Goal: Information Seeking & Learning: Learn about a topic

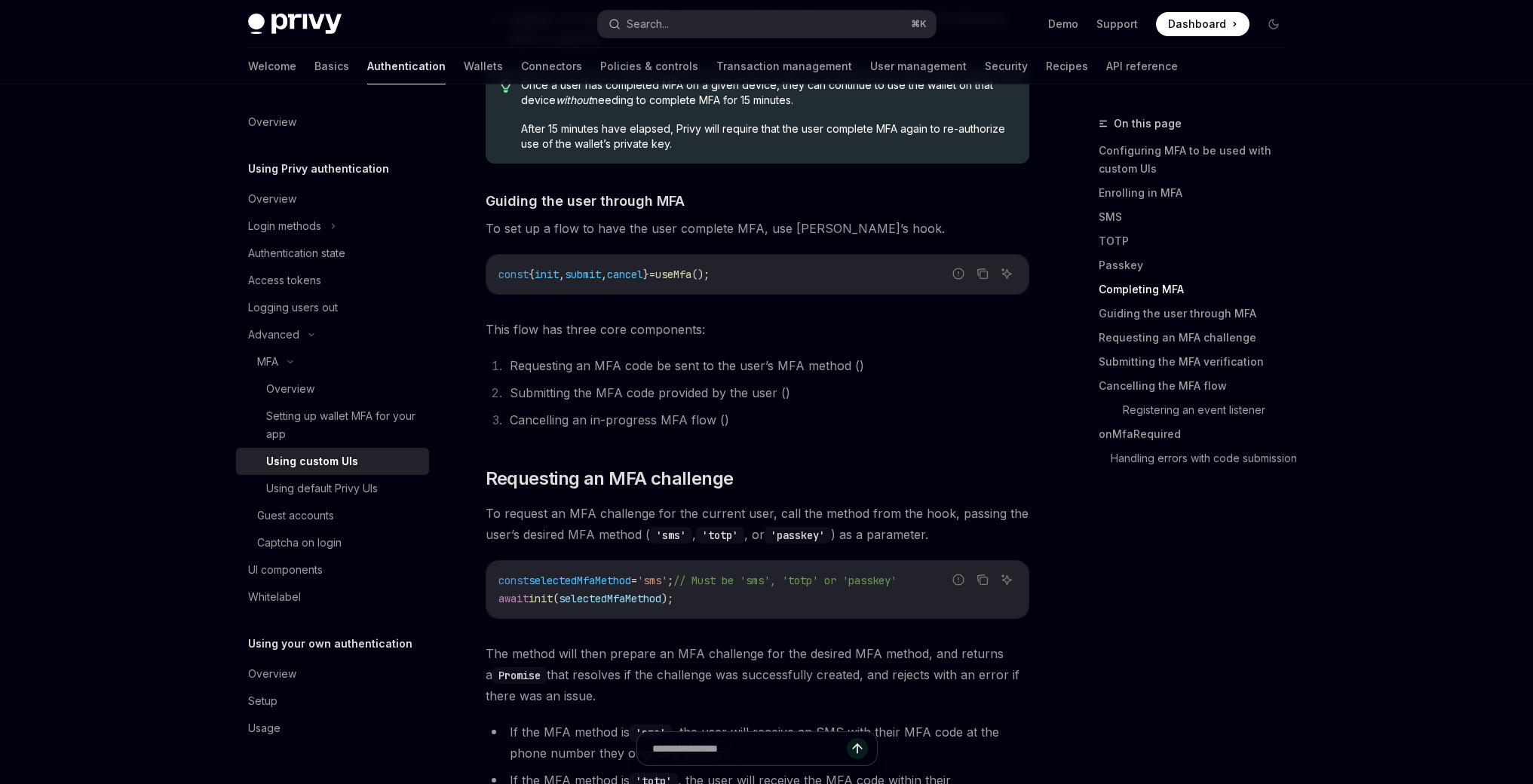
scroll to position [3666, 0]
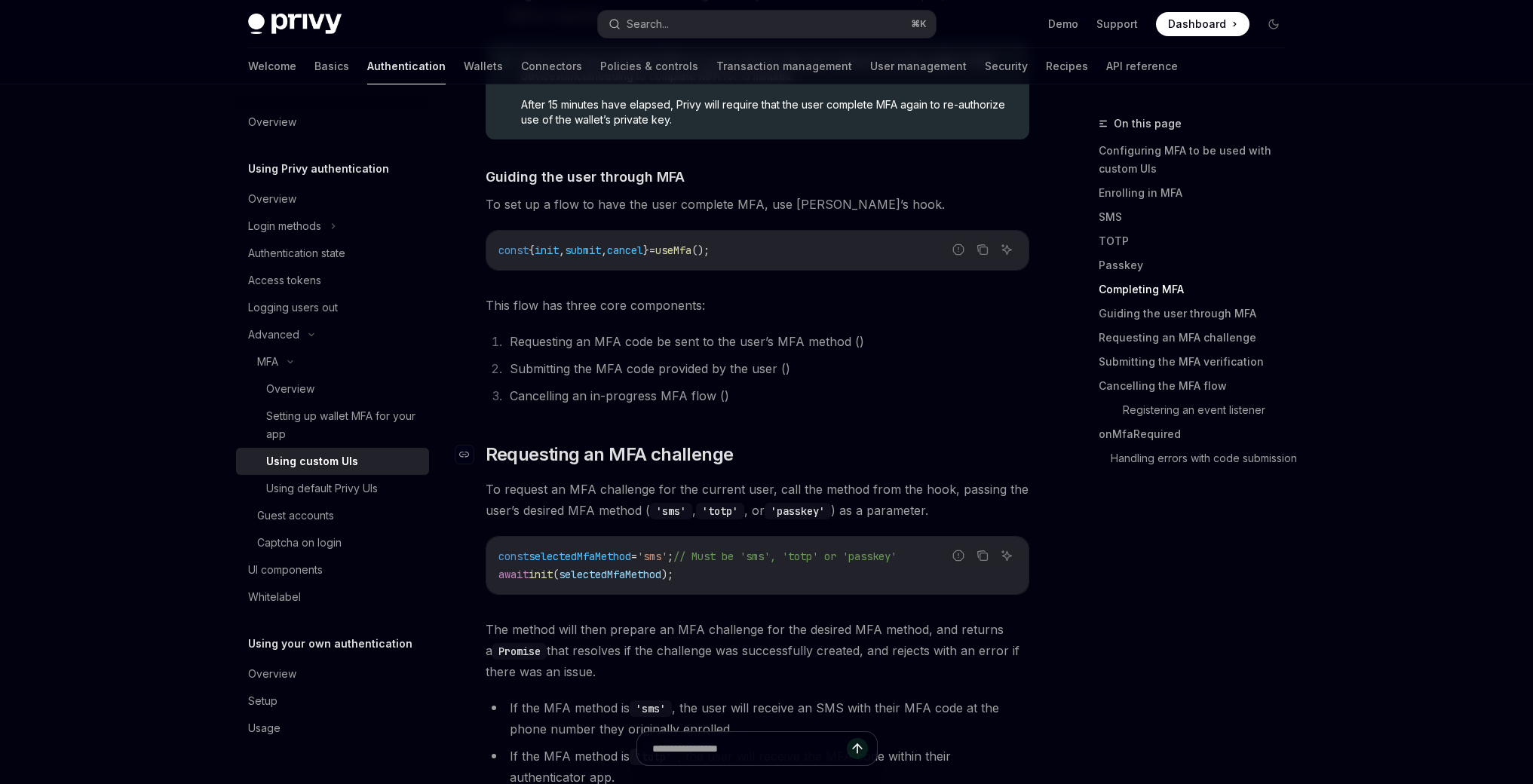
click at [705, 461] on span "Requesting an MFA challenge" at bounding box center [610, 454] width 248 height 24
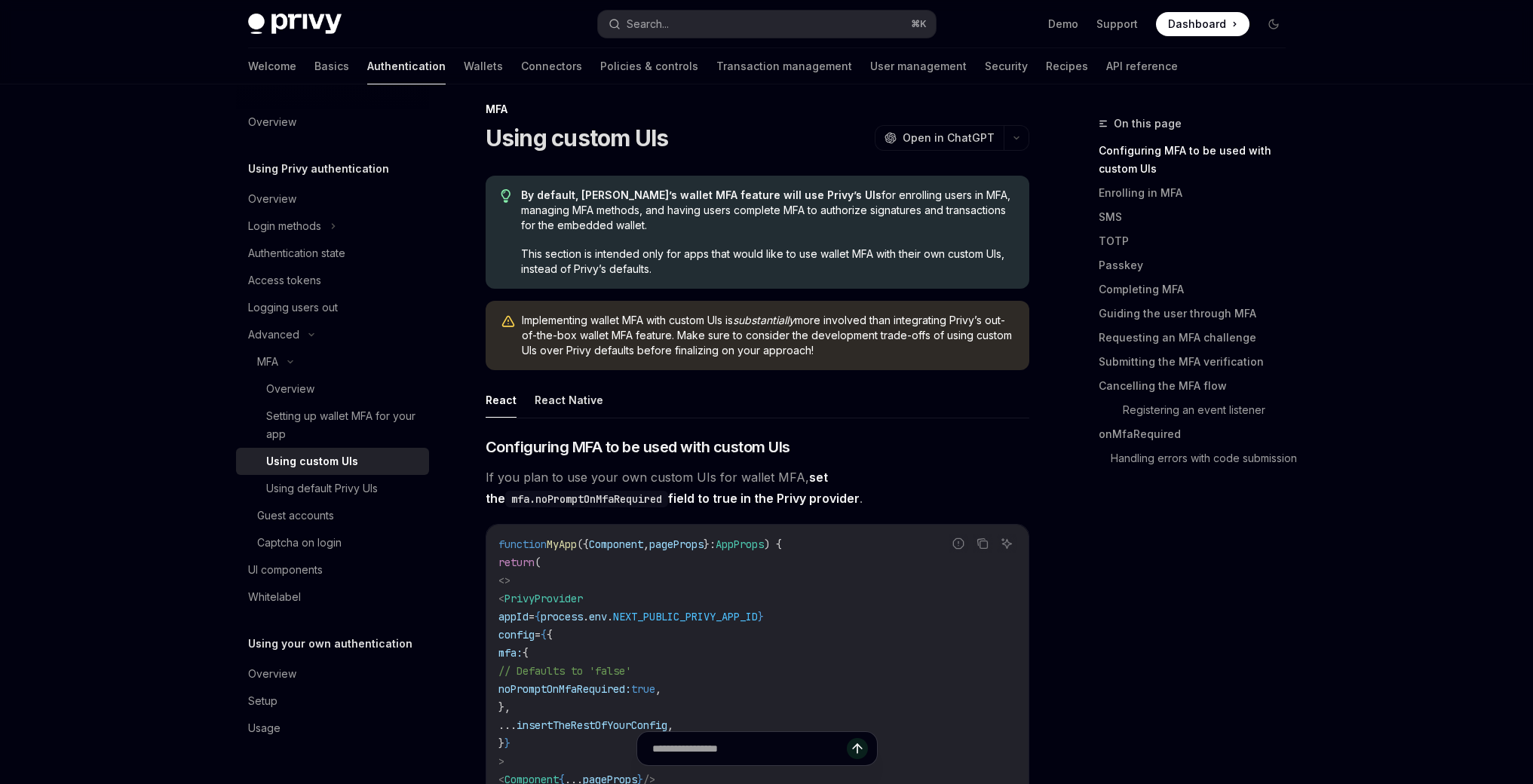
scroll to position [24, 0]
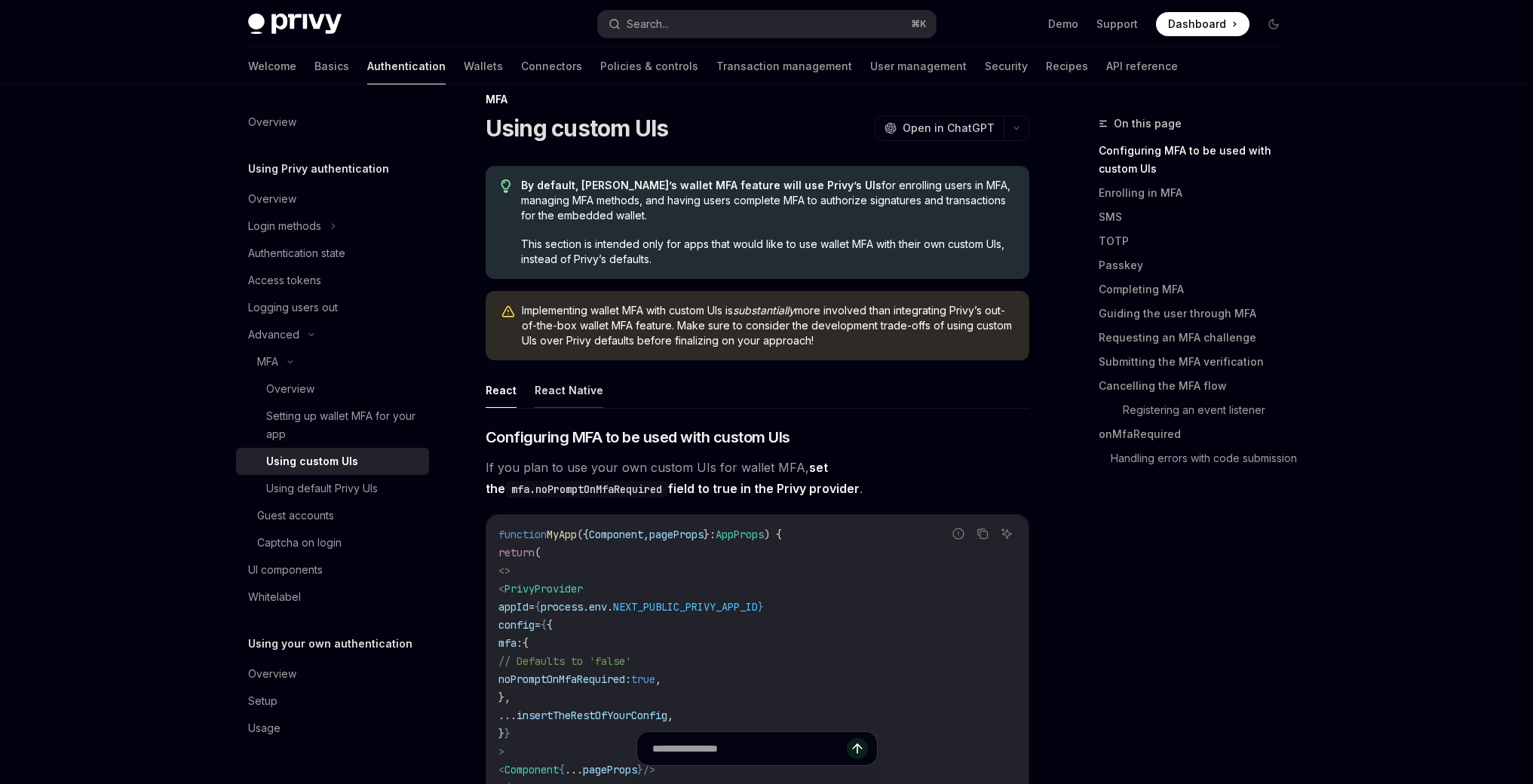
click at [589, 394] on button "React Native" at bounding box center [568, 390] width 69 height 36
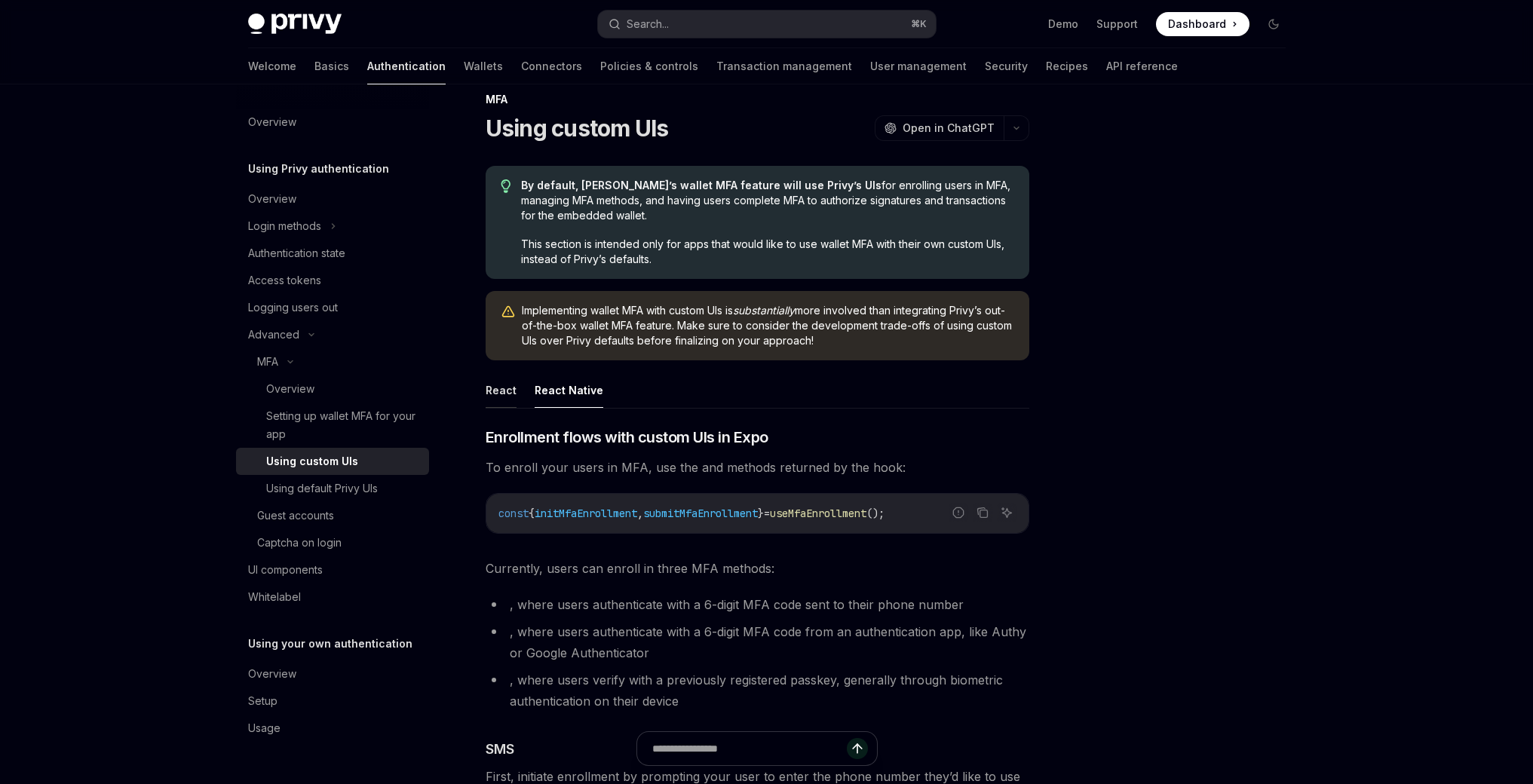
click at [487, 387] on button "React" at bounding box center [501, 390] width 31 height 36
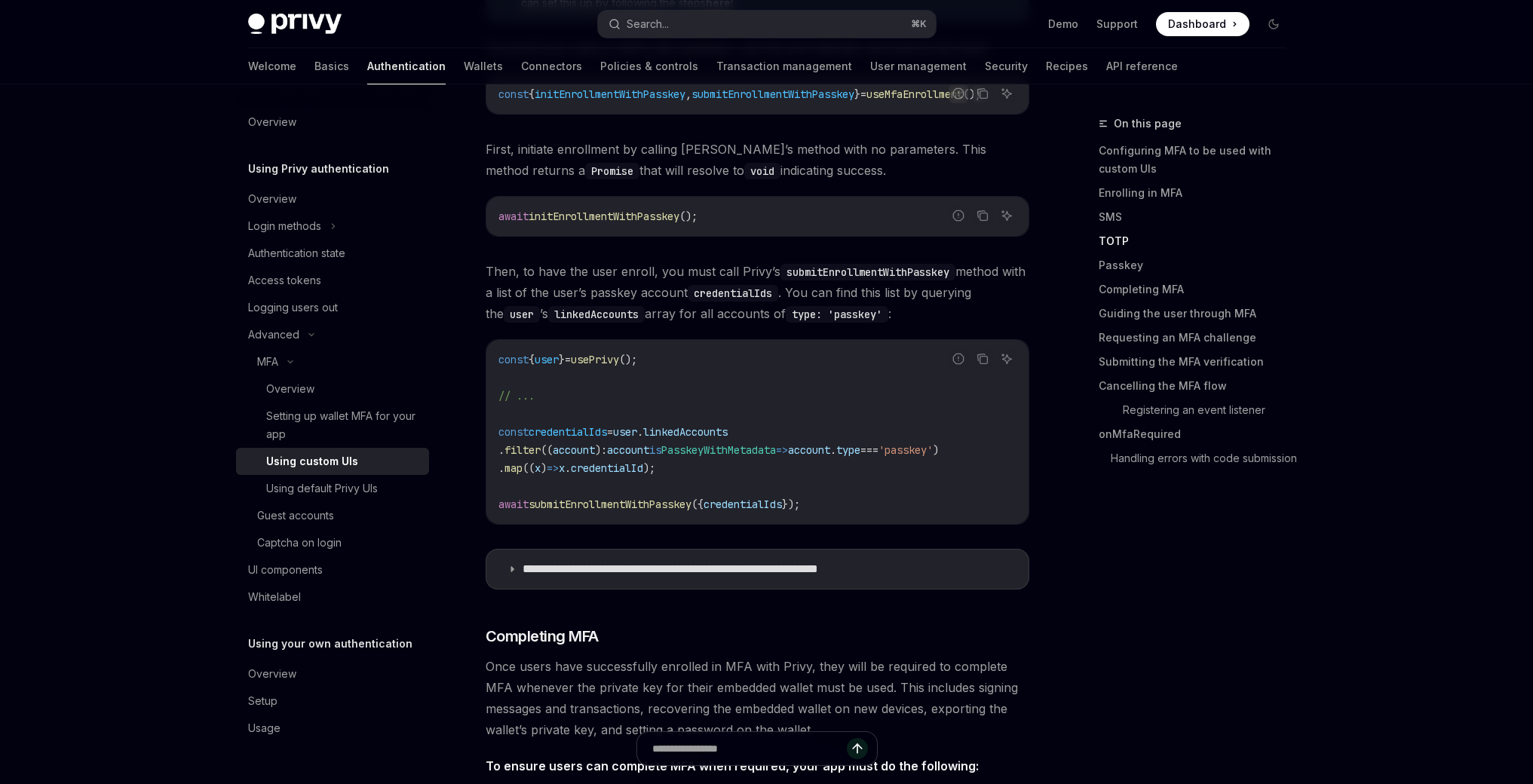
scroll to position [3074, 0]
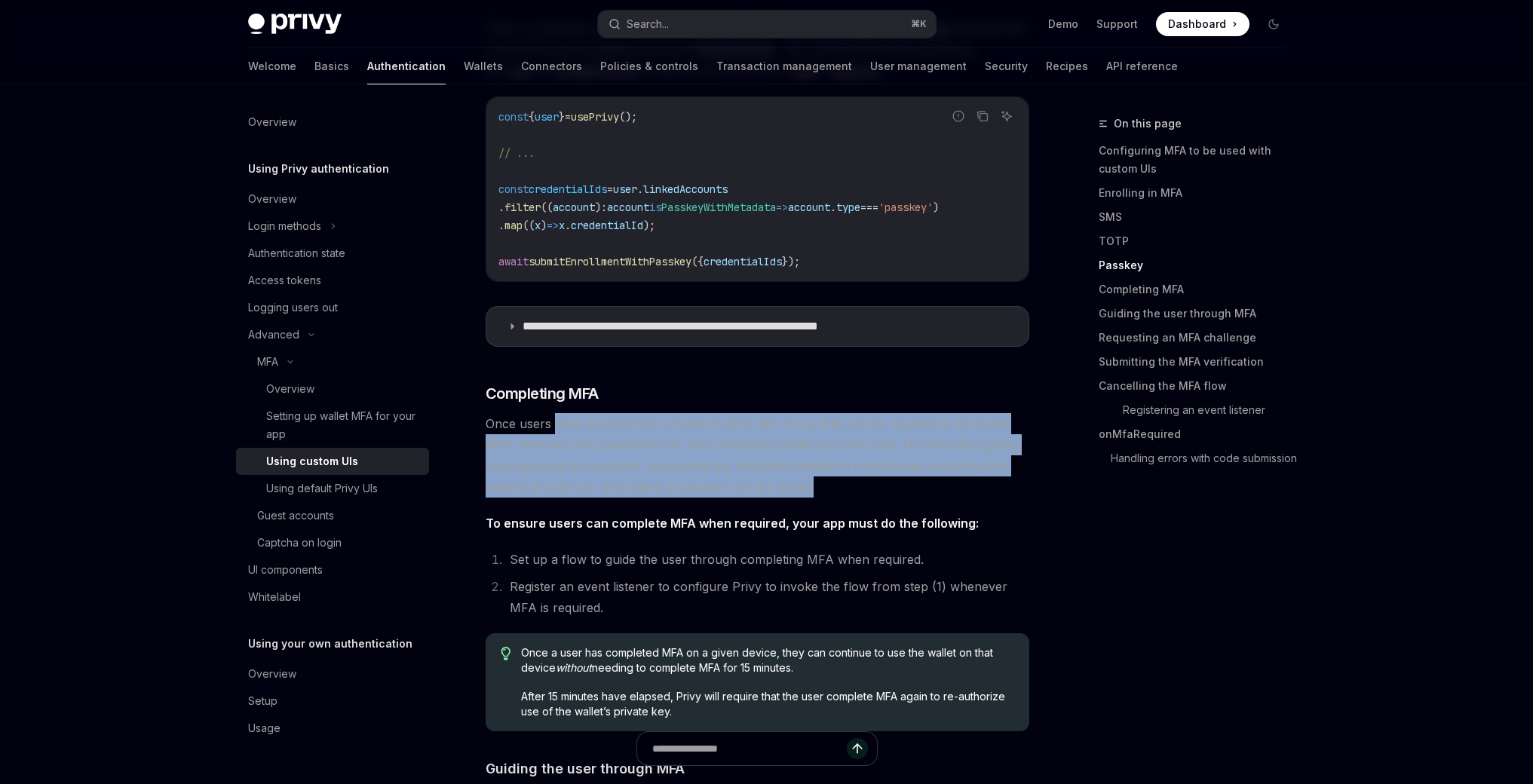
drag, startPoint x: 556, startPoint y: 421, endPoint x: 858, endPoint y: 473, distance: 306.4
click at [858, 473] on span "Once users have successfully enrolled in MFA with Privy, they will be required …" at bounding box center [757, 455] width 544 height 85
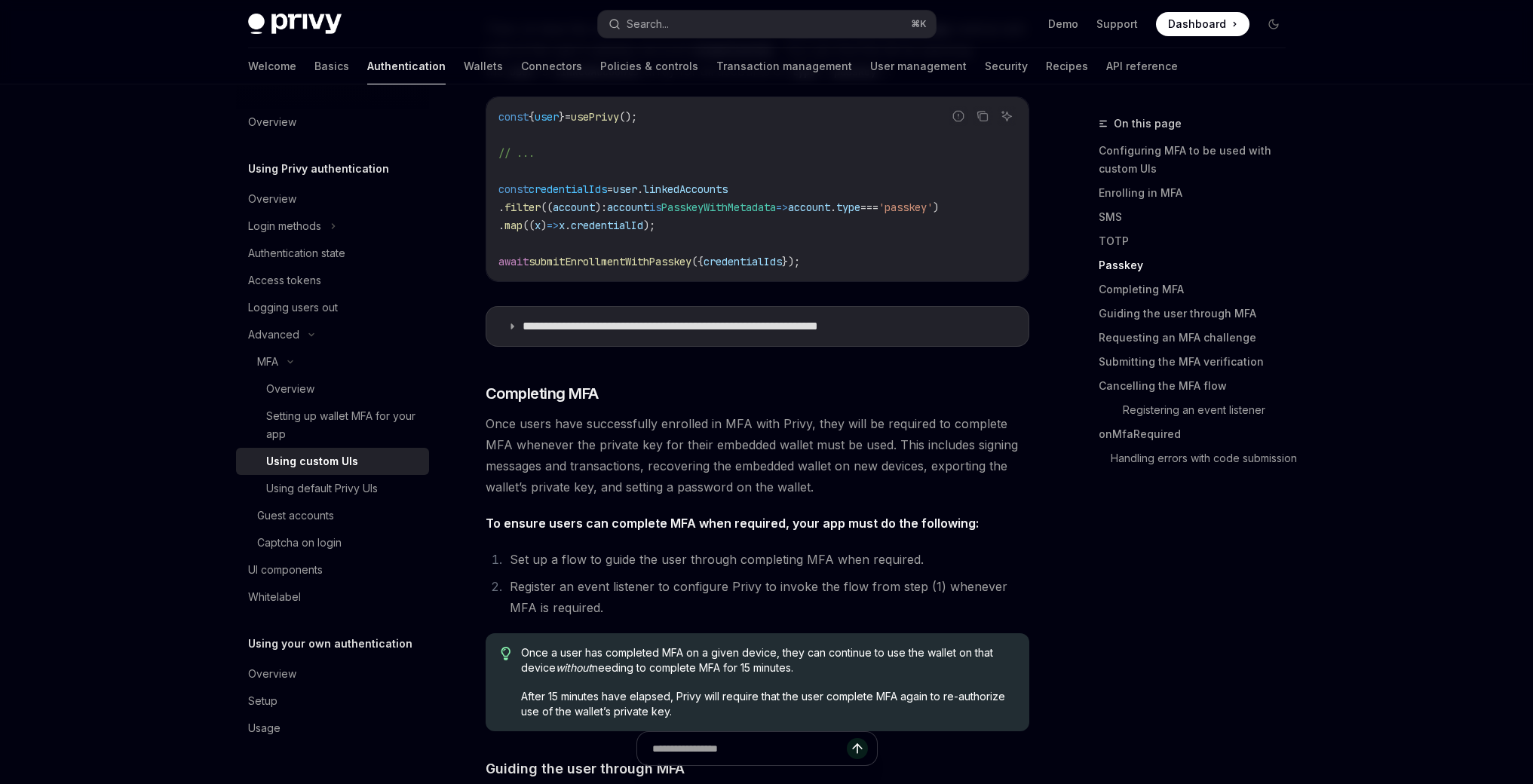
drag, startPoint x: 585, startPoint y: 520, endPoint x: 777, endPoint y: 522, distance: 192.0
click at [777, 522] on strong "To ensure users can complete MFA when required, your app must do the following:" at bounding box center [732, 523] width 493 height 15
drag, startPoint x: 566, startPoint y: 553, endPoint x: 862, endPoint y: 556, distance: 296.0
click at [862, 556] on li "Set up a flow to guide the user through completing MFA when required." at bounding box center [767, 559] width 524 height 21
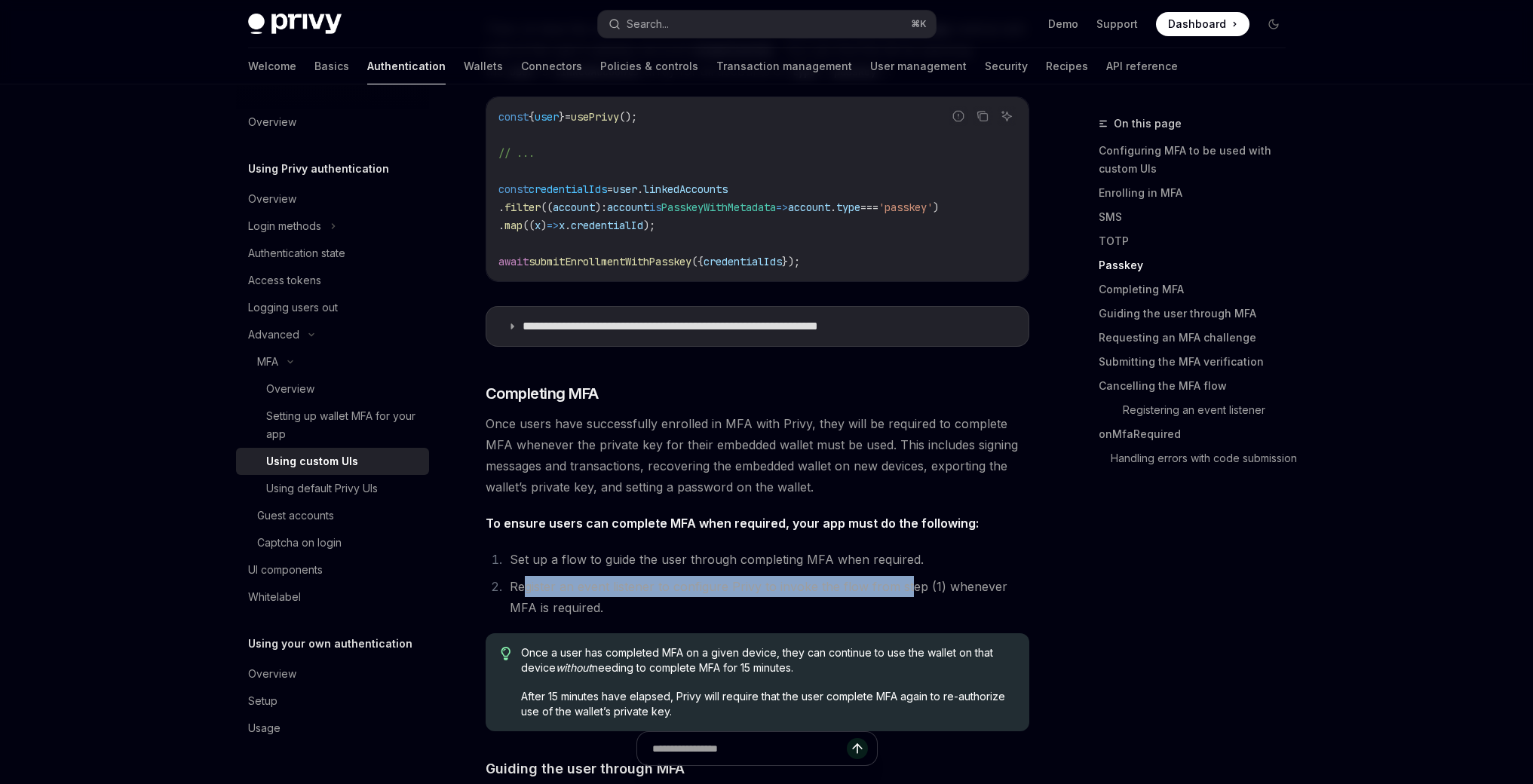
drag, startPoint x: 526, startPoint y: 591, endPoint x: 904, endPoint y: 591, distance: 378.0
click at [904, 591] on li "Register an event listener to configure Privy to invoke the flow from step (1) …" at bounding box center [767, 596] width 524 height 42
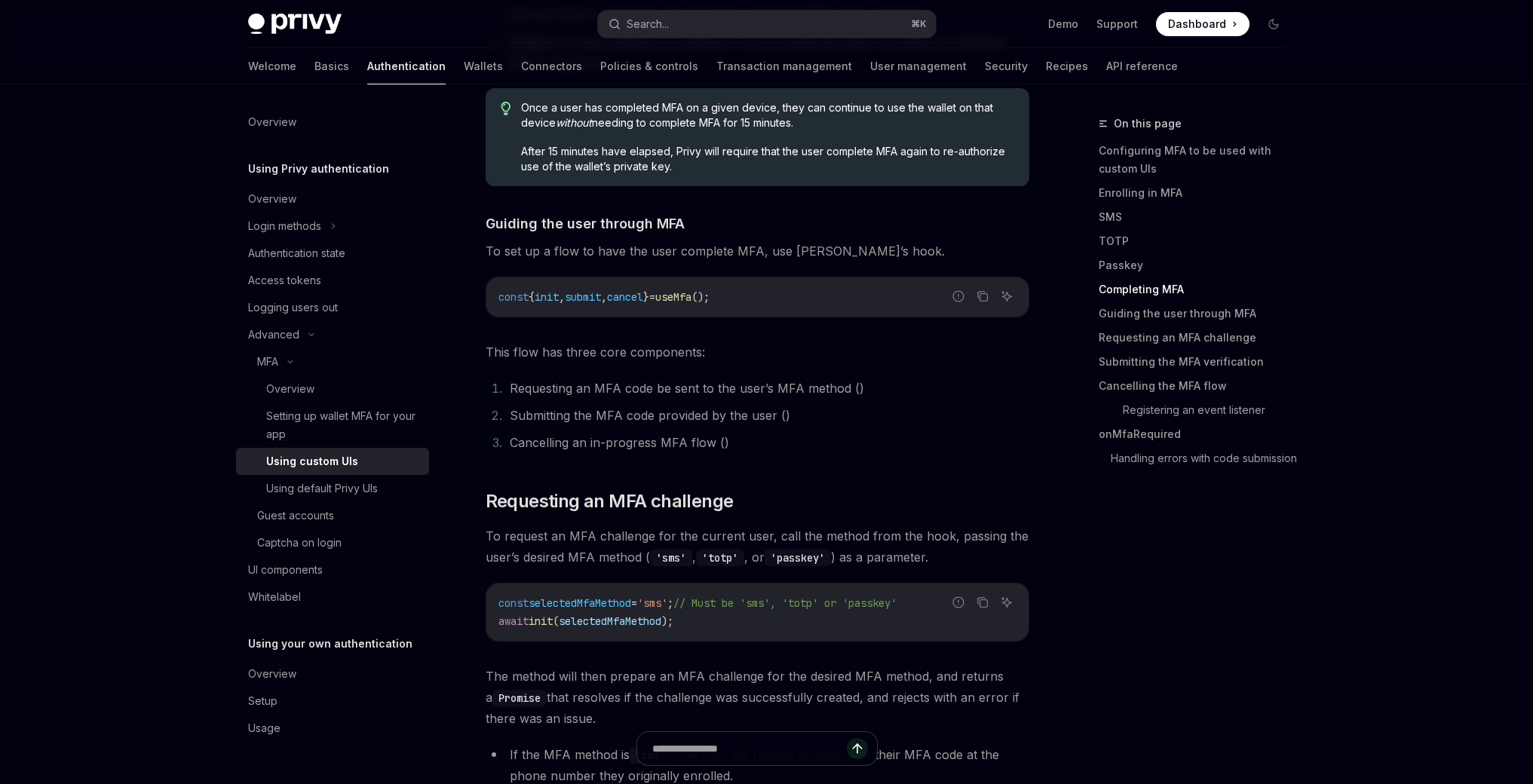
scroll to position [3645, 0]
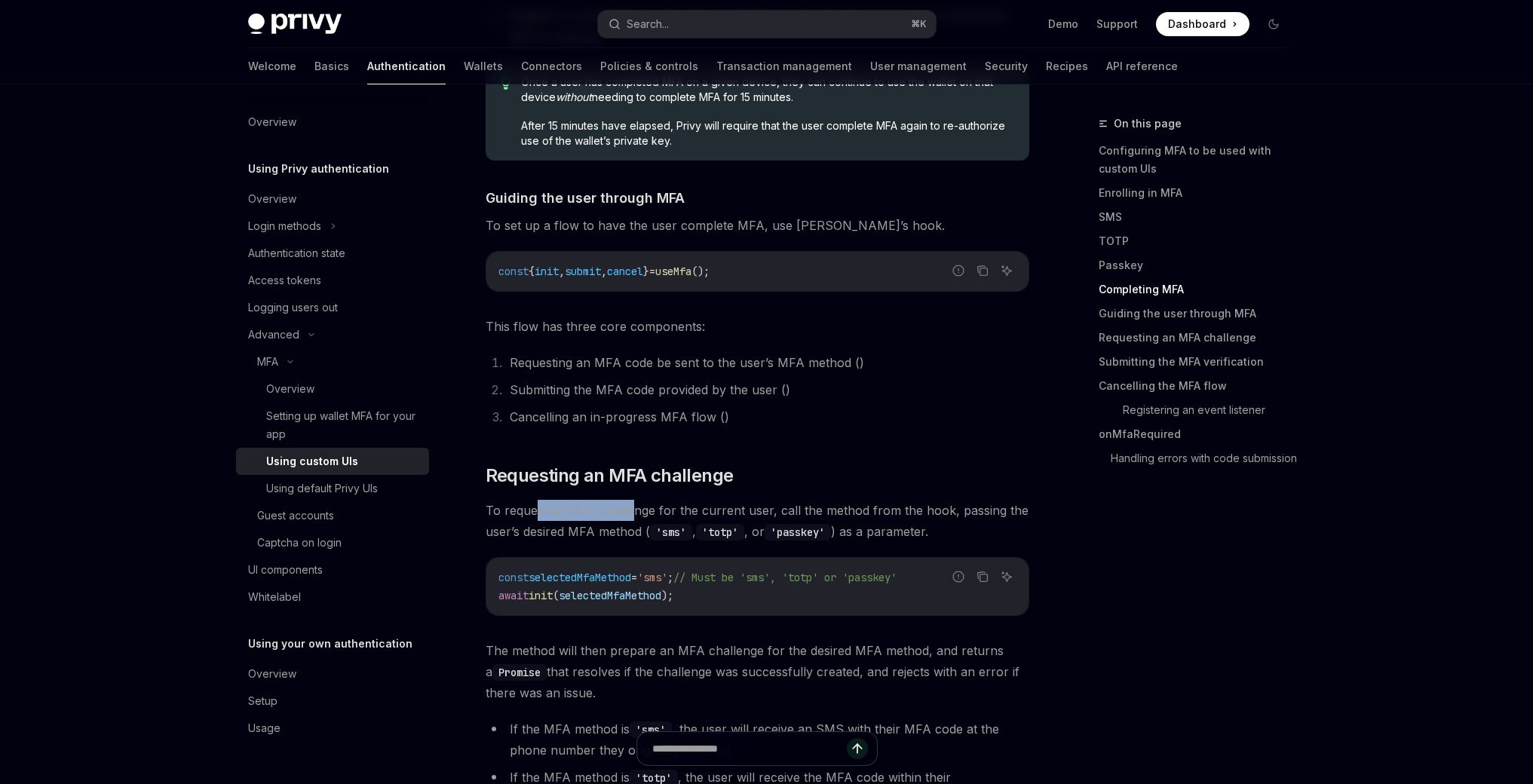
drag, startPoint x: 534, startPoint y: 513, endPoint x: 632, endPoint y: 514, distance: 98.0
click at [632, 514] on span "To request an MFA challenge for the current user, call the method from the hook…" at bounding box center [757, 520] width 544 height 42
click at [624, 551] on div "​ Configuring MFA to be used with custom UIs If you plan to use your own custom…" at bounding box center [757, 94] width 544 height 6576
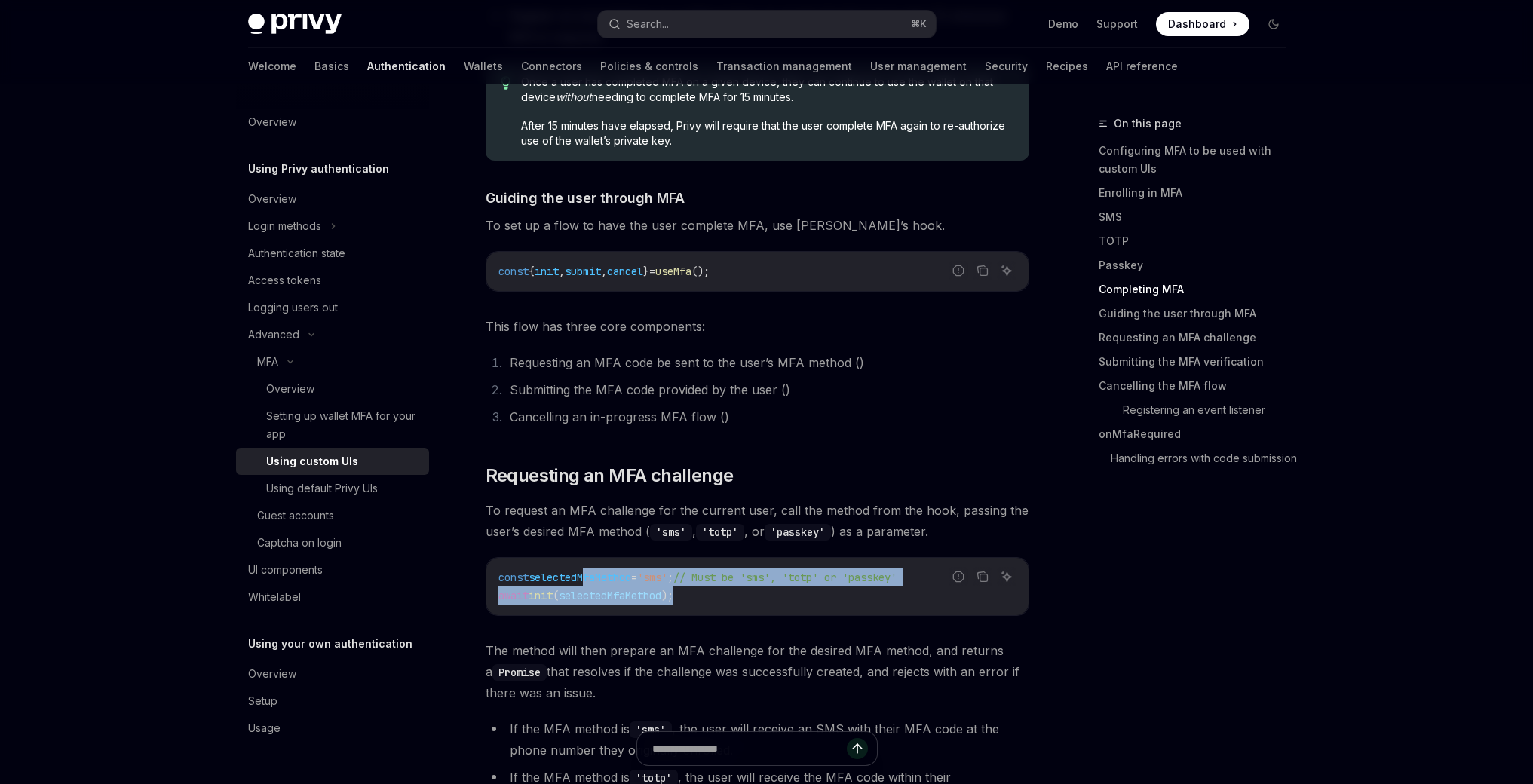
drag, startPoint x: 586, startPoint y: 567, endPoint x: 731, endPoint y: 593, distance: 147.3
click at [731, 593] on code "const selectedMfaMethod = 'sms' ; // Must be 'sms', 'totp' or 'passkey' await i…" at bounding box center [756, 586] width 518 height 37
click at [740, 593] on code "const selectedMfaMethod = 'sms' ; // Must be 'sms', 'totp' or 'passkey' await i…" at bounding box center [756, 586] width 518 height 37
click at [703, 594] on code "const selectedMfaMethod = 'sms' ; // Must be 'sms', 'totp' or 'passkey' await i…" at bounding box center [756, 586] width 518 height 37
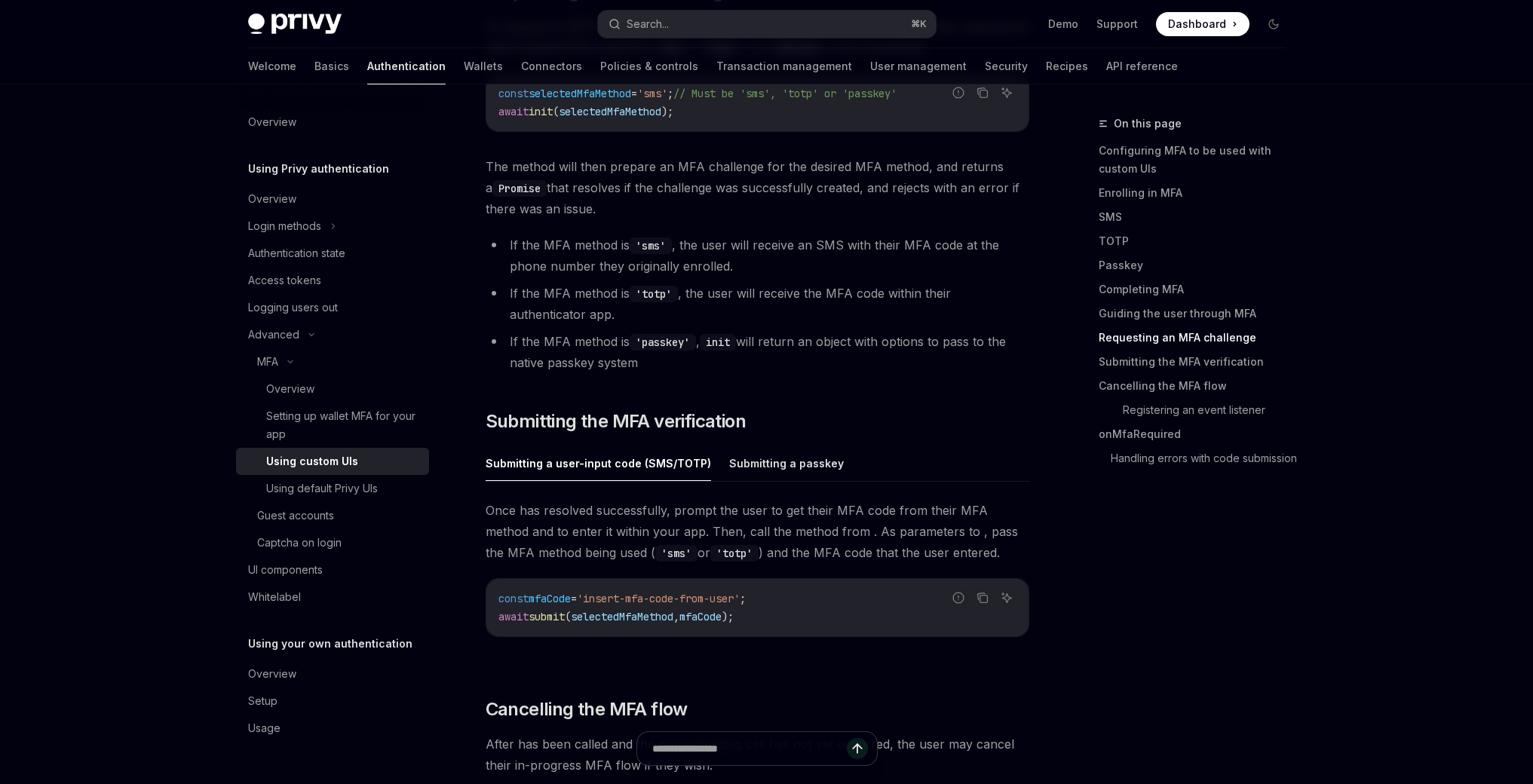
scroll to position [4134, 0]
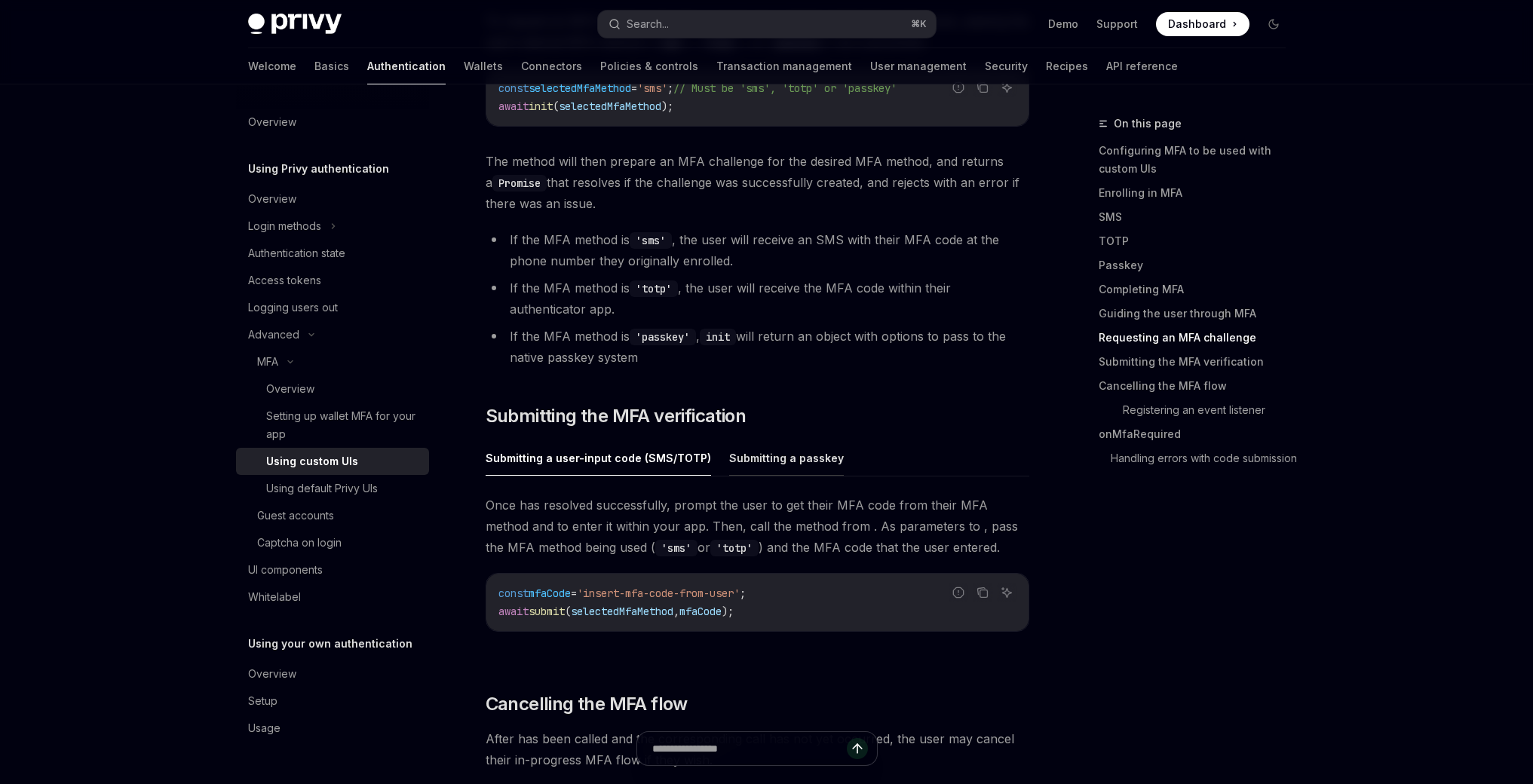
click at [777, 458] on button "Submitting a passkey" at bounding box center [786, 458] width 115 height 36
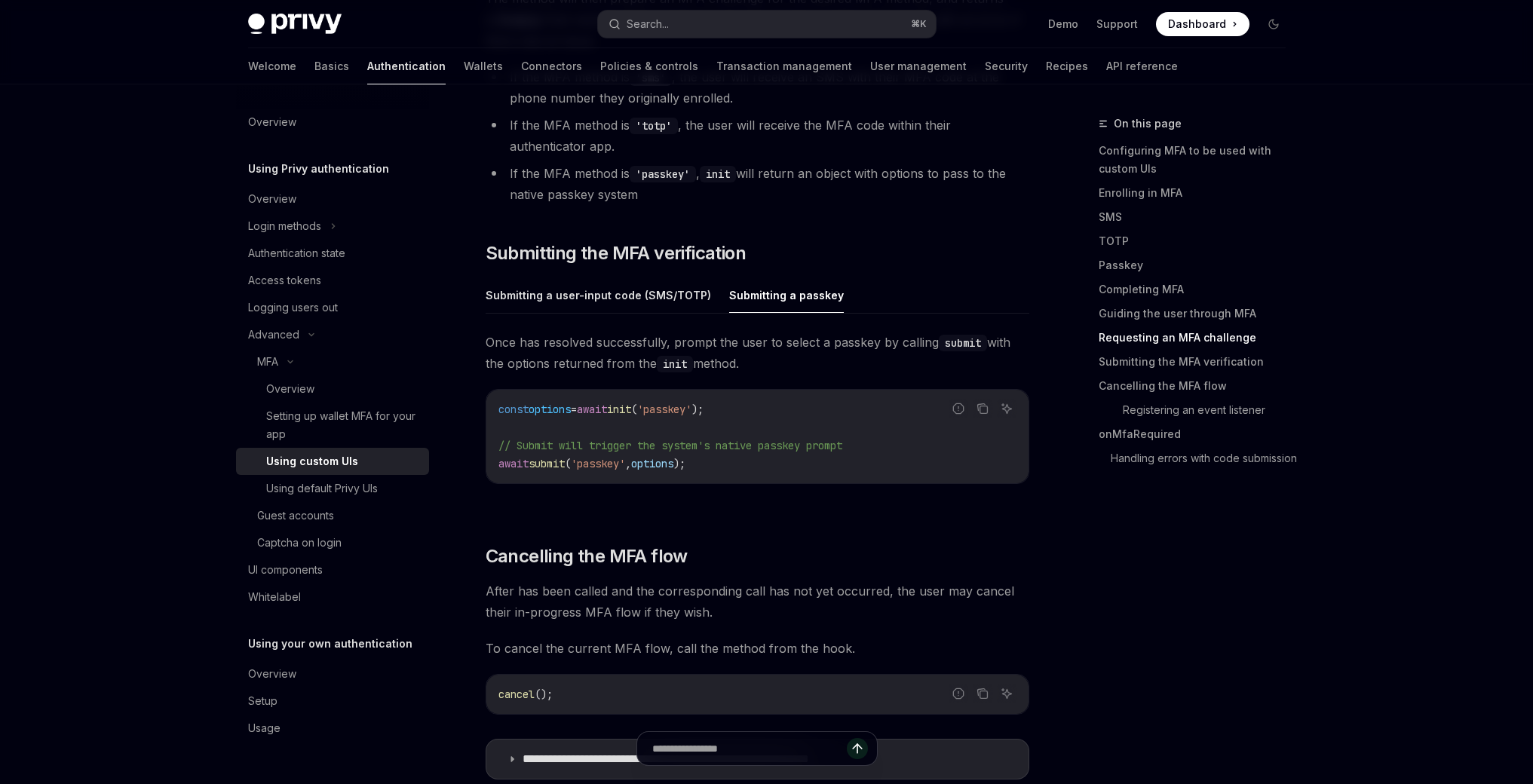
scroll to position [4310, 0]
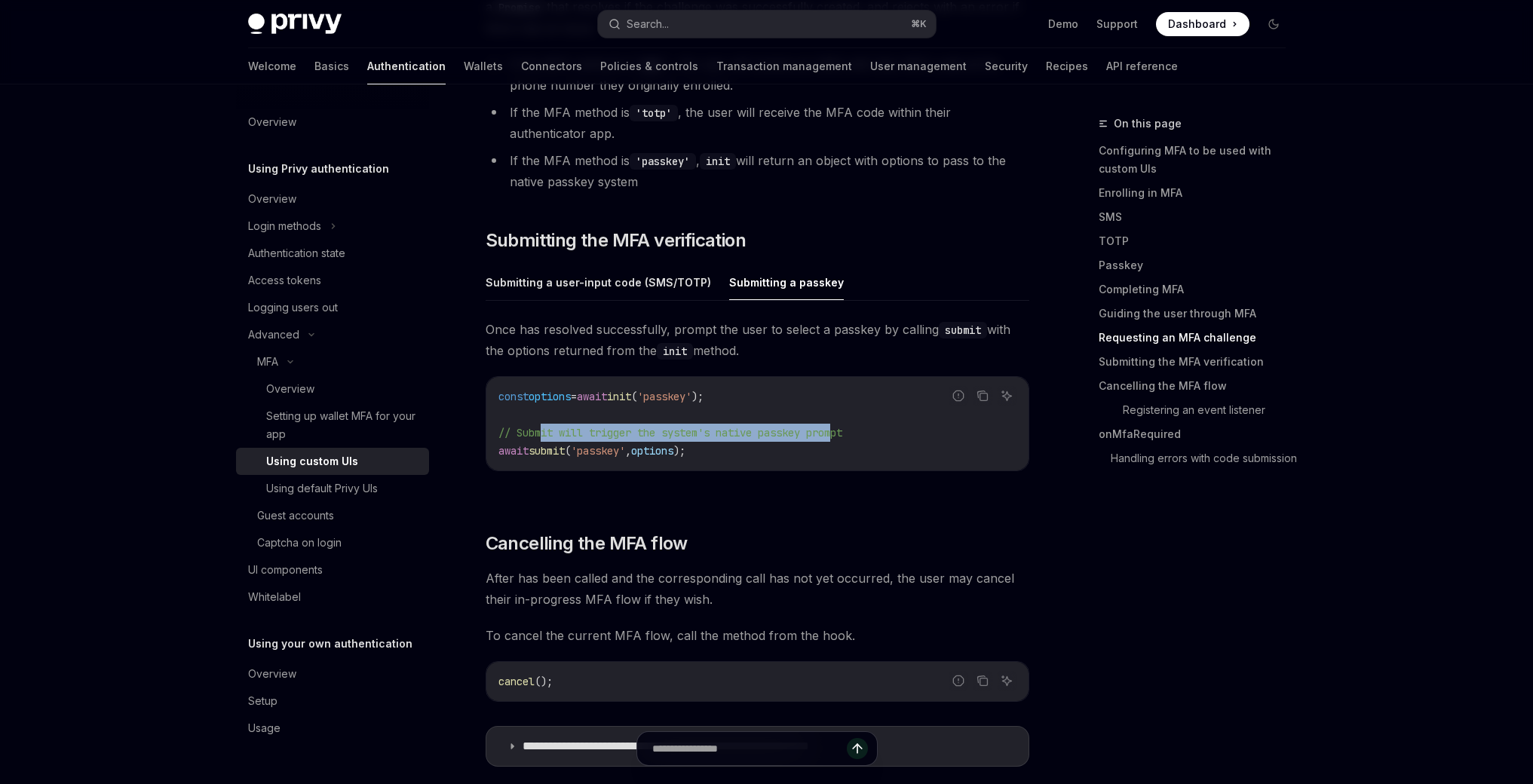
drag, startPoint x: 544, startPoint y: 432, endPoint x: 845, endPoint y: 433, distance: 301.0
click at [842, 433] on span "// Submit will trigger the system's native passkey prompt" at bounding box center [670, 432] width 344 height 13
drag, startPoint x: 545, startPoint y: 538, endPoint x: 639, endPoint y: 533, distance: 94.1
click at [639, 533] on span "Cancelling the MFA flow" at bounding box center [586, 544] width 202 height 24
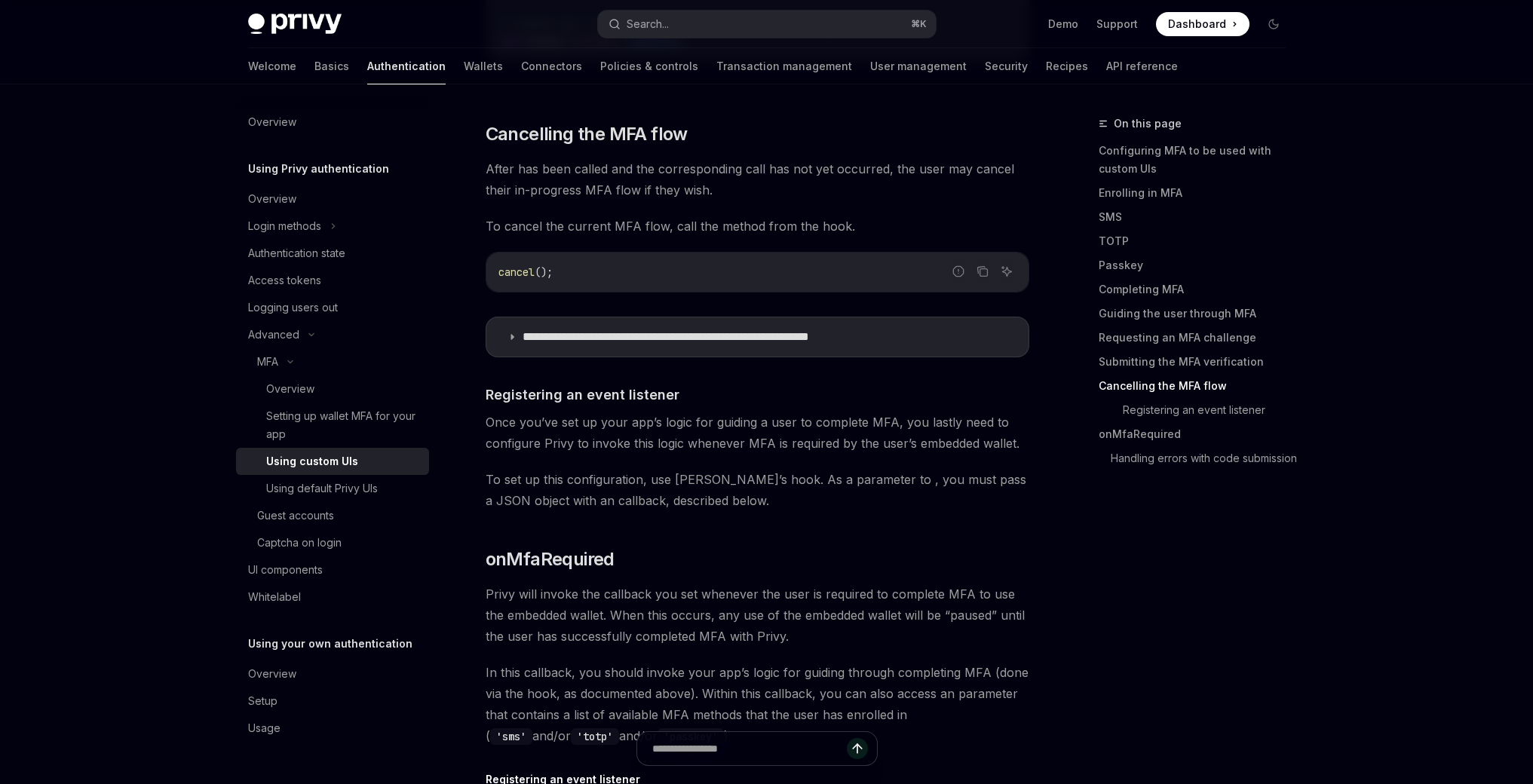
scroll to position [4722, 0]
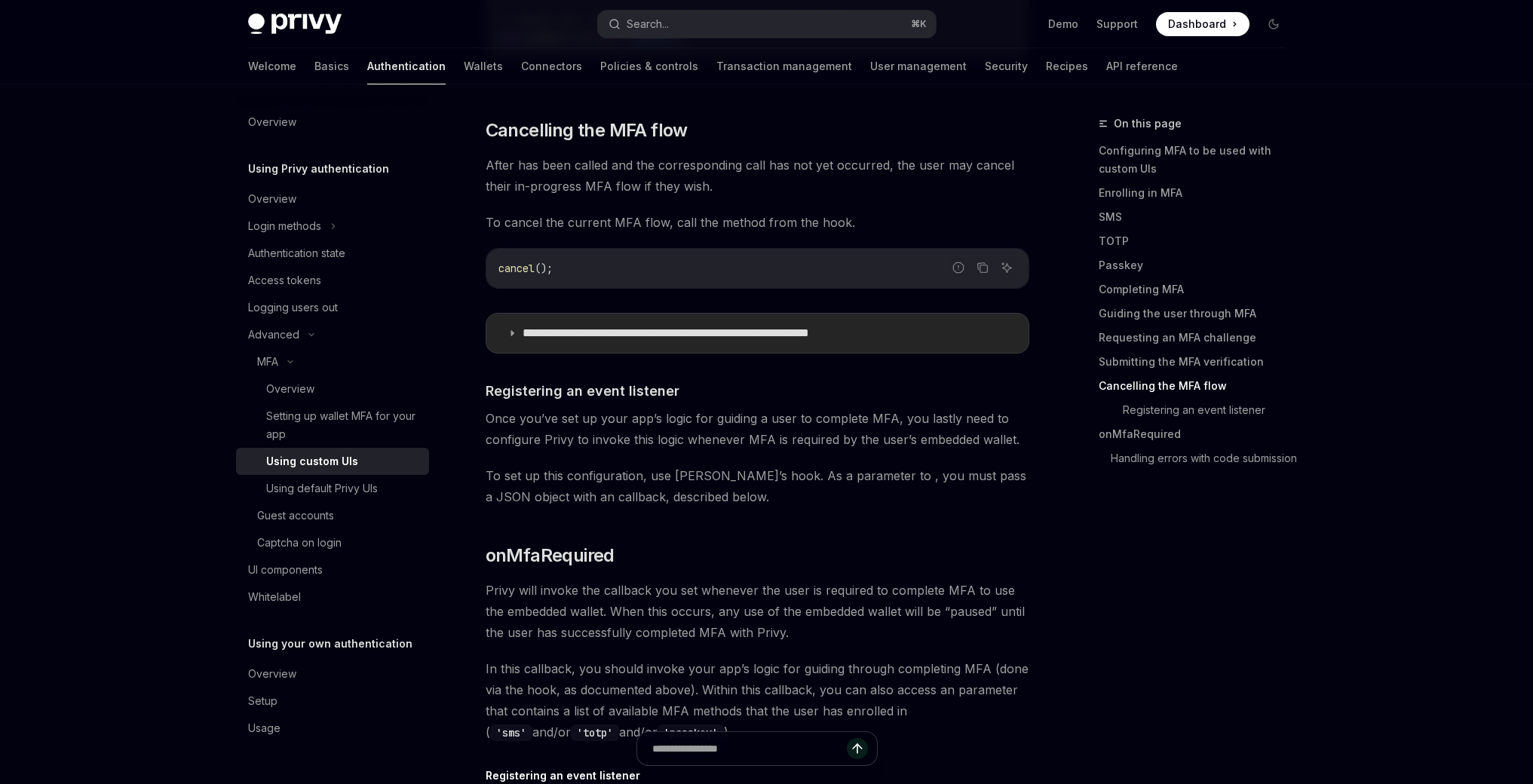
click at [510, 329] on icon at bounding box center [512, 333] width 9 height 9
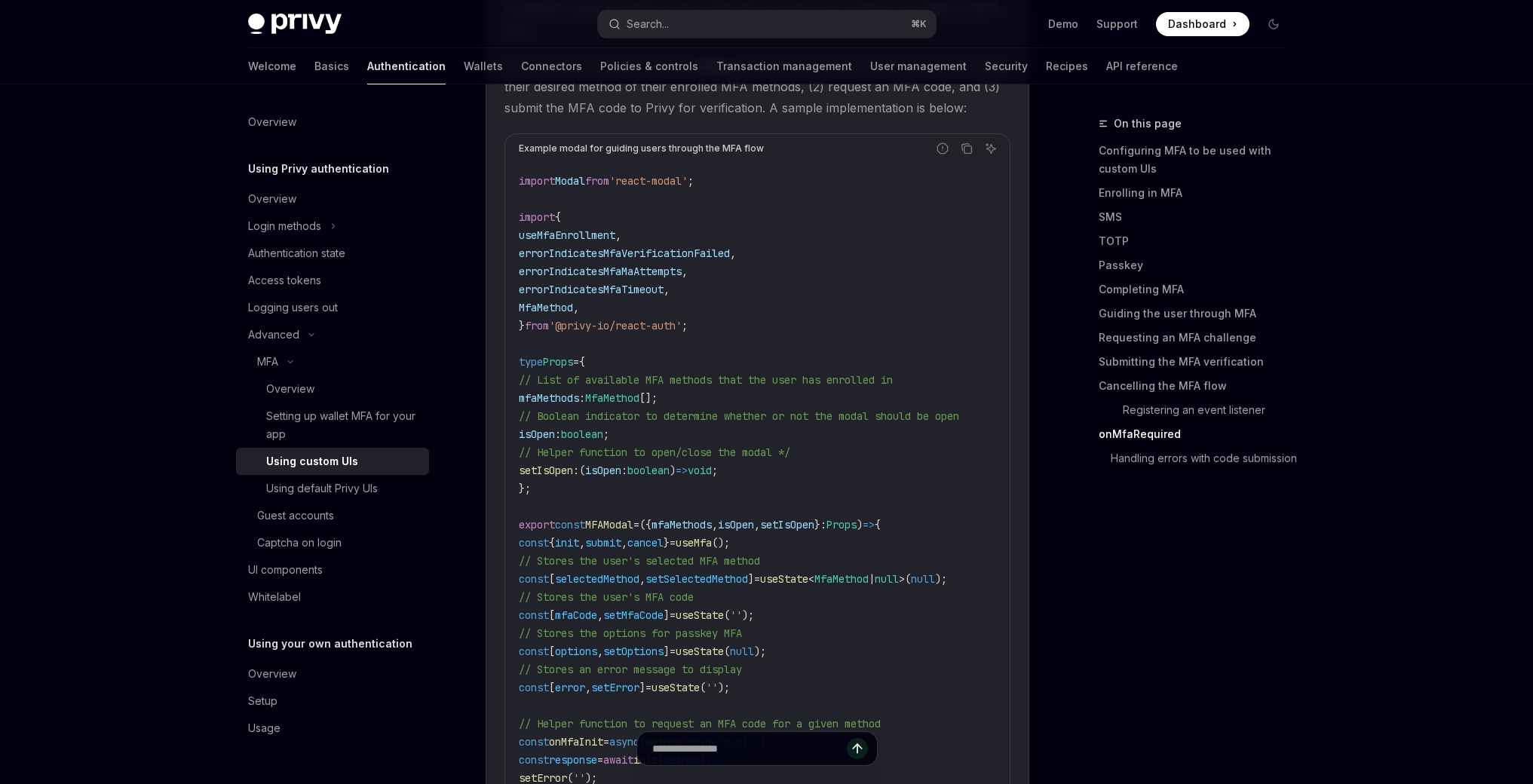
scroll to position [4843, 0]
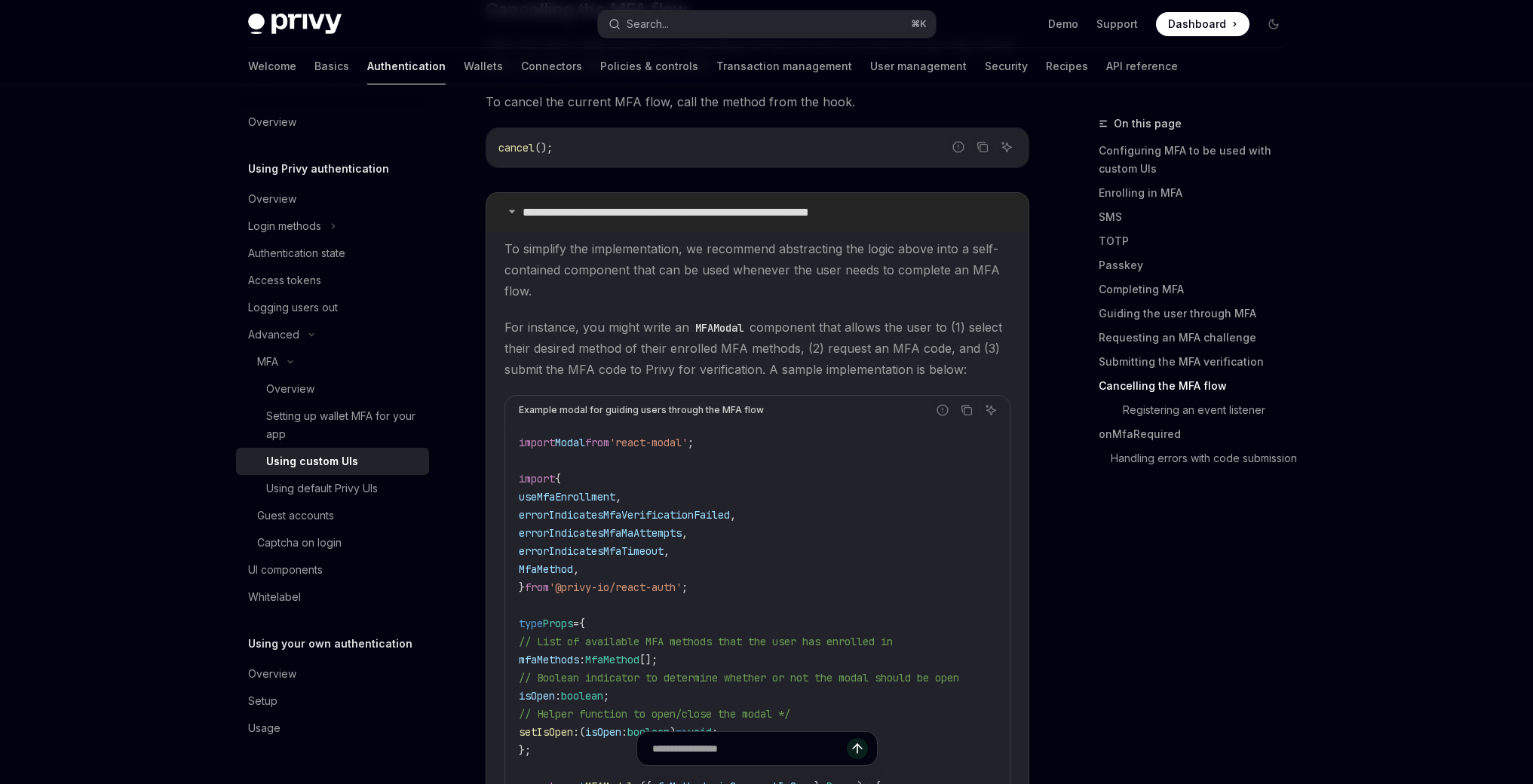
click at [509, 207] on icon at bounding box center [512, 211] width 9 height 9
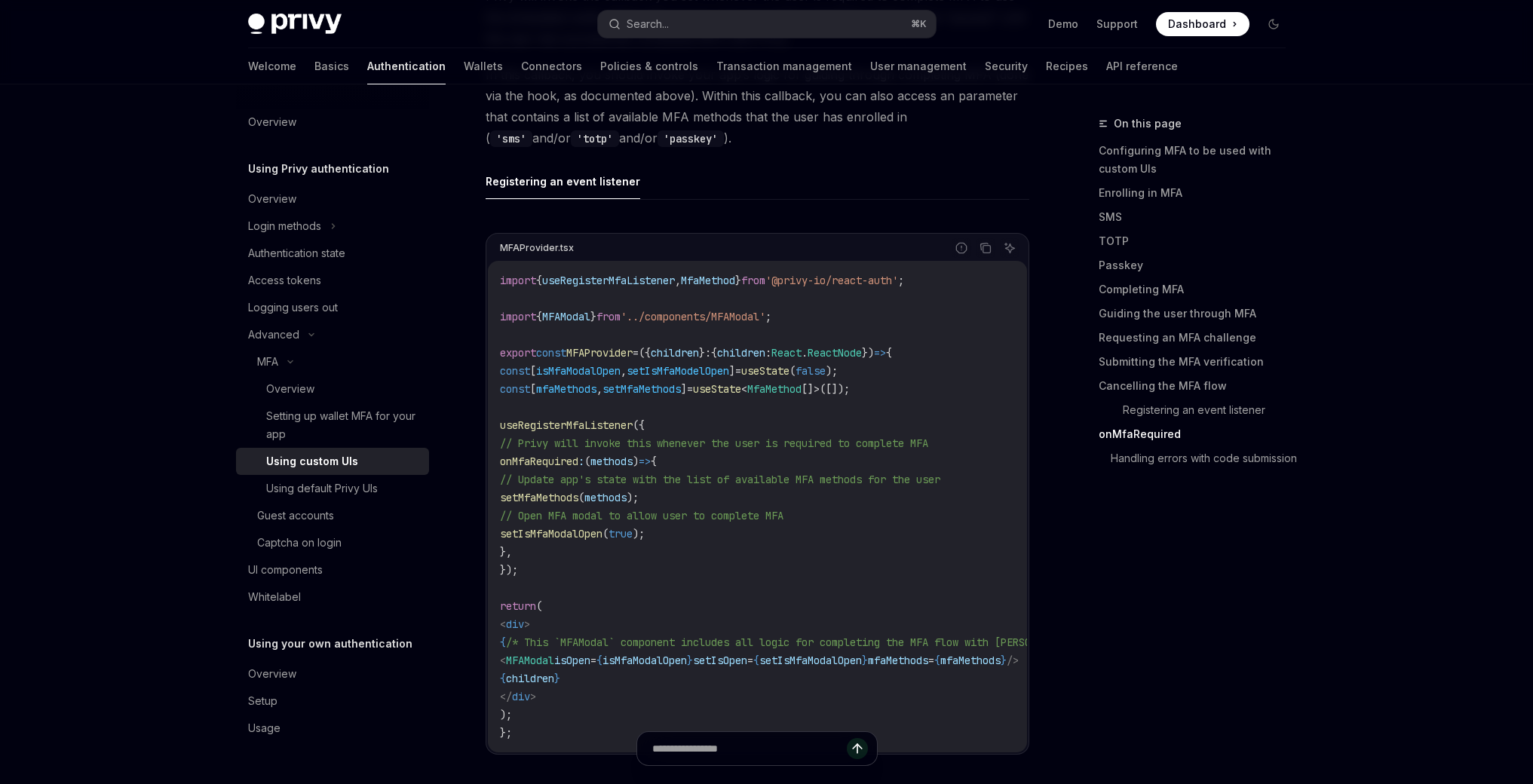
scroll to position [5318, 0]
drag, startPoint x: 636, startPoint y: 470, endPoint x: 939, endPoint y: 467, distance: 303.0
click at [939, 470] on span "// Update app's state with the list of available MFA methods for the user" at bounding box center [720, 477] width 441 height 13
drag, startPoint x: 590, startPoint y: 512, endPoint x: 820, endPoint y: 508, distance: 230.0
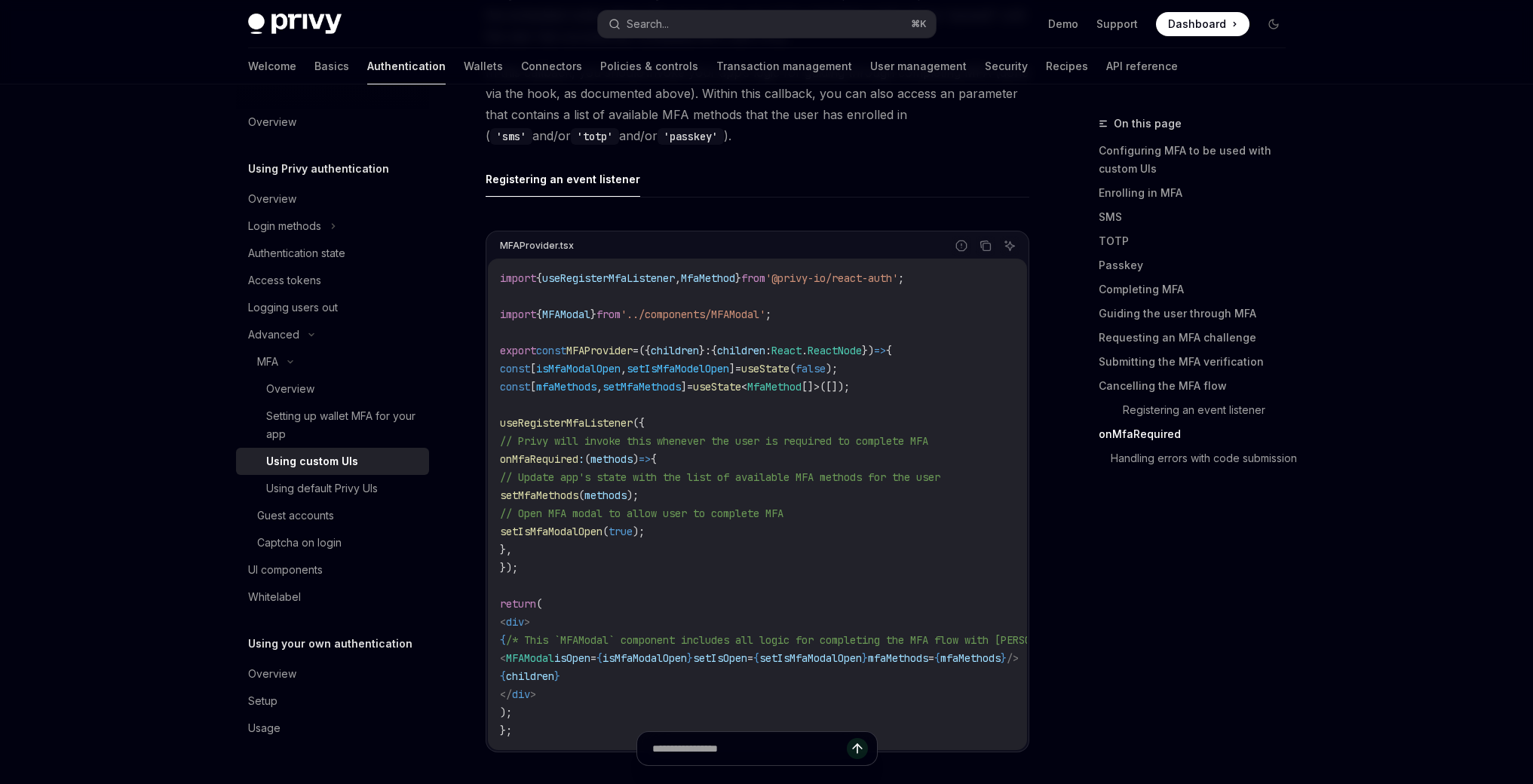
click at [783, 508] on span "// Open MFA modal to allow user to complete MFA" at bounding box center [642, 513] width 284 height 13
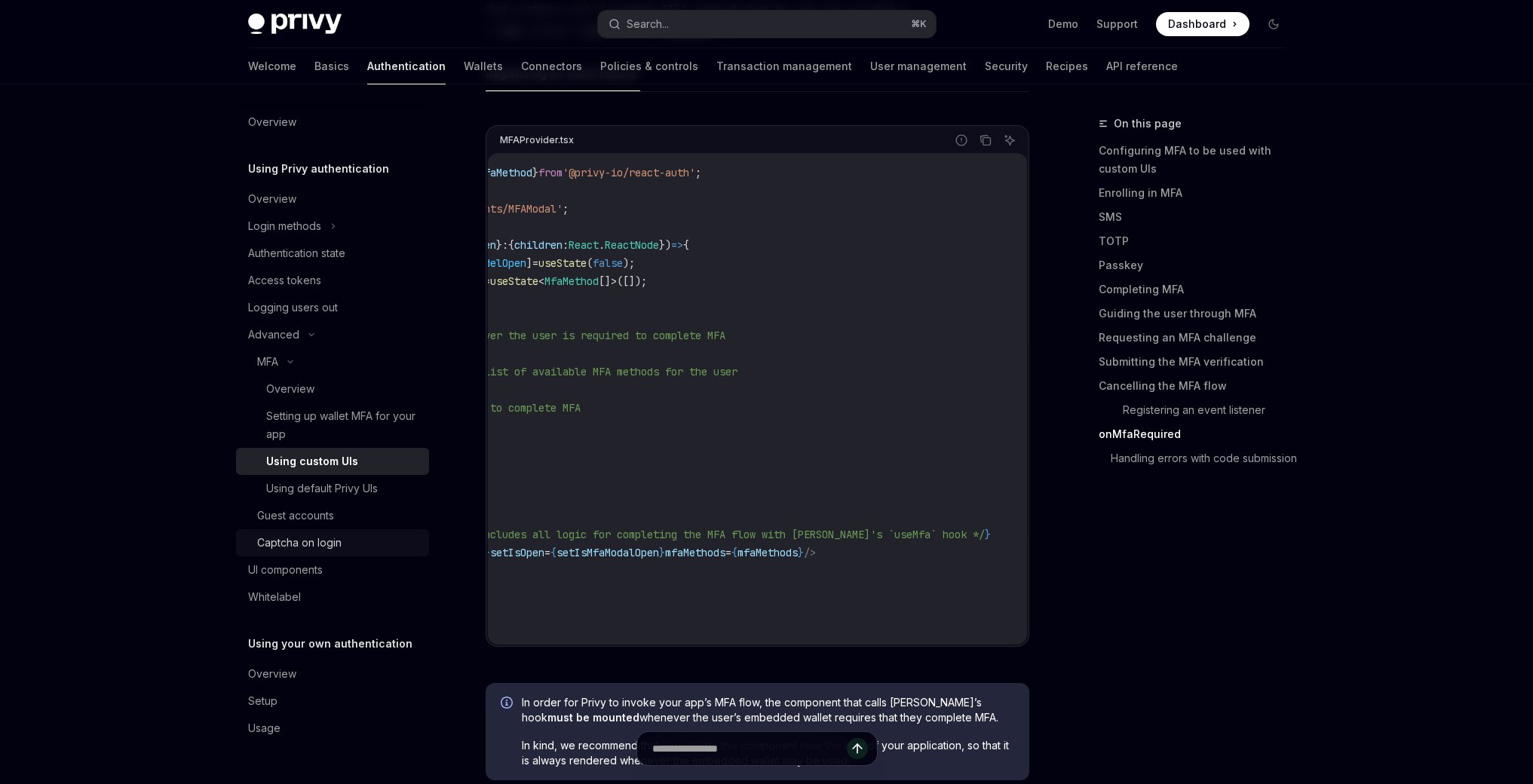
scroll to position [0, 0]
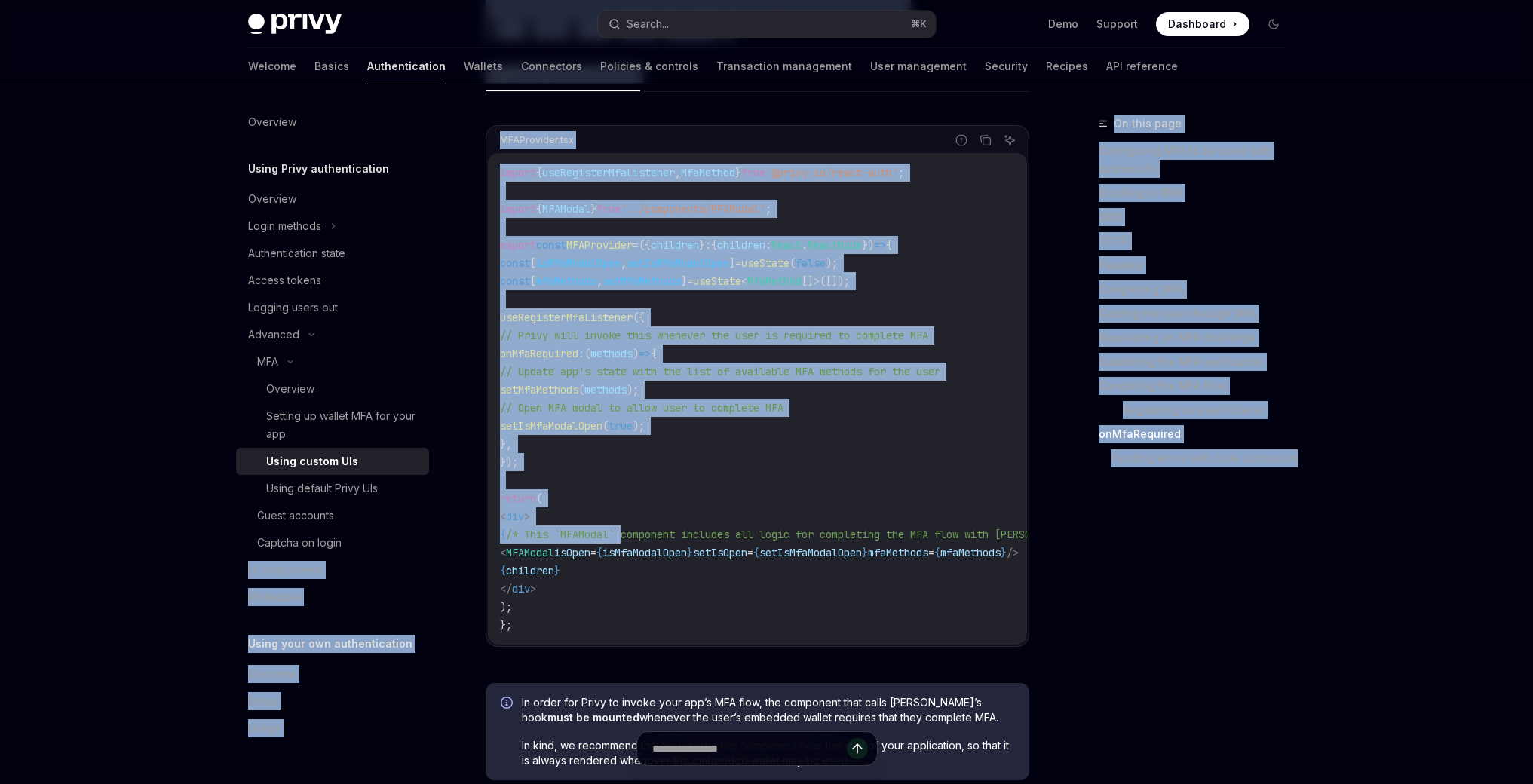
drag, startPoint x: 674, startPoint y: 534, endPoint x: 650, endPoint y: 551, distance: 29.4
click at [574, 545] on code "import { useRegisterMfaListener , MfaMethod } from '@privy-io/react-auth' ; imp…" at bounding box center [864, 398] width 730 height 470
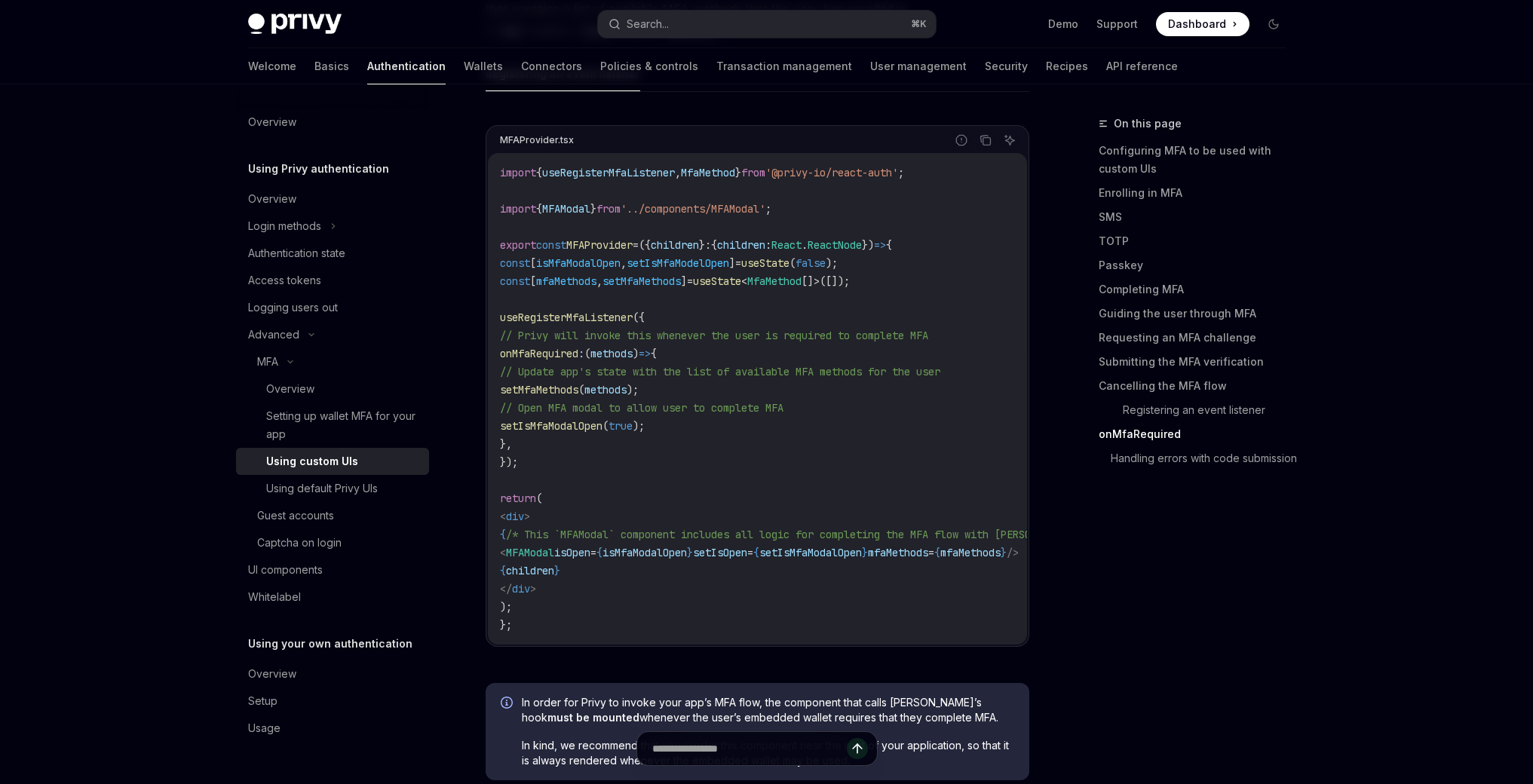
click at [1025, 632] on div "import { useRegisterMfaListener , MfaMethod } from '@privy-io/react-auth' ; imp…" at bounding box center [757, 398] width 539 height 491
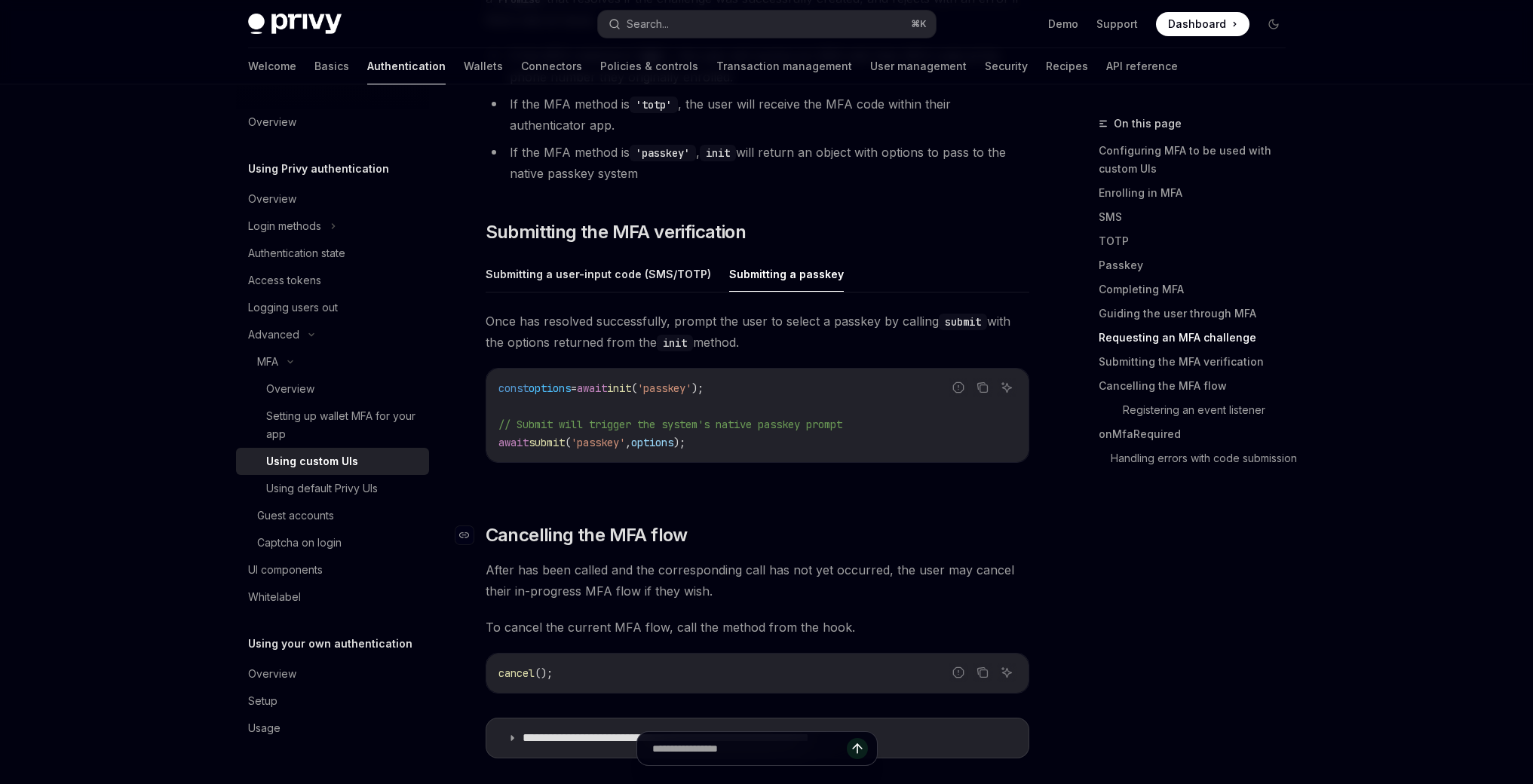
scroll to position [4214, 0]
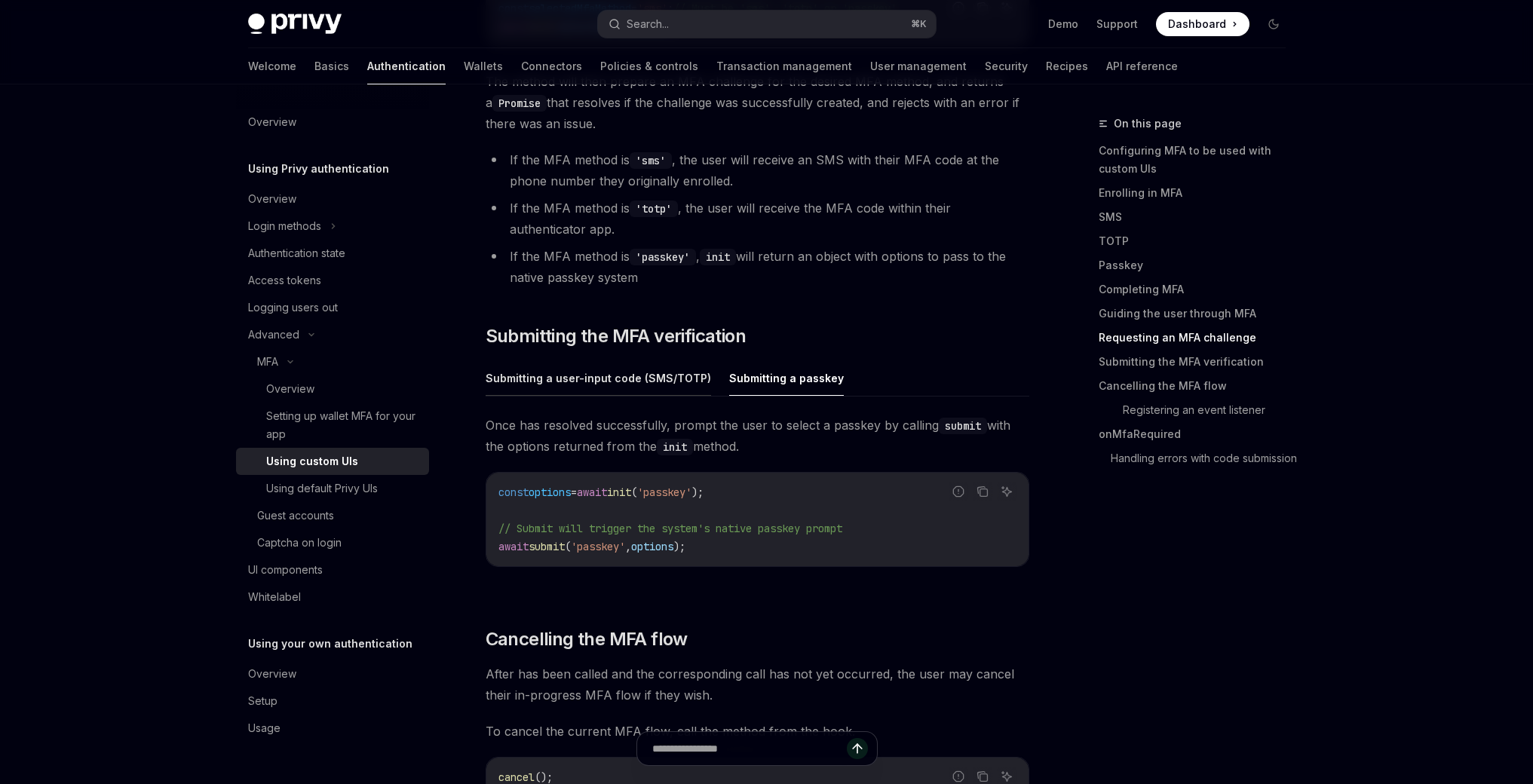
click at [679, 372] on button "Submitting a user-input code (SMS/TOTP)" at bounding box center [598, 378] width 225 height 36
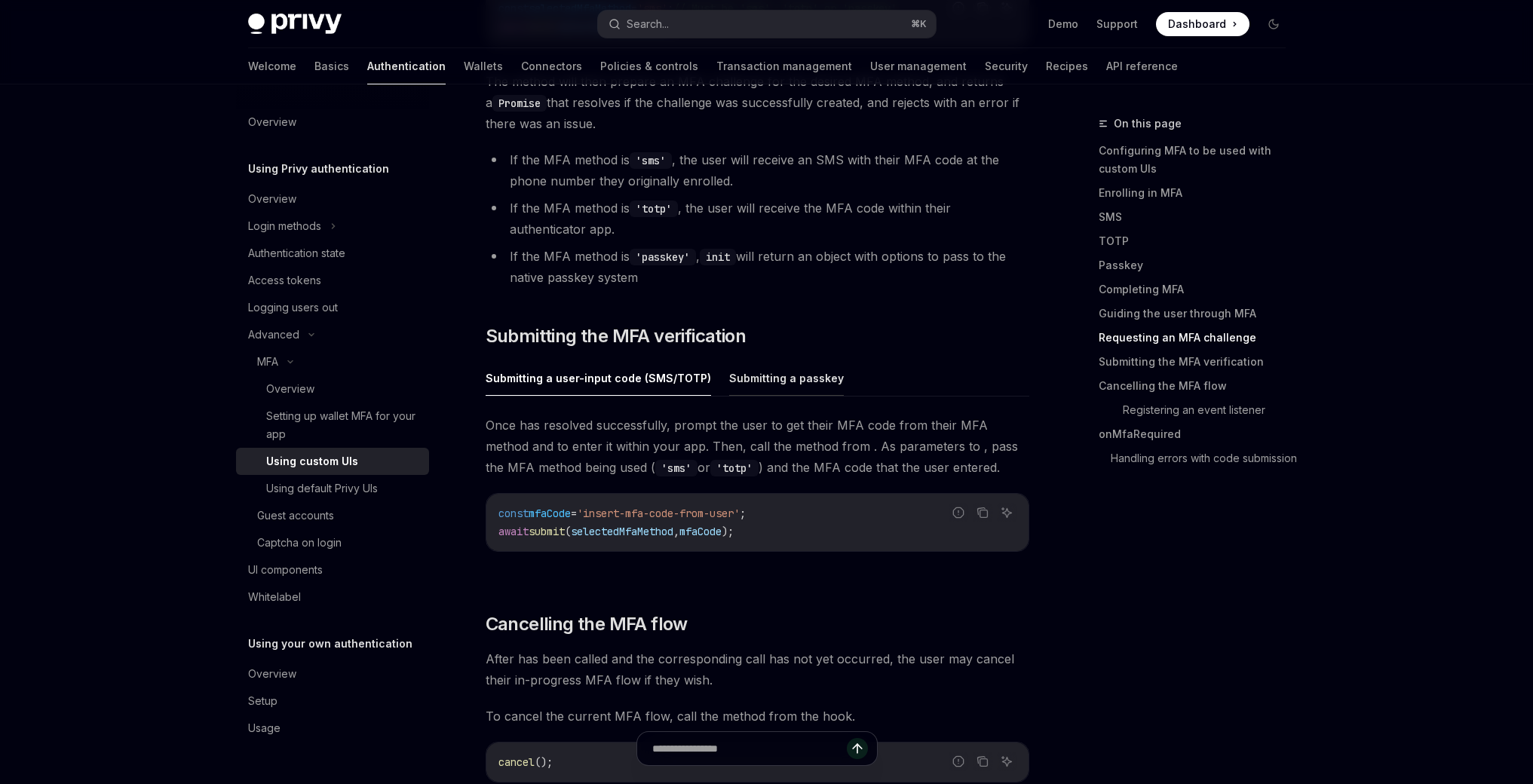
click at [763, 376] on button "Submitting a passkey" at bounding box center [786, 378] width 115 height 36
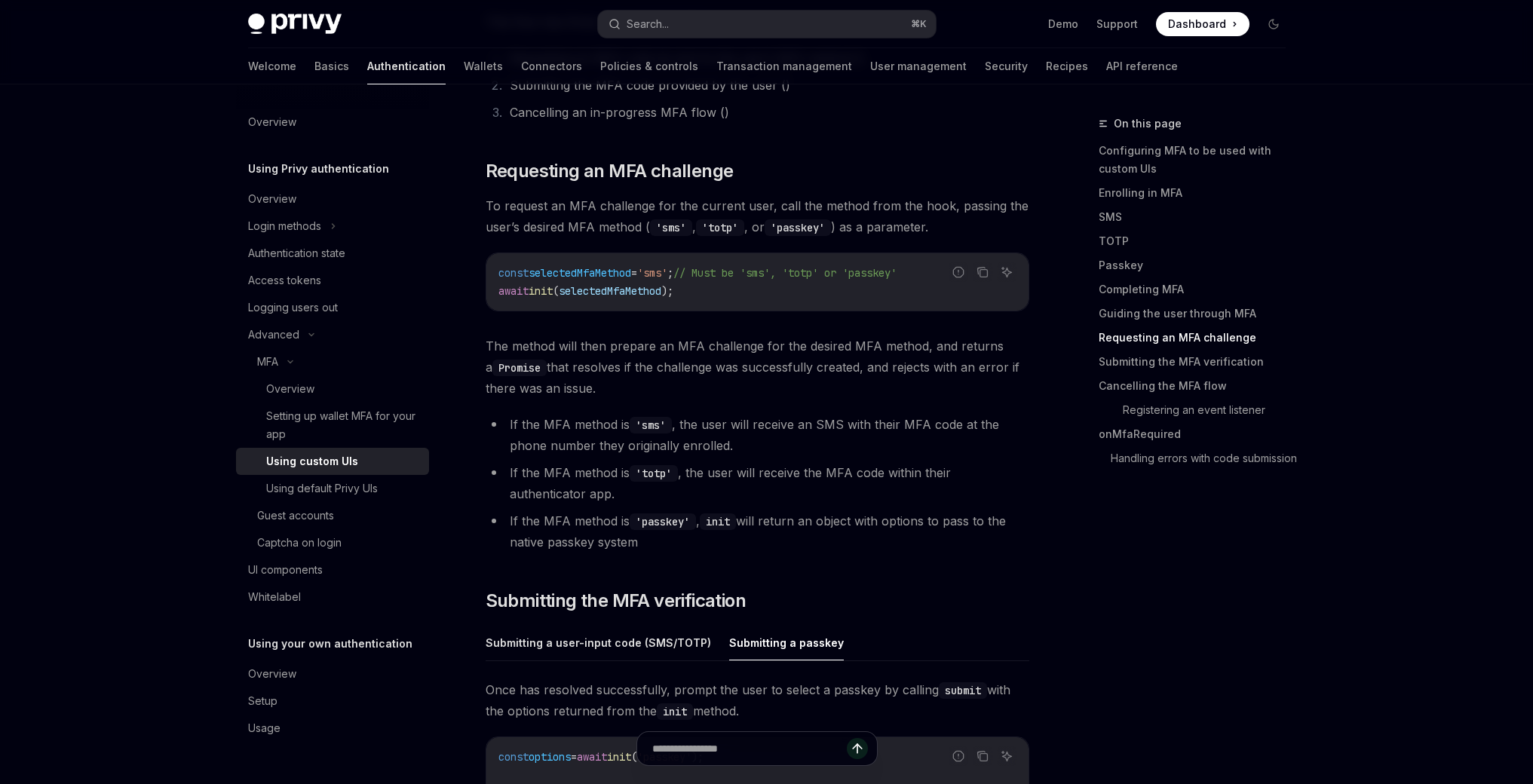
scroll to position [3892, 0]
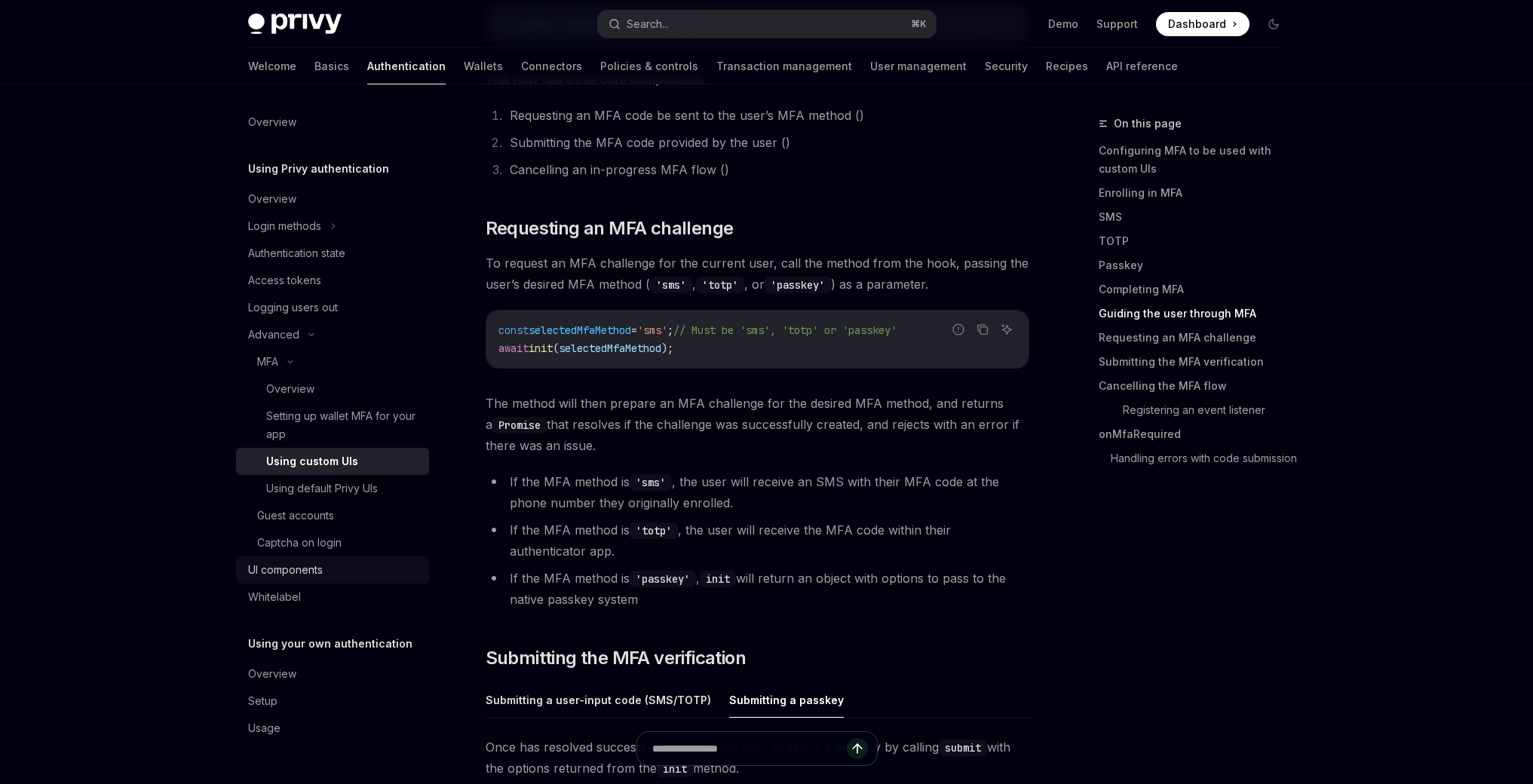
click at [306, 572] on div "UI components" at bounding box center [285, 569] width 74 height 18
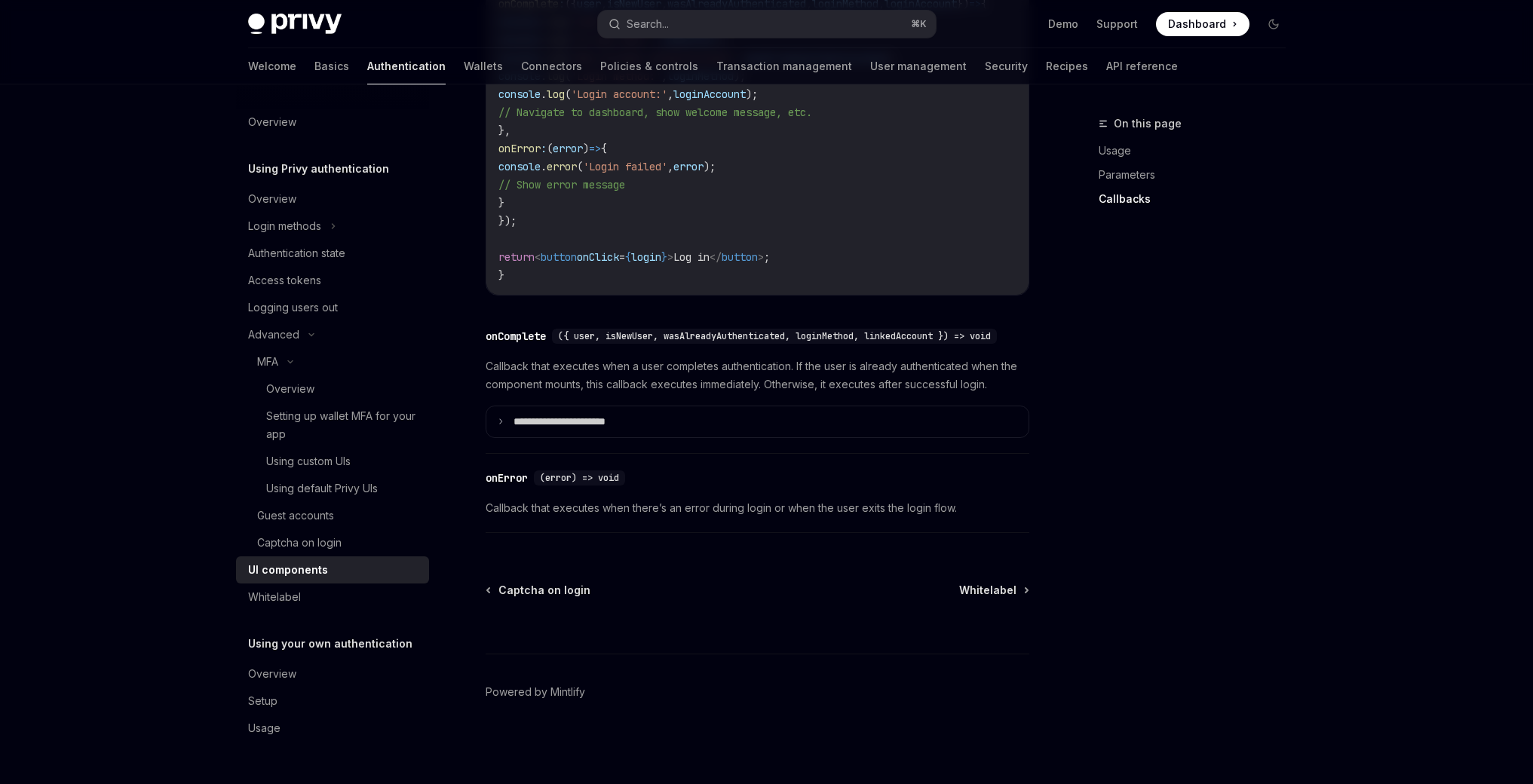
scroll to position [2108, 0]
click at [964, 590] on span "Whitelabel" at bounding box center [987, 590] width 57 height 15
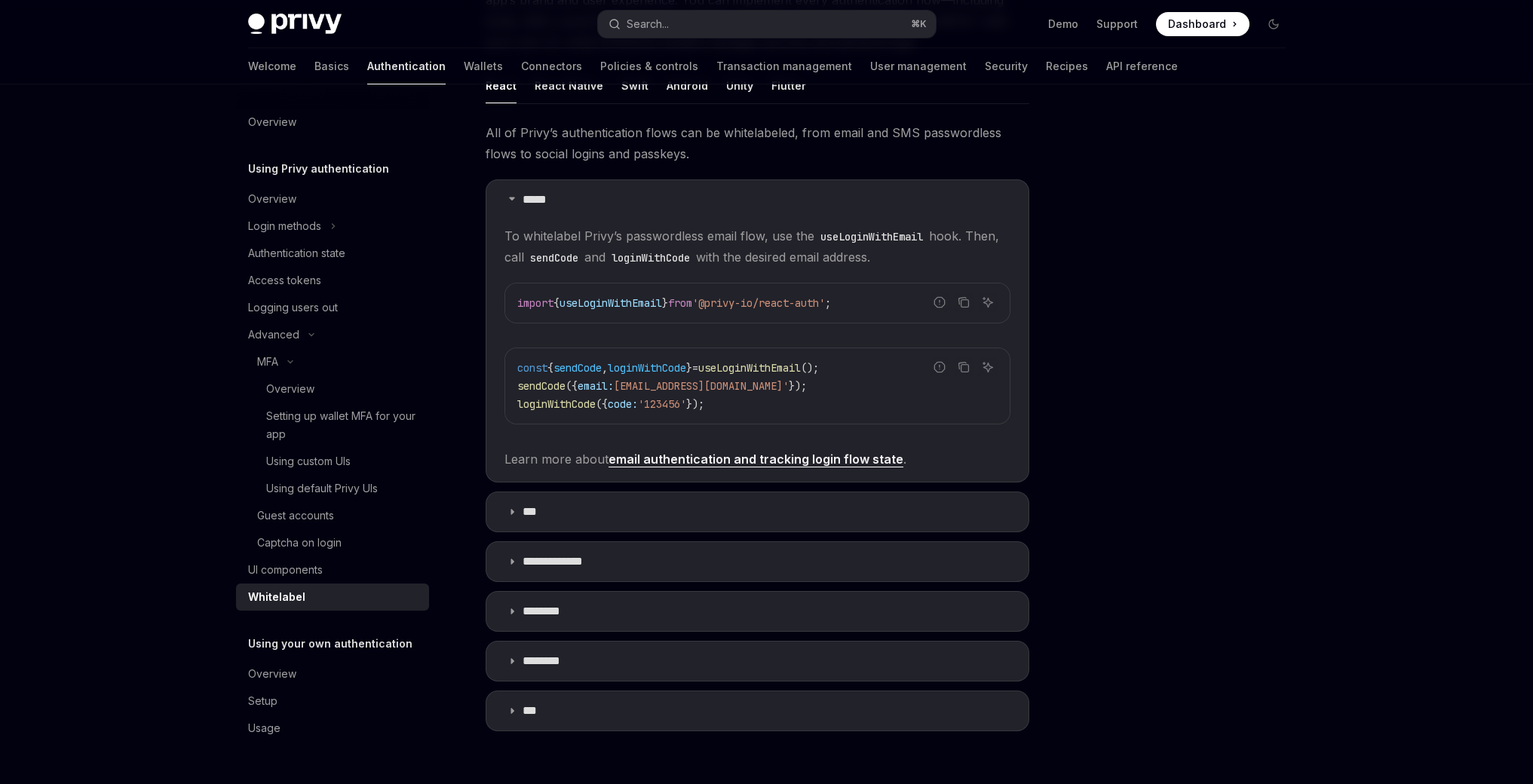
scroll to position [422, 0]
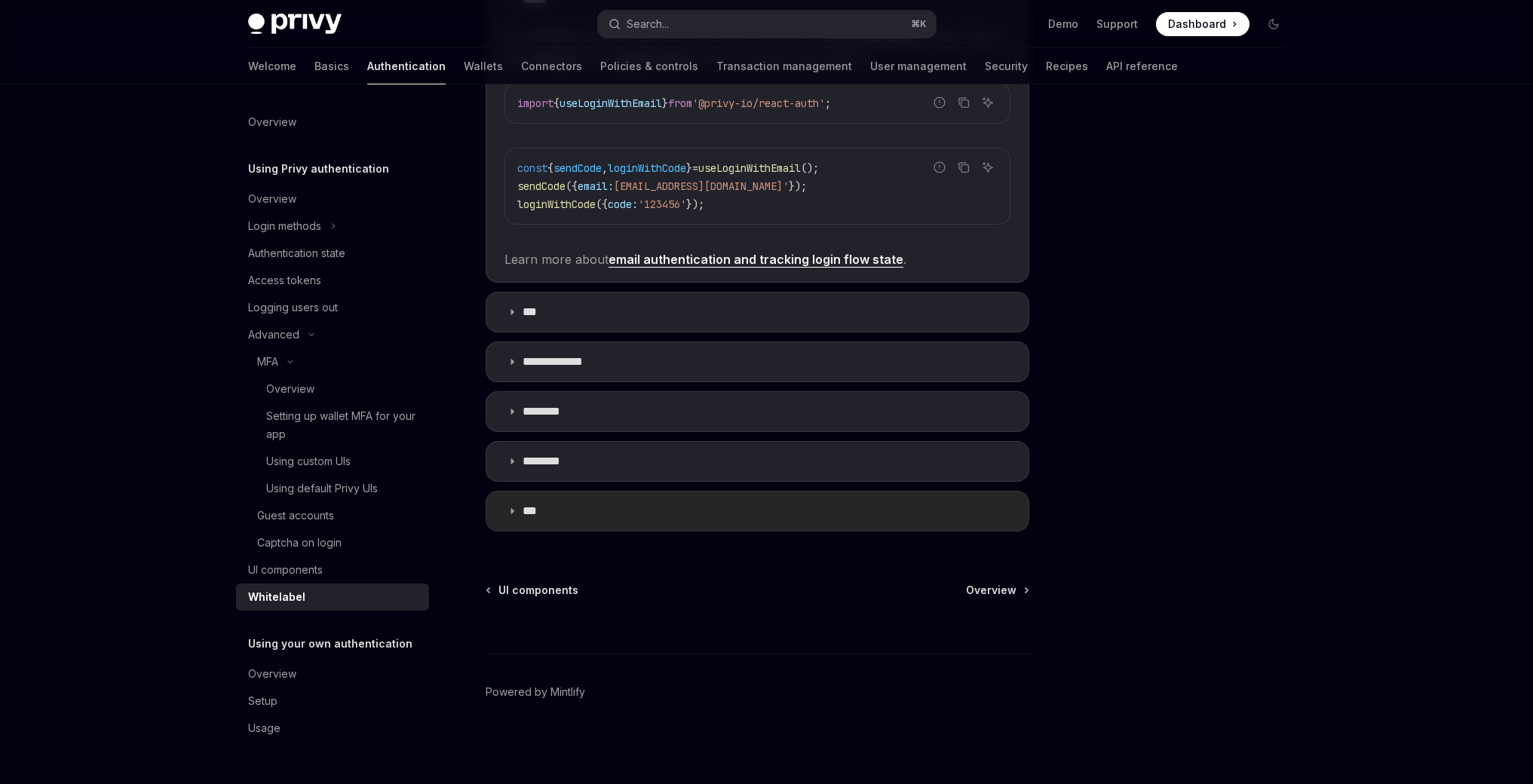
click at [507, 516] on summary "***" at bounding box center [757, 511] width 542 height 39
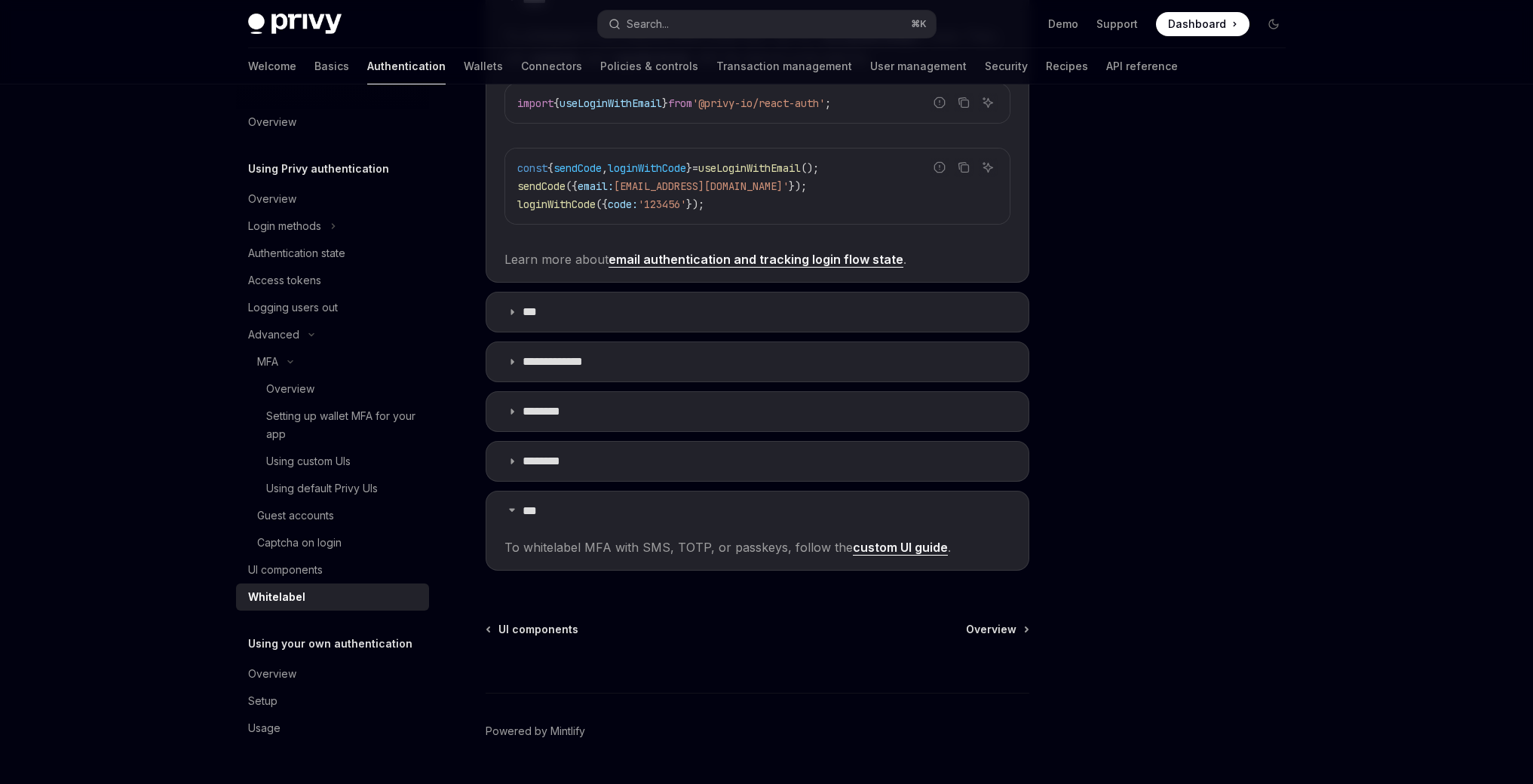
click at [869, 550] on link "custom UI guide" at bounding box center [900, 547] width 95 height 16
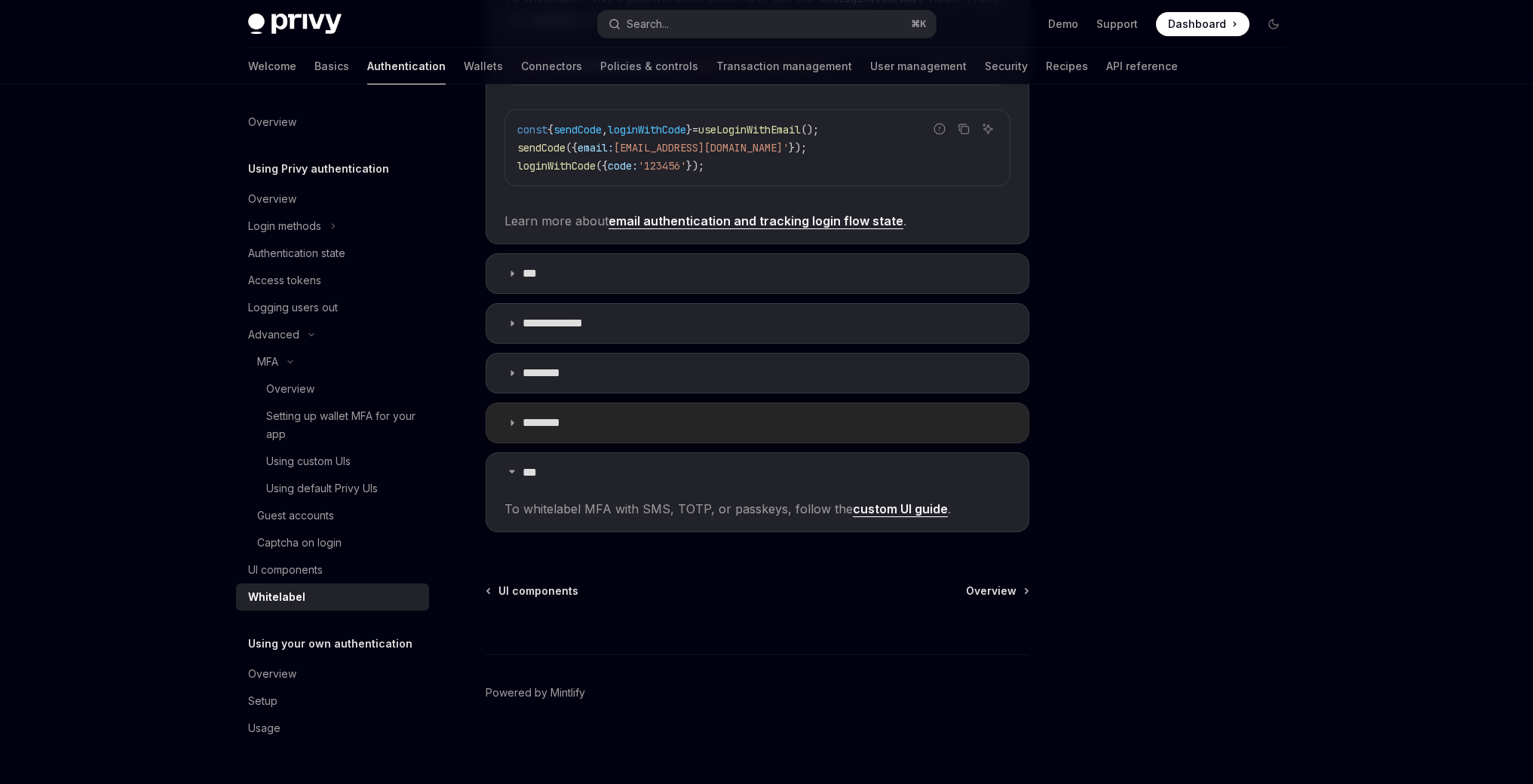
scroll to position [460, 0]
click at [510, 374] on icon at bounding box center [512, 373] width 9 height 9
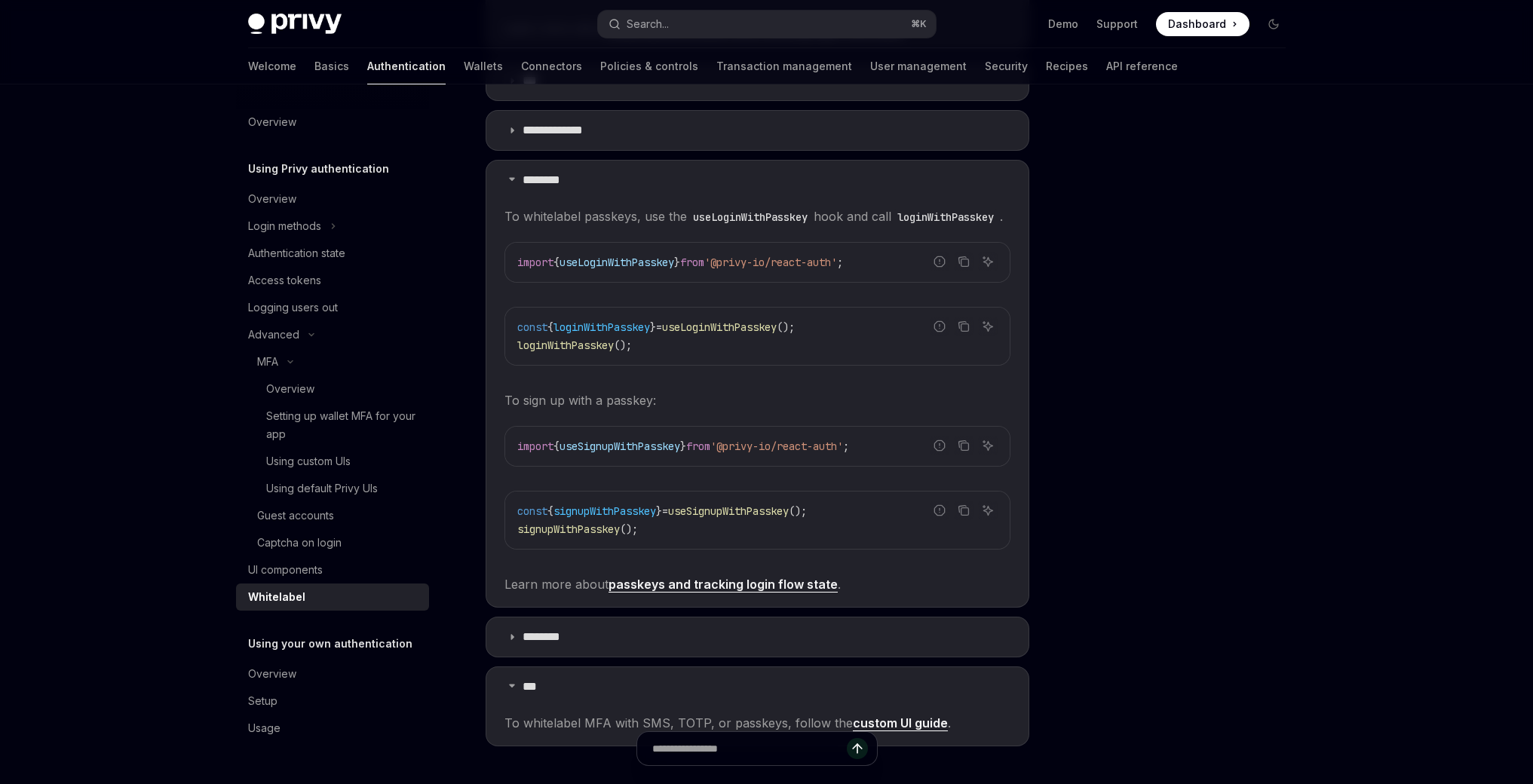
scroll to position [667, 0]
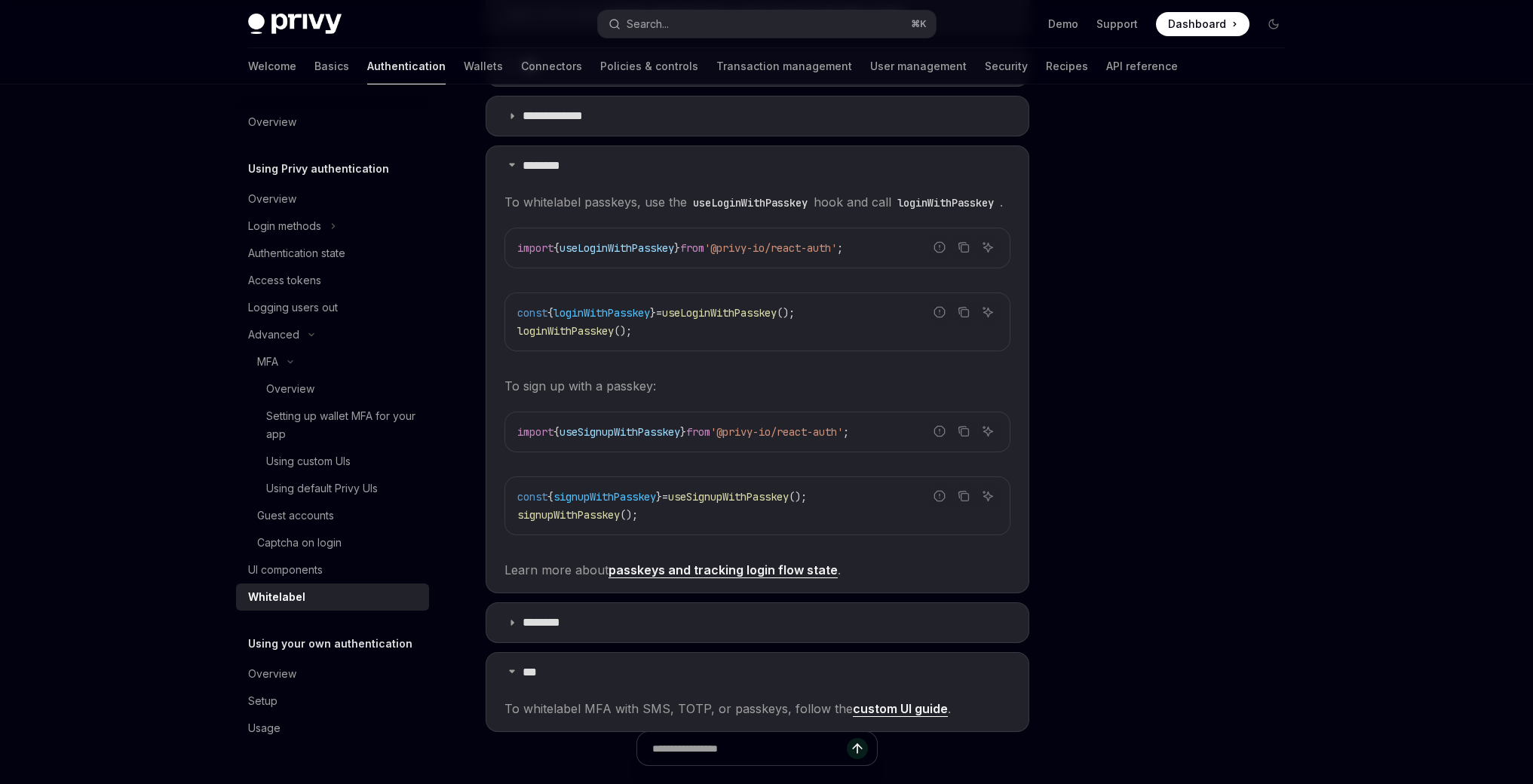
click at [751, 578] on link "passkeys and tracking login flow state" at bounding box center [723, 570] width 229 height 16
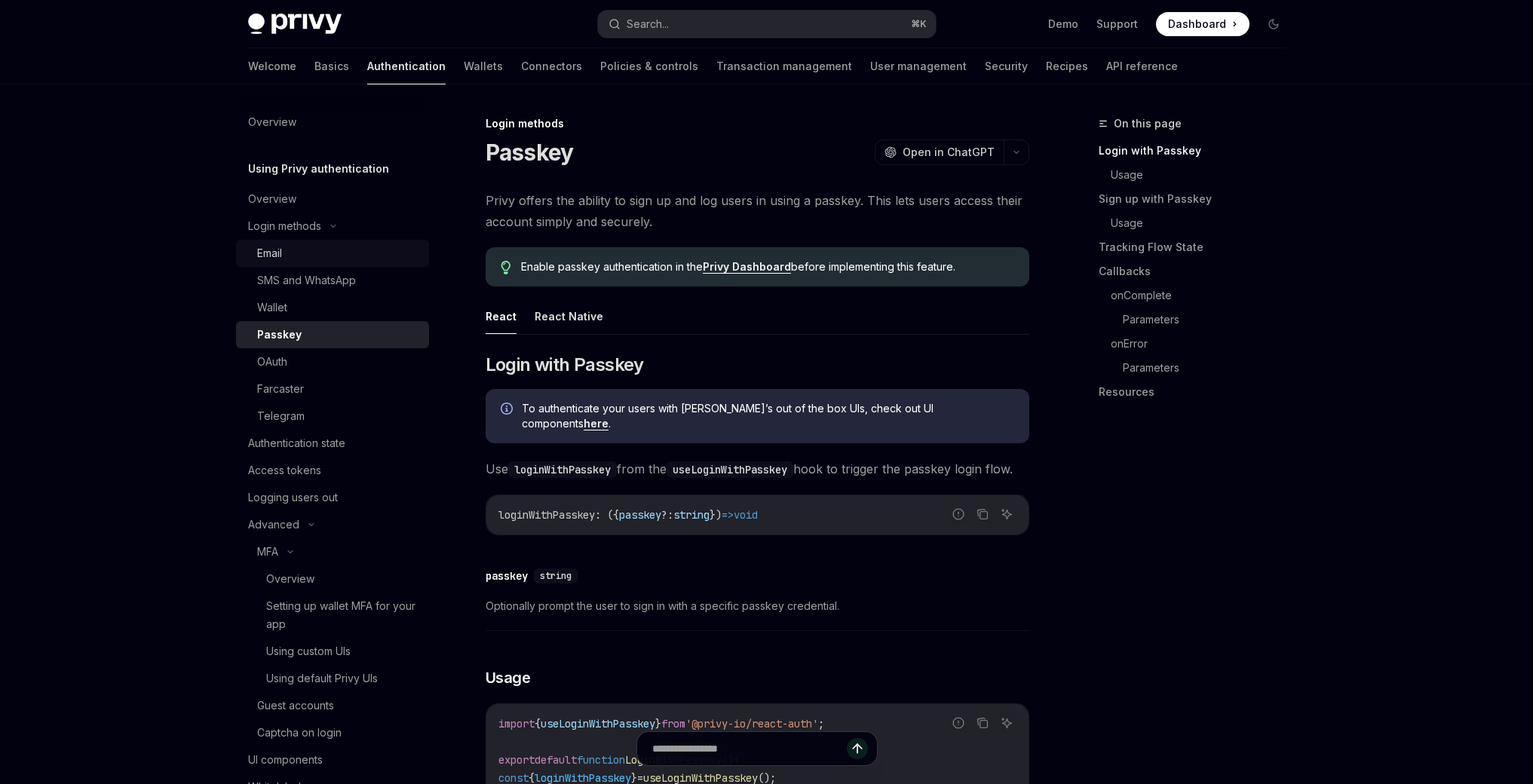
click at [317, 250] on div "Email" at bounding box center [338, 253] width 163 height 18
type textarea "*"
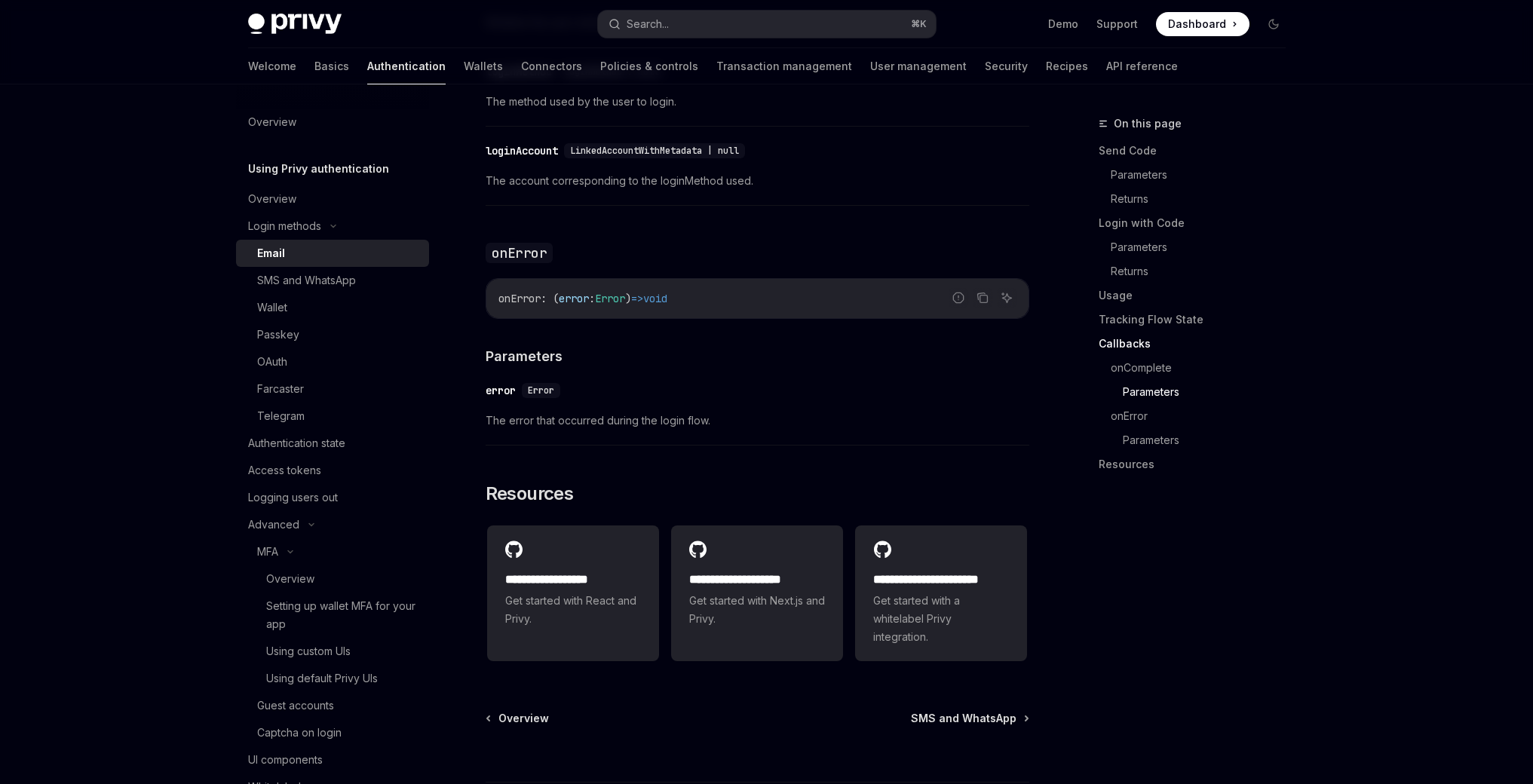
scroll to position [2989, 0]
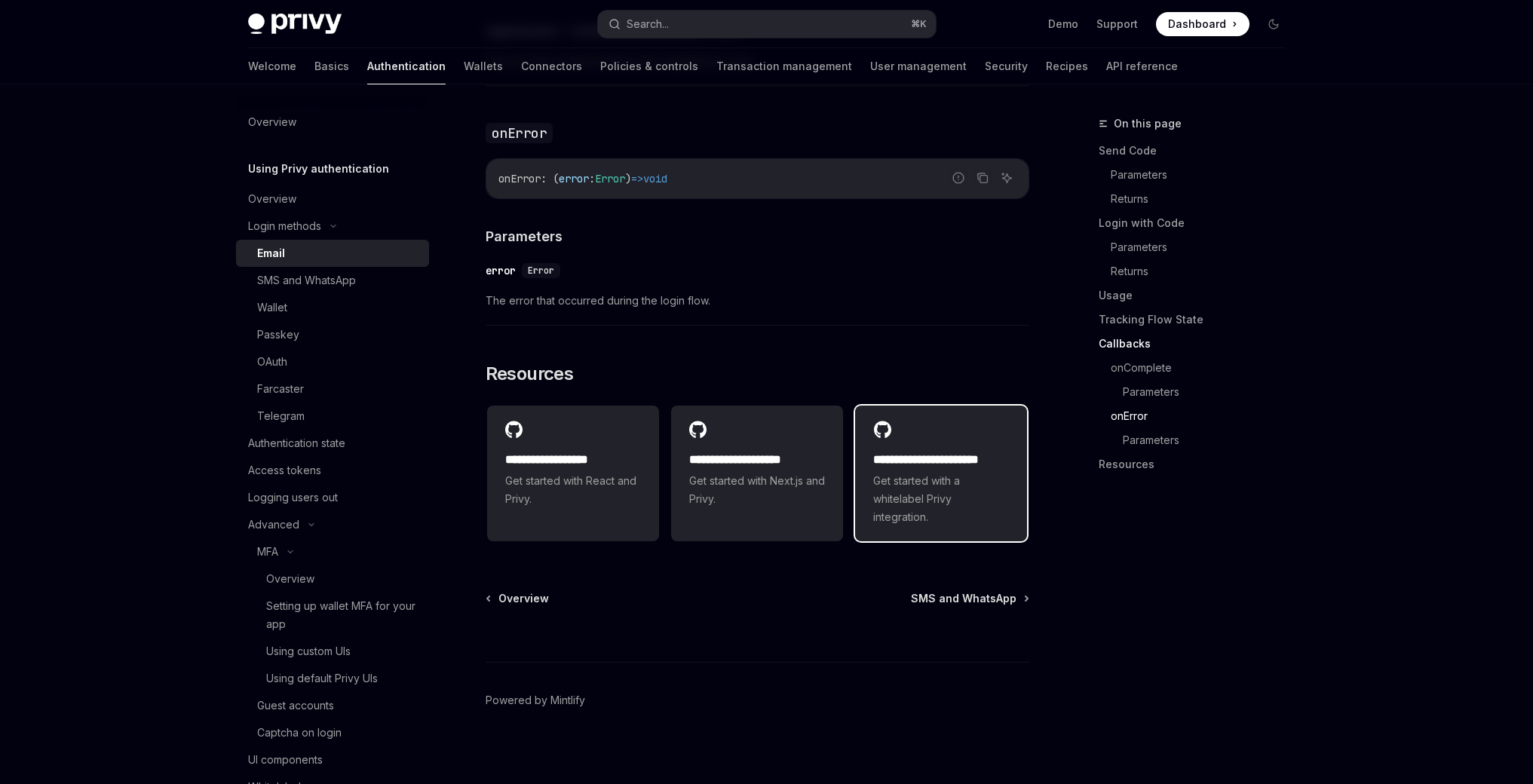
click at [918, 471] on span "Get started with a whitelabel Privy integration." at bounding box center [940, 499] width 135 height 54
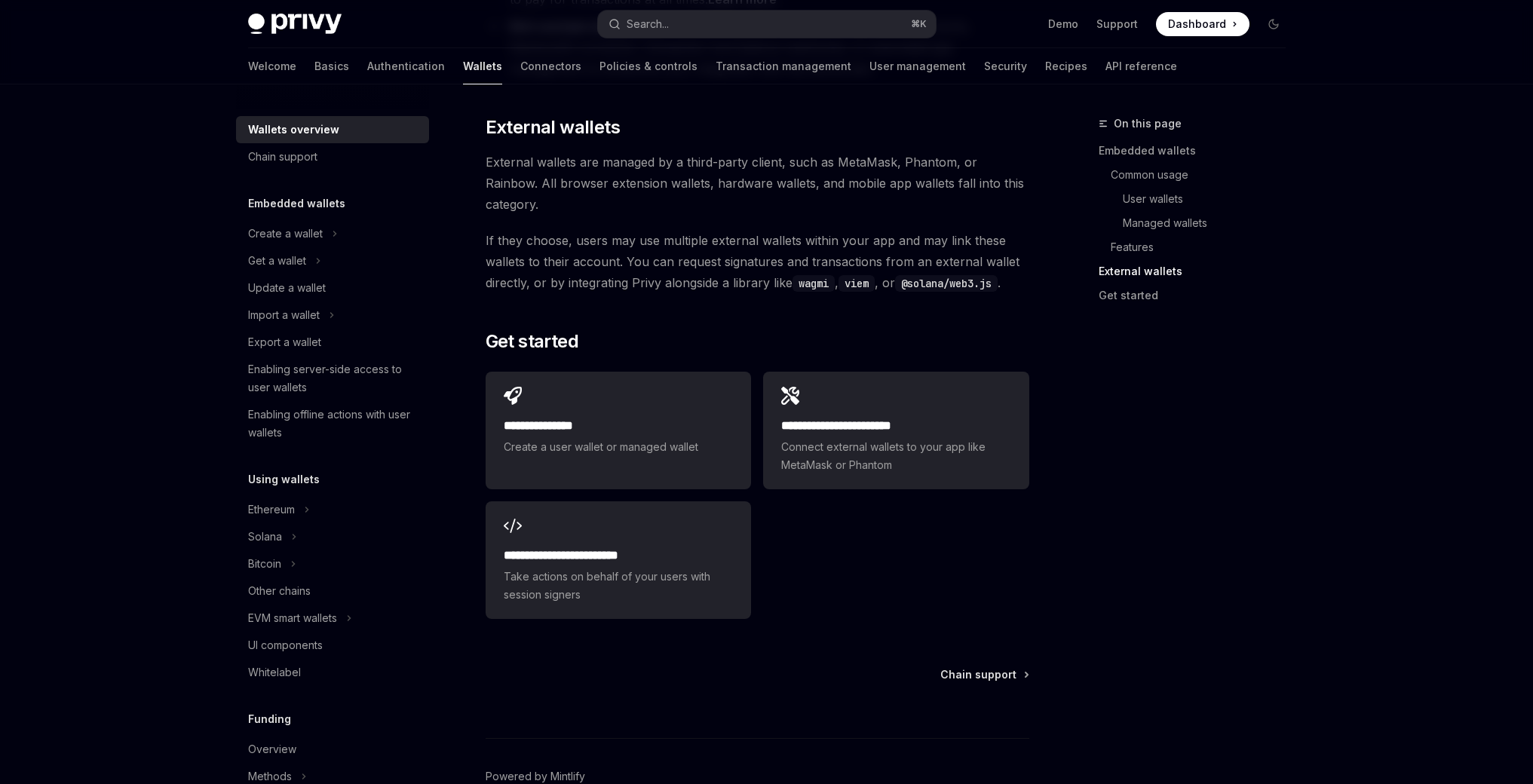
scroll to position [2233, 0]
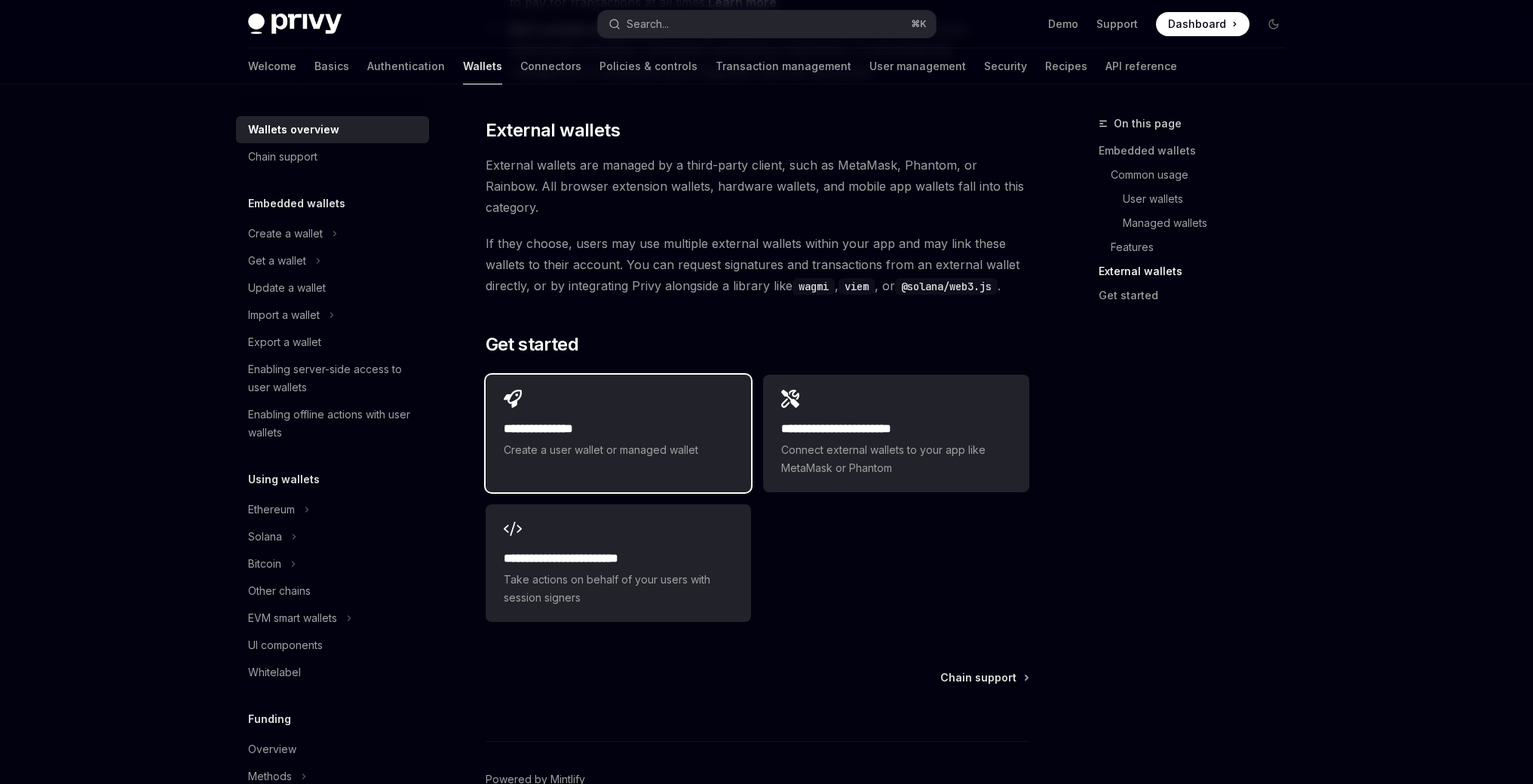
click at [626, 375] on div "**********" at bounding box center [618, 424] width 265 height 100
type textarea "*"
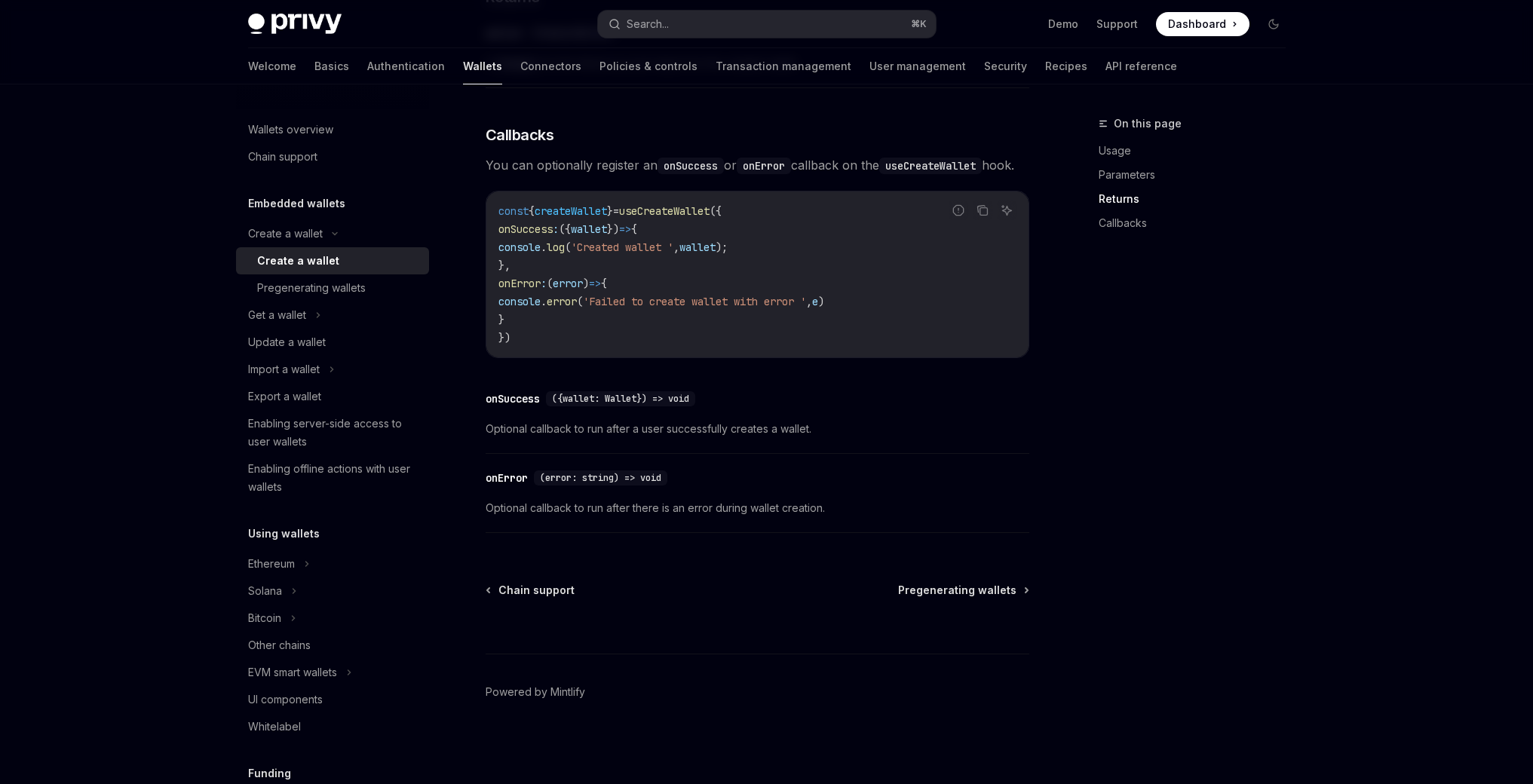
scroll to position [1018, 0]
click at [777, 23] on button "Search... ⌘ K" at bounding box center [766, 23] width 338 height 27
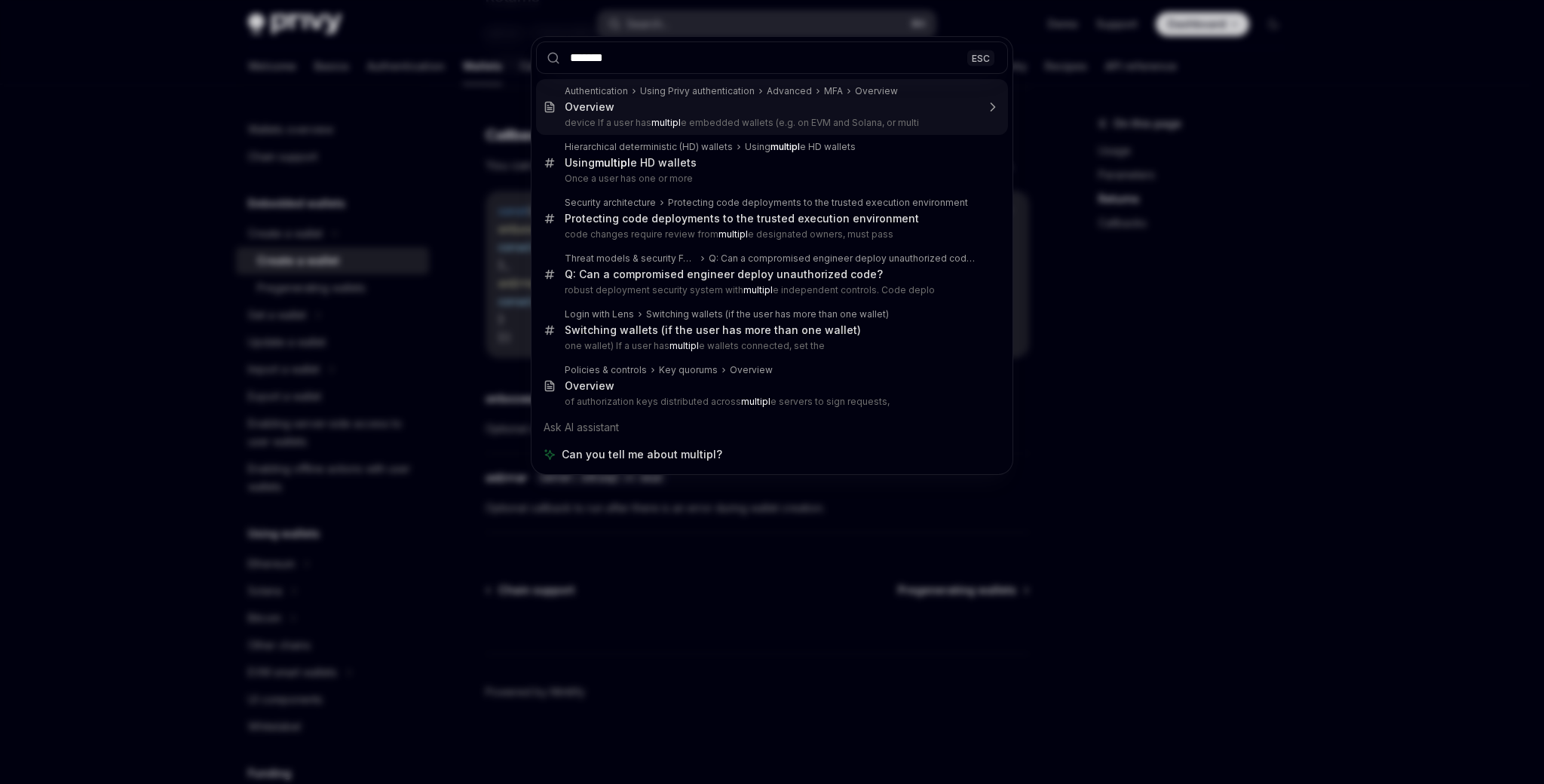
type input "********"
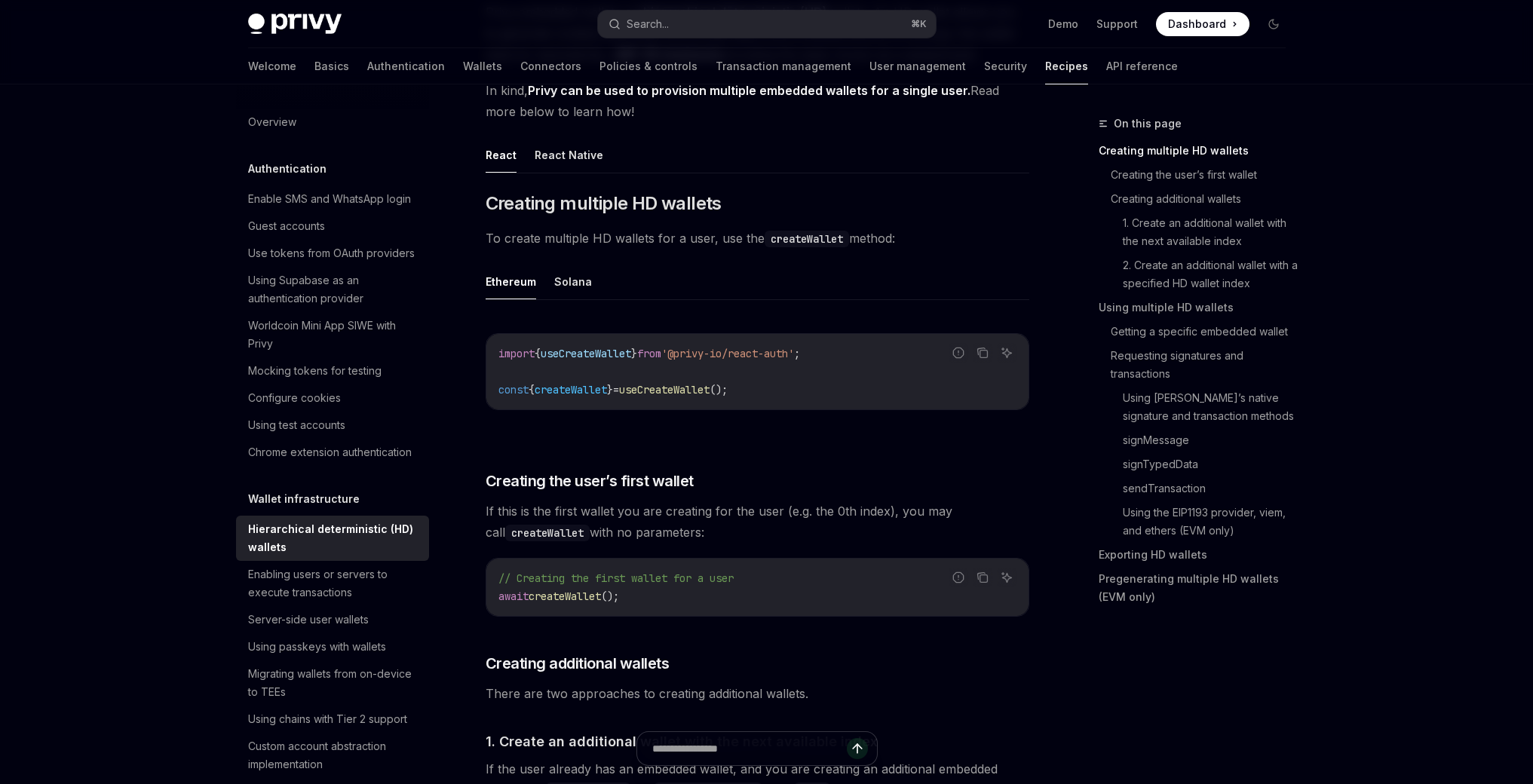
scroll to position [228, 0]
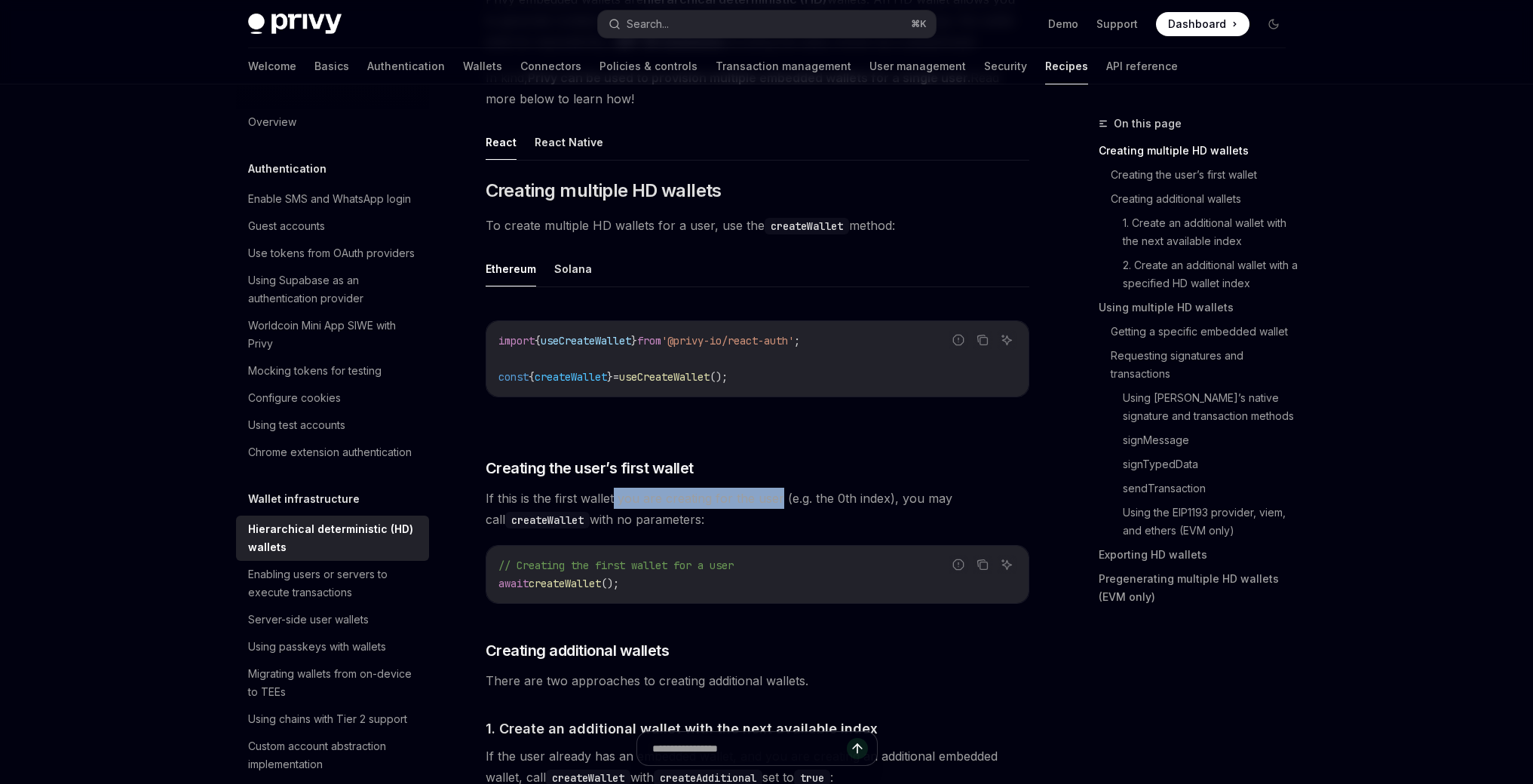
drag, startPoint x: 612, startPoint y: 501, endPoint x: 784, endPoint y: 499, distance: 172.0
click at [783, 499] on span "If this is the first wallet you are creating for the user (e.g. the 0th index),…" at bounding box center [757, 508] width 544 height 42
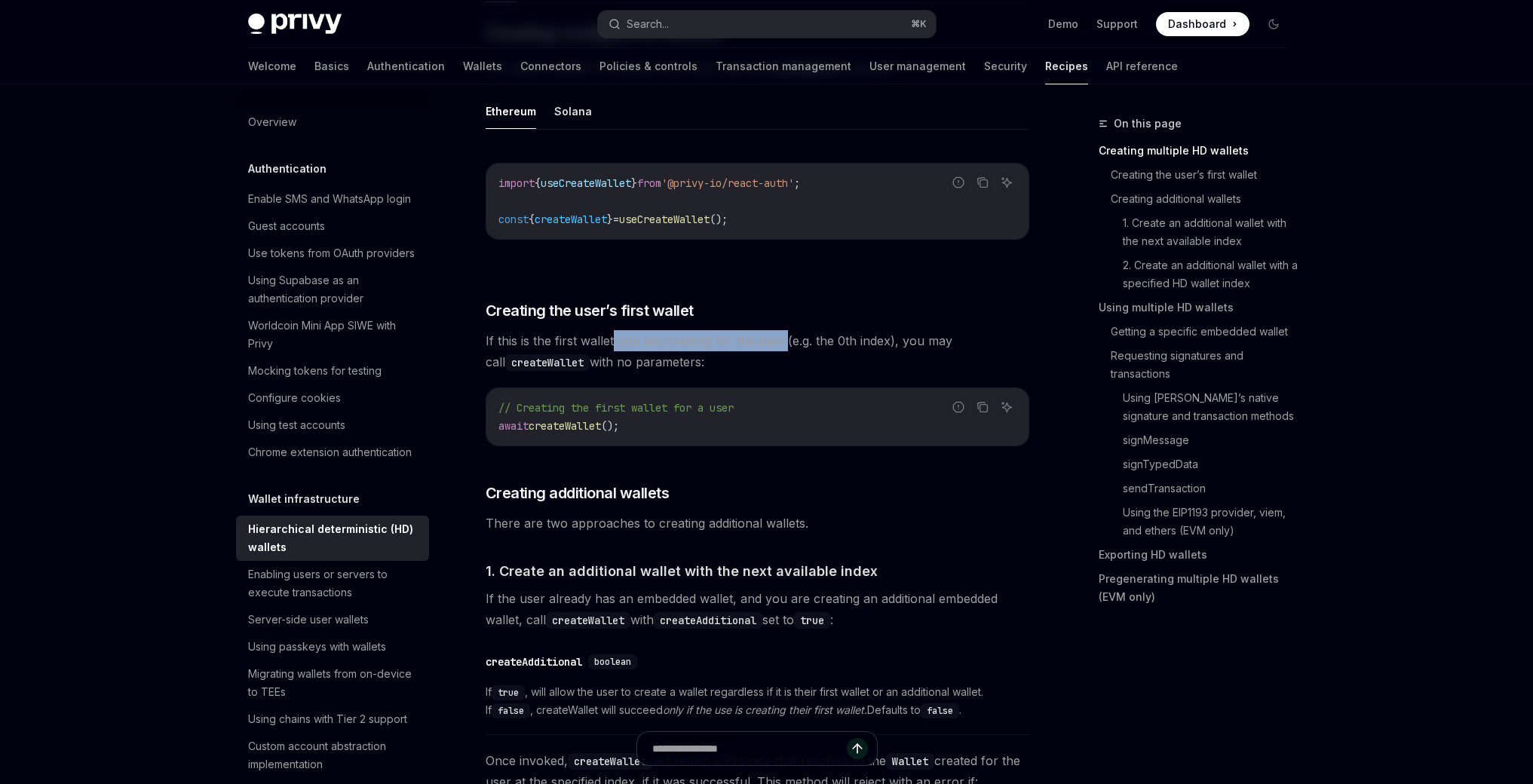
scroll to position [453, 0]
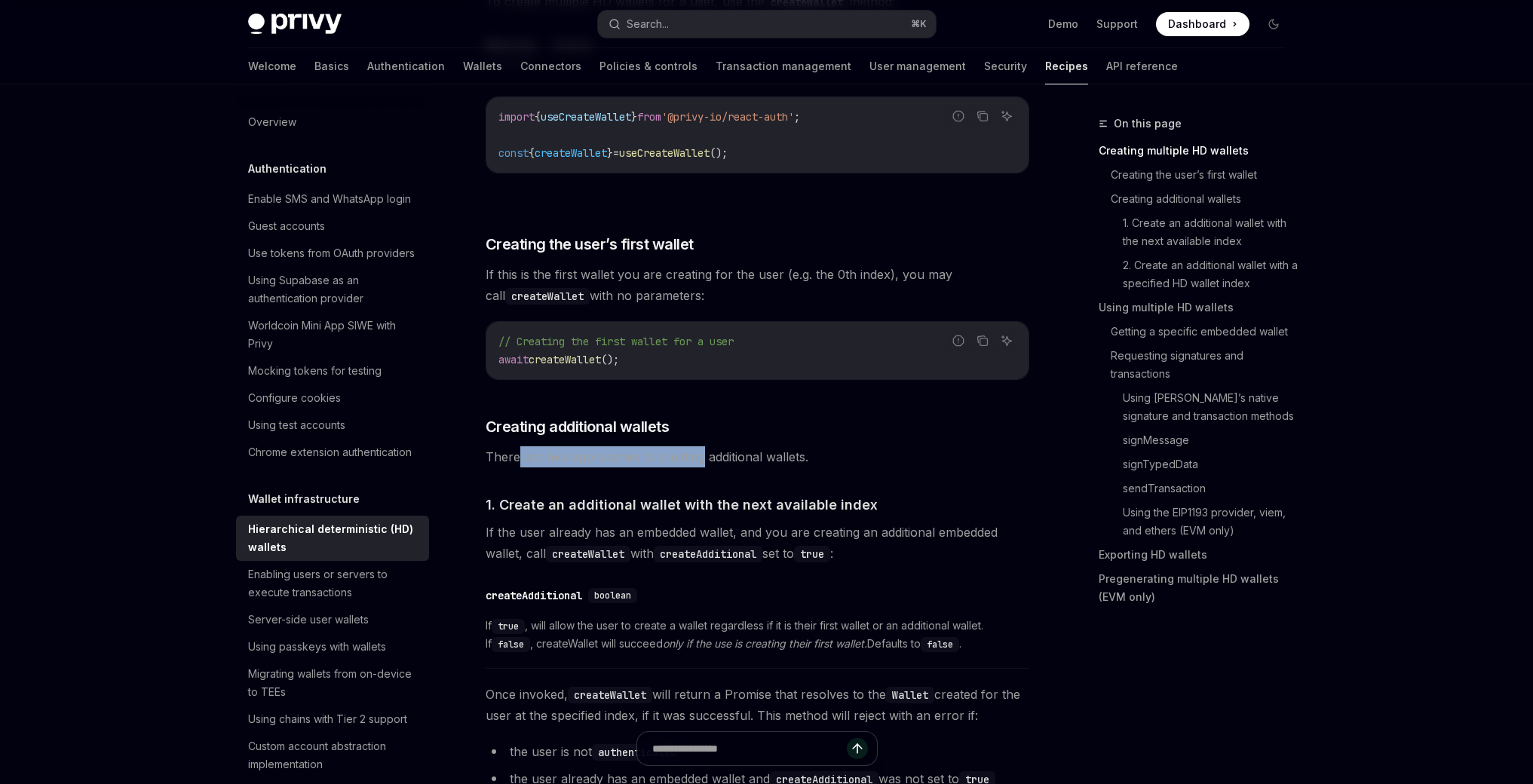
drag, startPoint x: 519, startPoint y: 454, endPoint x: 773, endPoint y: 461, distance: 254.1
click at [721, 462] on span "There are two approaches to creating additional wallets." at bounding box center [757, 456] width 544 height 21
click at [776, 460] on span "There are two approaches to creating additional wallets." at bounding box center [757, 456] width 544 height 21
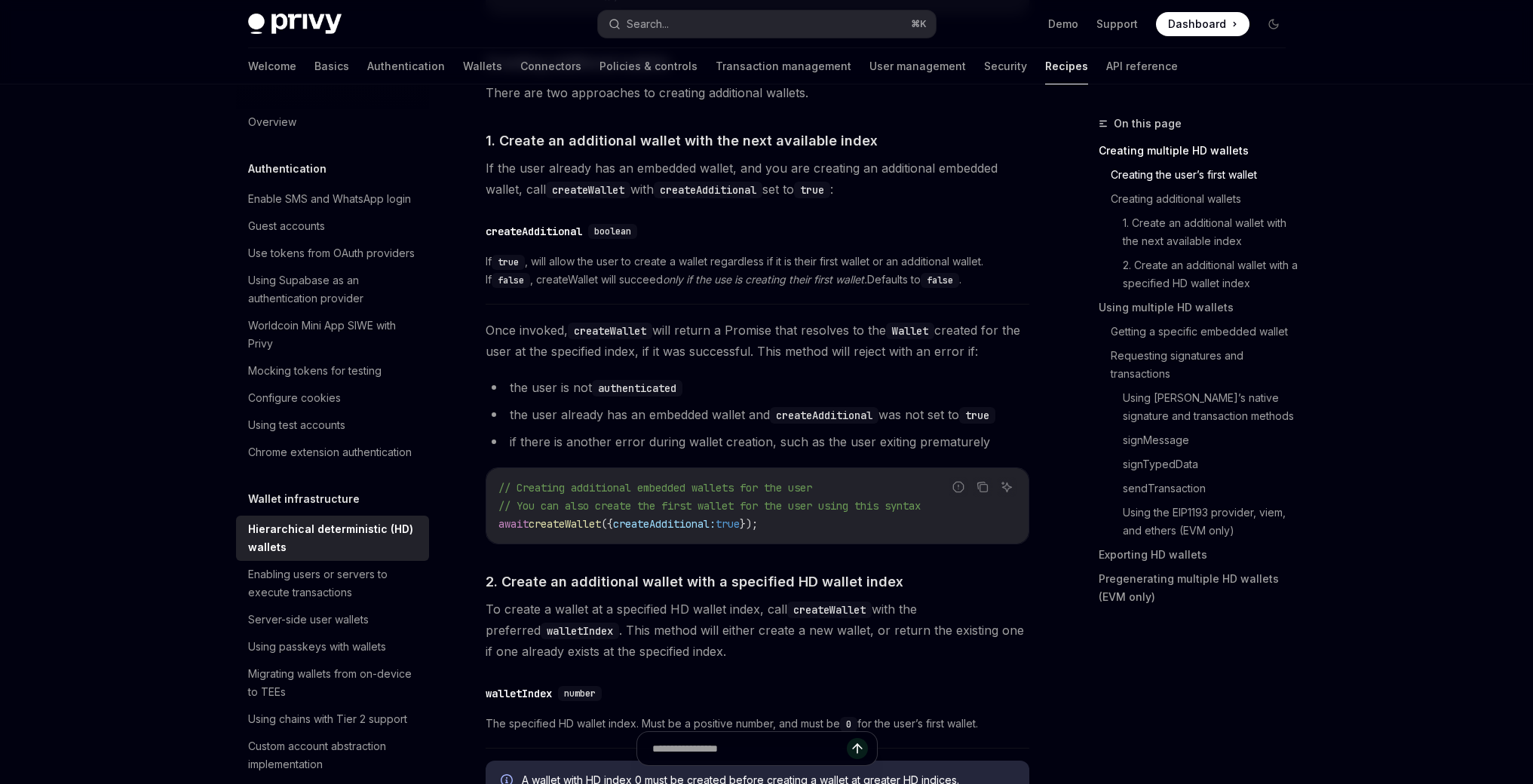
scroll to position [820, 0]
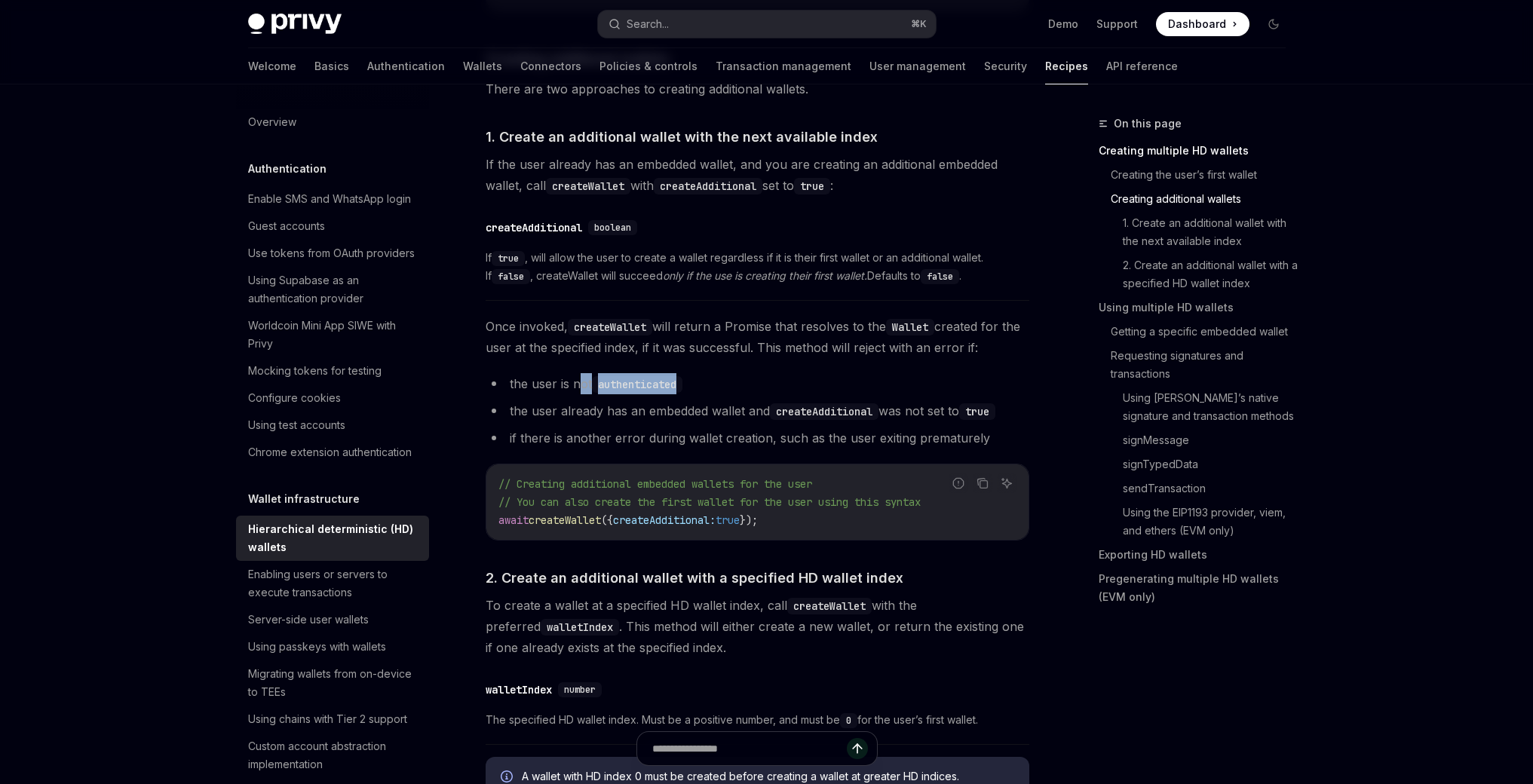
drag, startPoint x: 612, startPoint y: 385, endPoint x: 776, endPoint y: 390, distance: 164.1
click at [718, 389] on li "the user is not authenticated" at bounding box center [757, 383] width 544 height 21
click at [776, 390] on li "the user is not authenticated" at bounding box center [757, 383] width 544 height 21
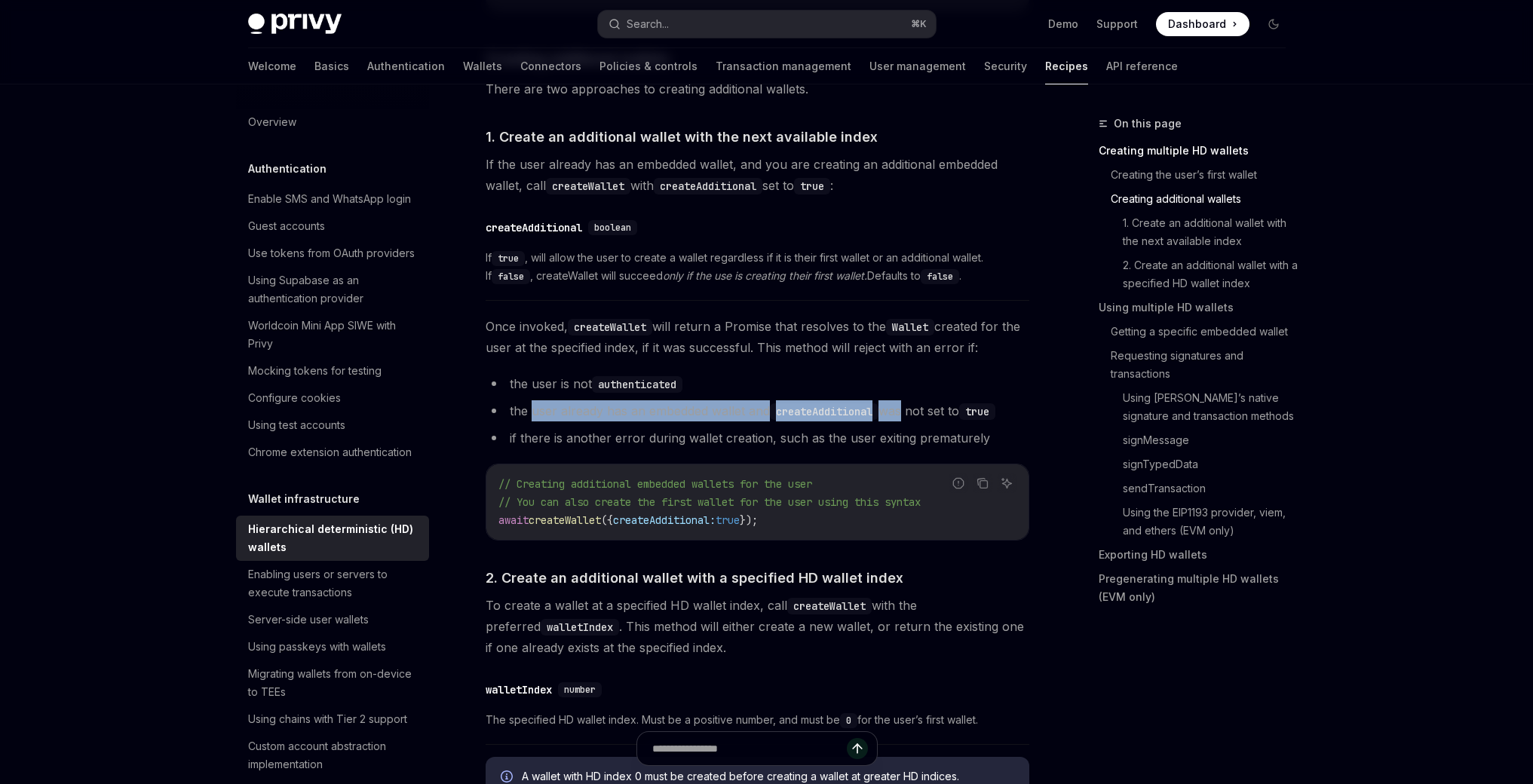
drag, startPoint x: 534, startPoint y: 409, endPoint x: 918, endPoint y: 410, distance: 384.0
click at [913, 409] on li "the user already has an embedded wallet and createAdditional was not set to true" at bounding box center [757, 410] width 544 height 21
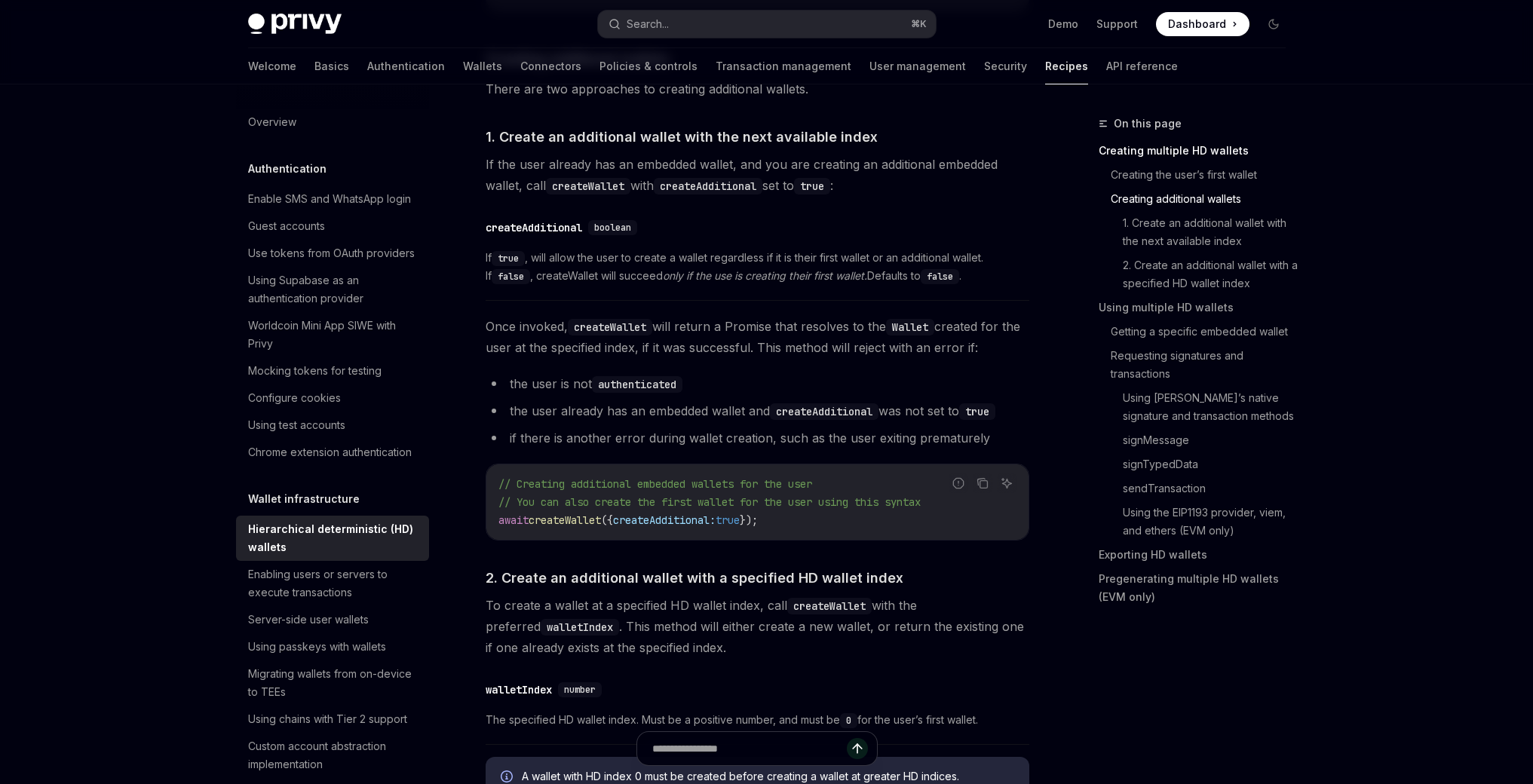
click at [918, 410] on li "the user already has an embedded wallet and createAdditional was not set to true" at bounding box center [757, 410] width 544 height 21
drag, startPoint x: 628, startPoint y: 444, endPoint x: 695, endPoint y: 439, distance: 67.2
click at [695, 439] on li "if there is another error during wallet creation, such as the user exiting prem…" at bounding box center [757, 438] width 544 height 21
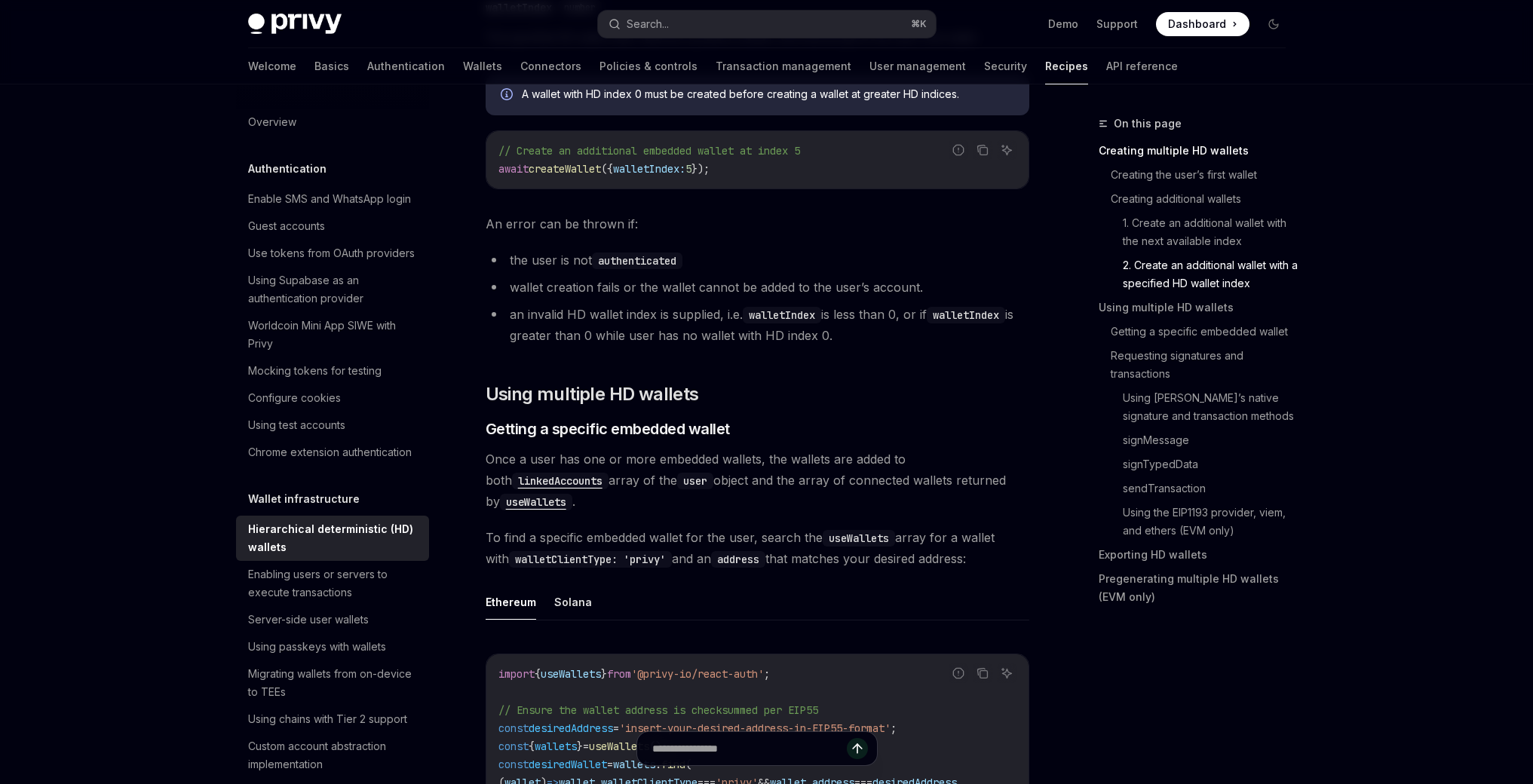
scroll to position [1499, 0]
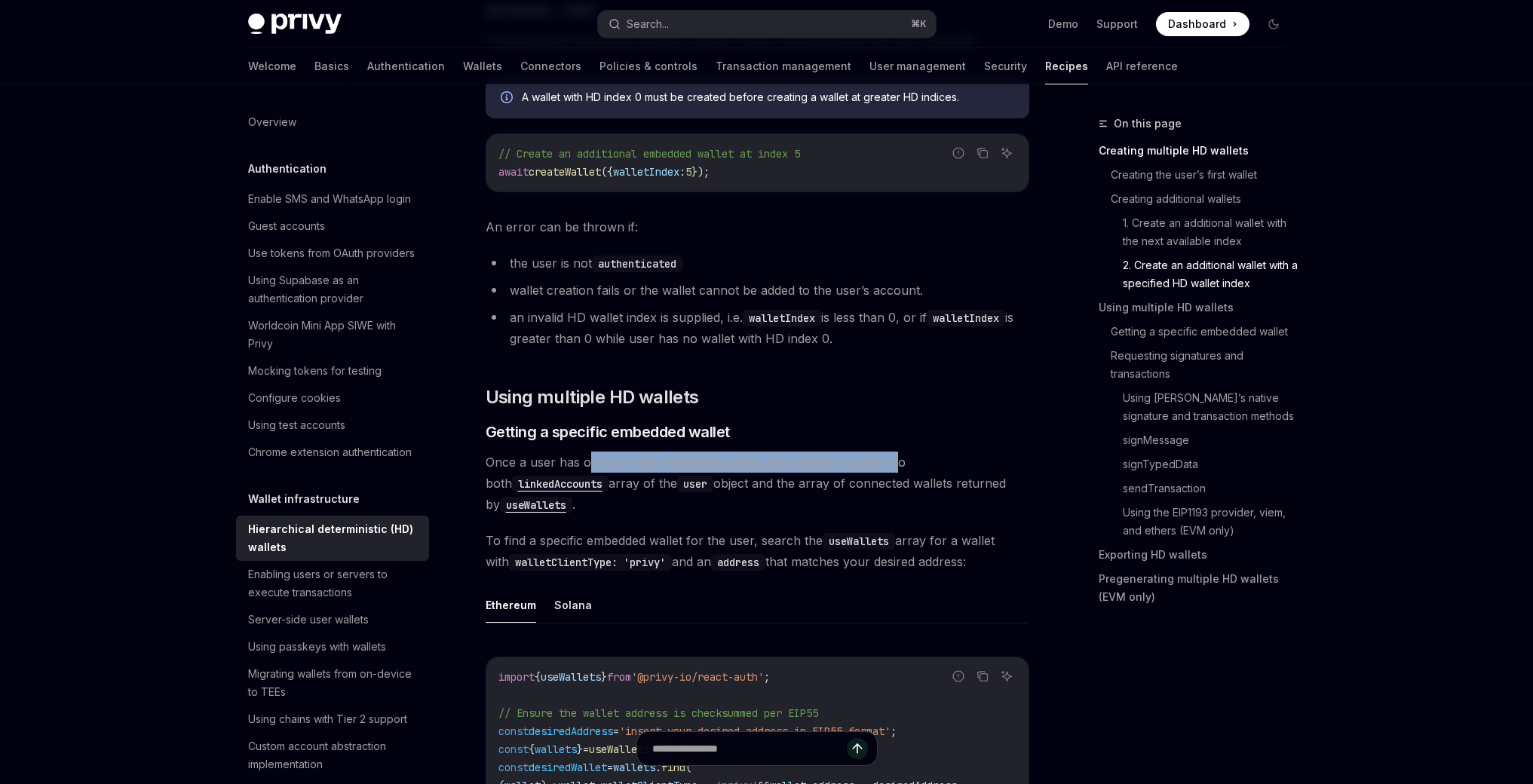
drag, startPoint x: 607, startPoint y: 460, endPoint x: 895, endPoint y: 464, distance: 288.0
click at [893, 464] on span "Once a user has one or more embedded wallets, the wallets are added to both lin…" at bounding box center [757, 483] width 544 height 63
click at [897, 464] on span "Once a user has one or more embedded wallets, the wallets are added to both lin…" at bounding box center [757, 483] width 544 height 63
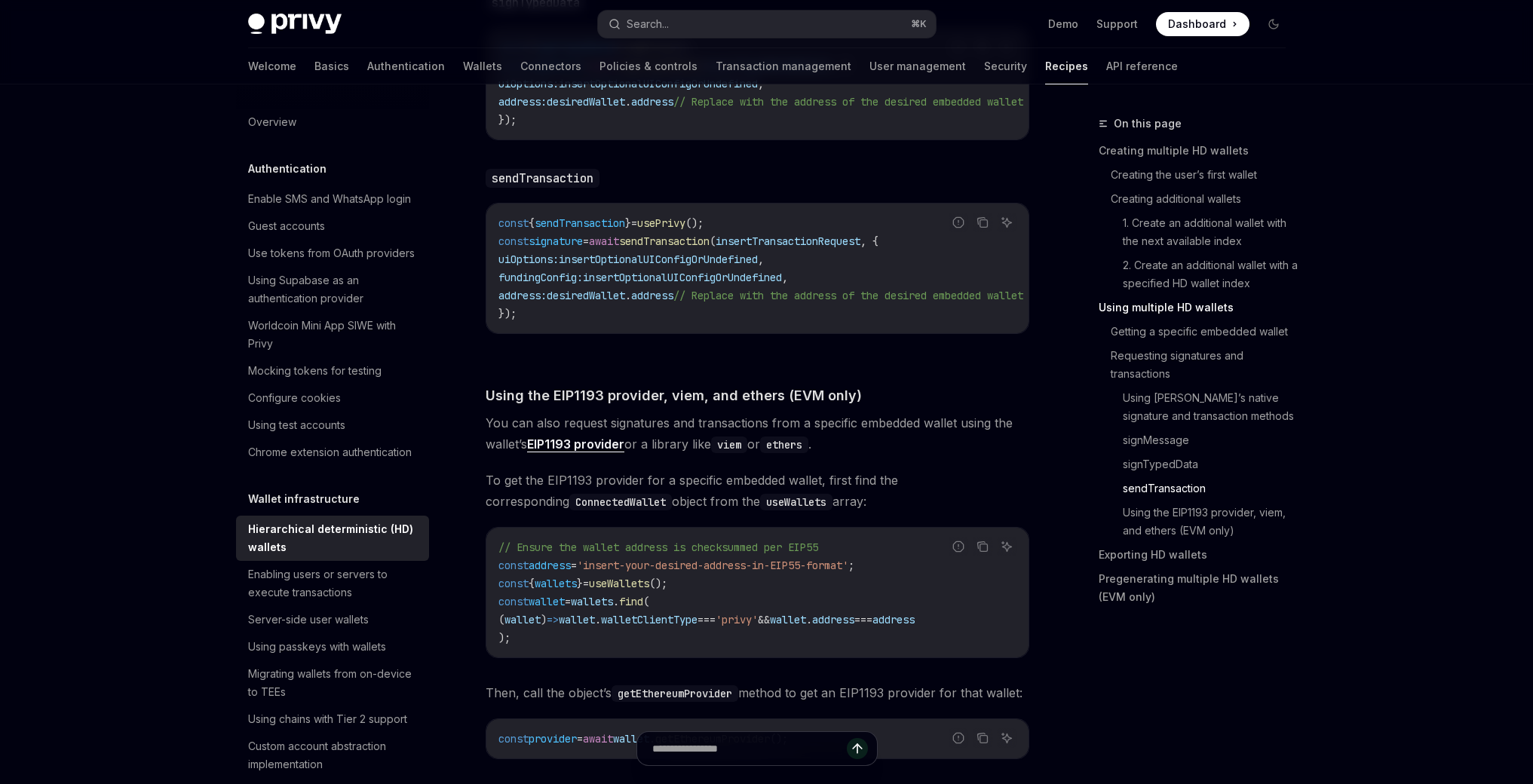
scroll to position [3204, 0]
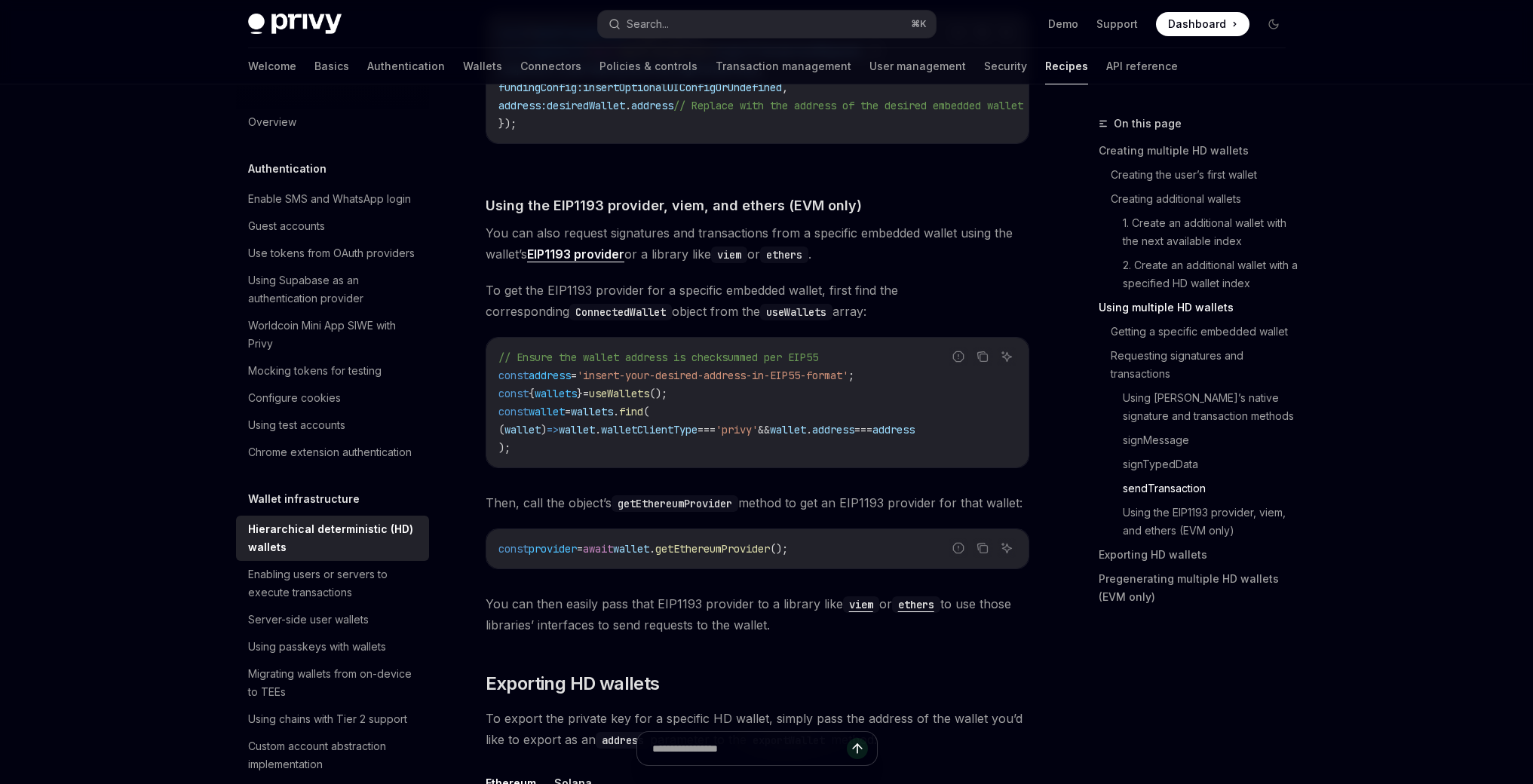
click at [586, 262] on link "EIP1193 provider" at bounding box center [576, 254] width 98 height 16
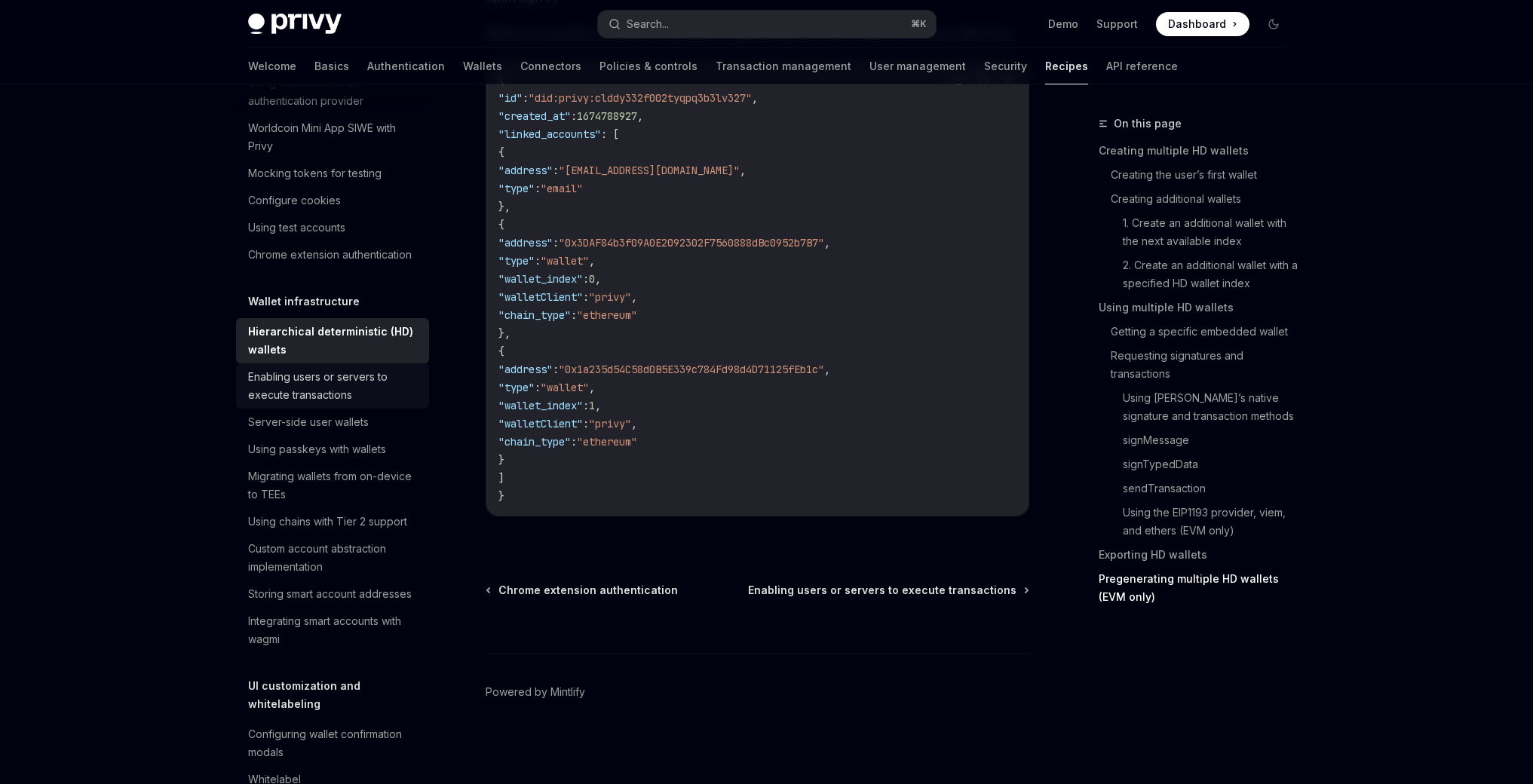
scroll to position [257, 0]
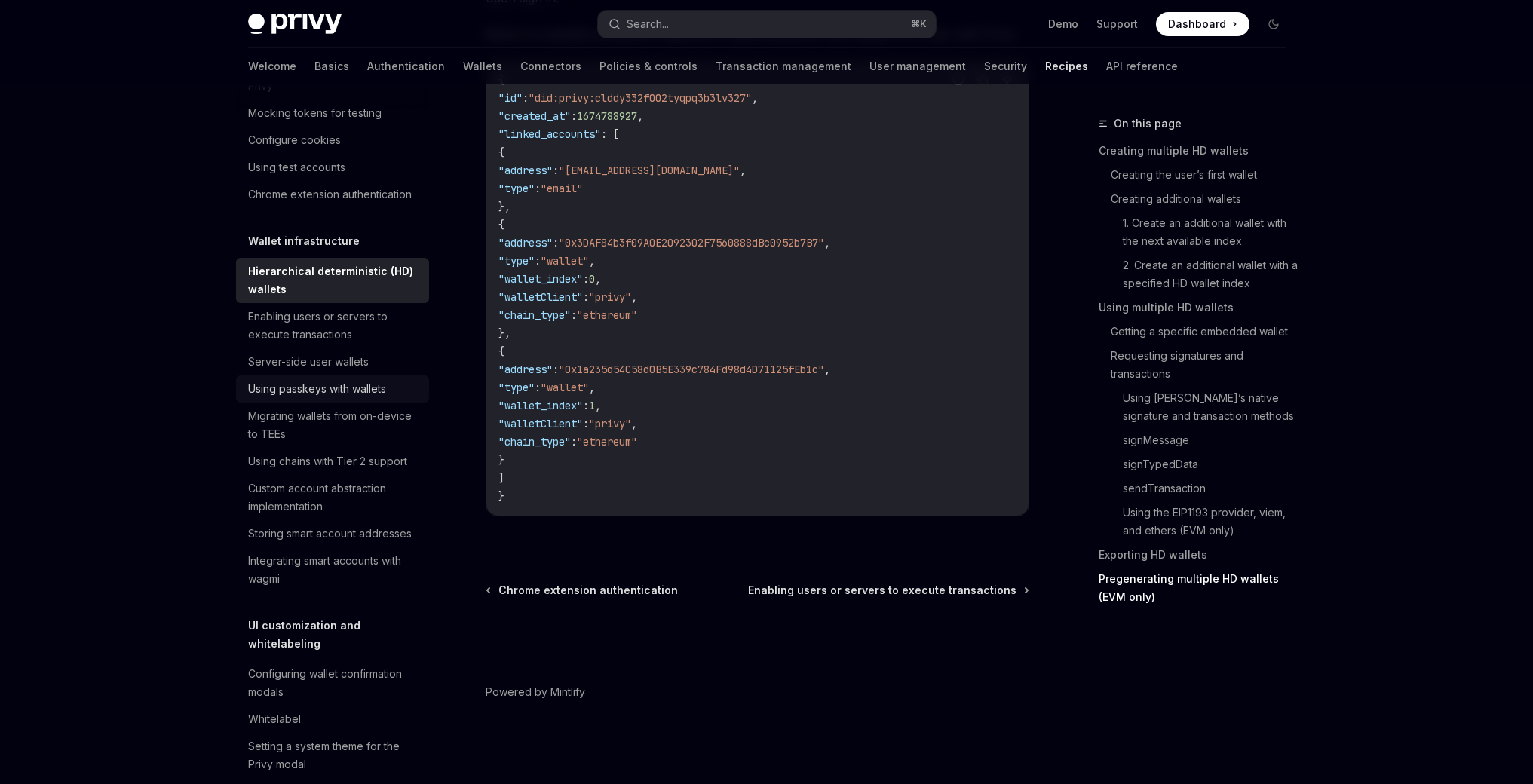
click at [333, 398] on div "Using passkeys with wallets" at bounding box center [317, 388] width 138 height 18
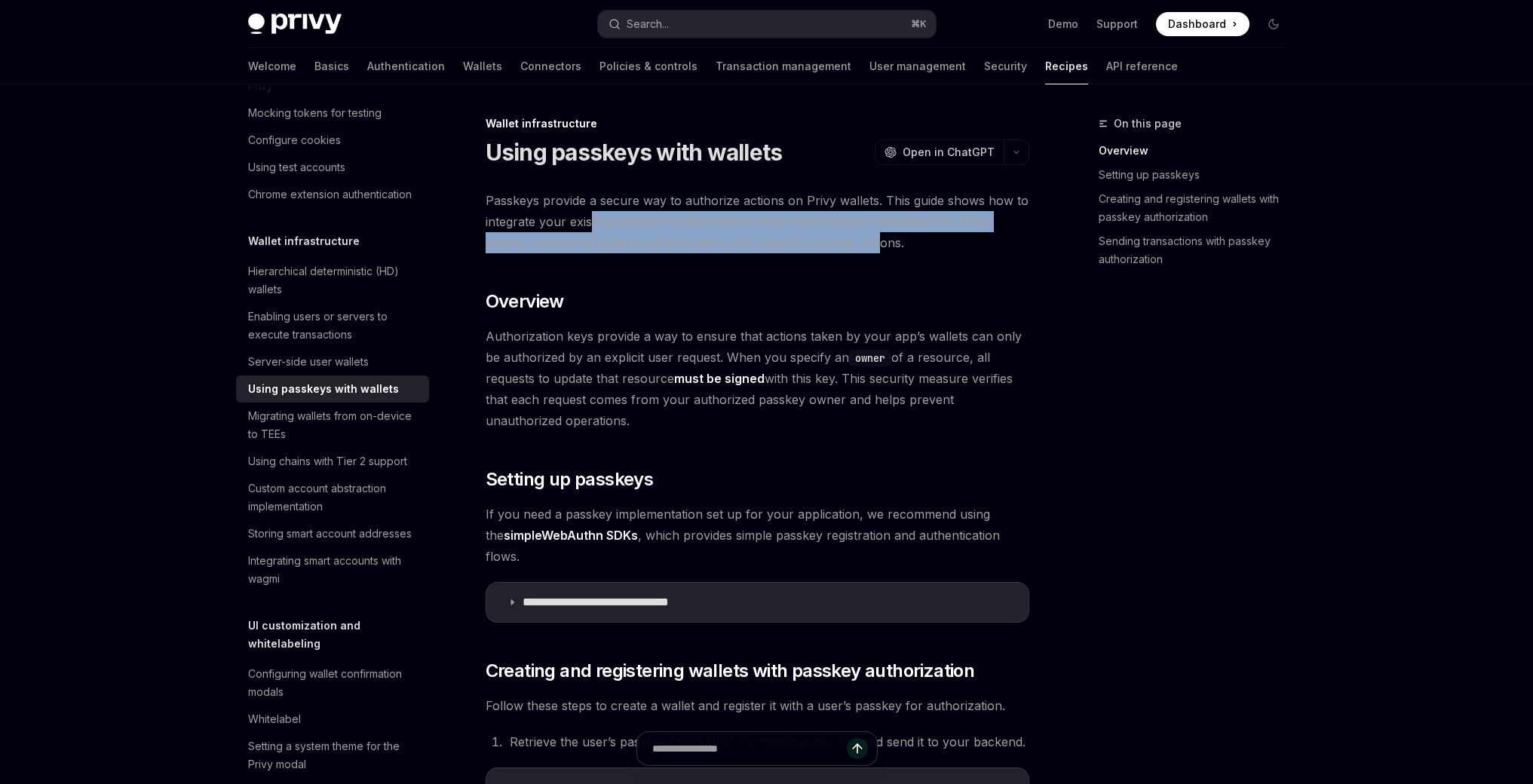
drag, startPoint x: 602, startPoint y: 227, endPoint x: 876, endPoint y: 242, distance: 274.4
click at [876, 242] on span "Passkeys provide a secure way to authorize actions on Privy wallets. This guide…" at bounding box center [757, 221] width 544 height 63
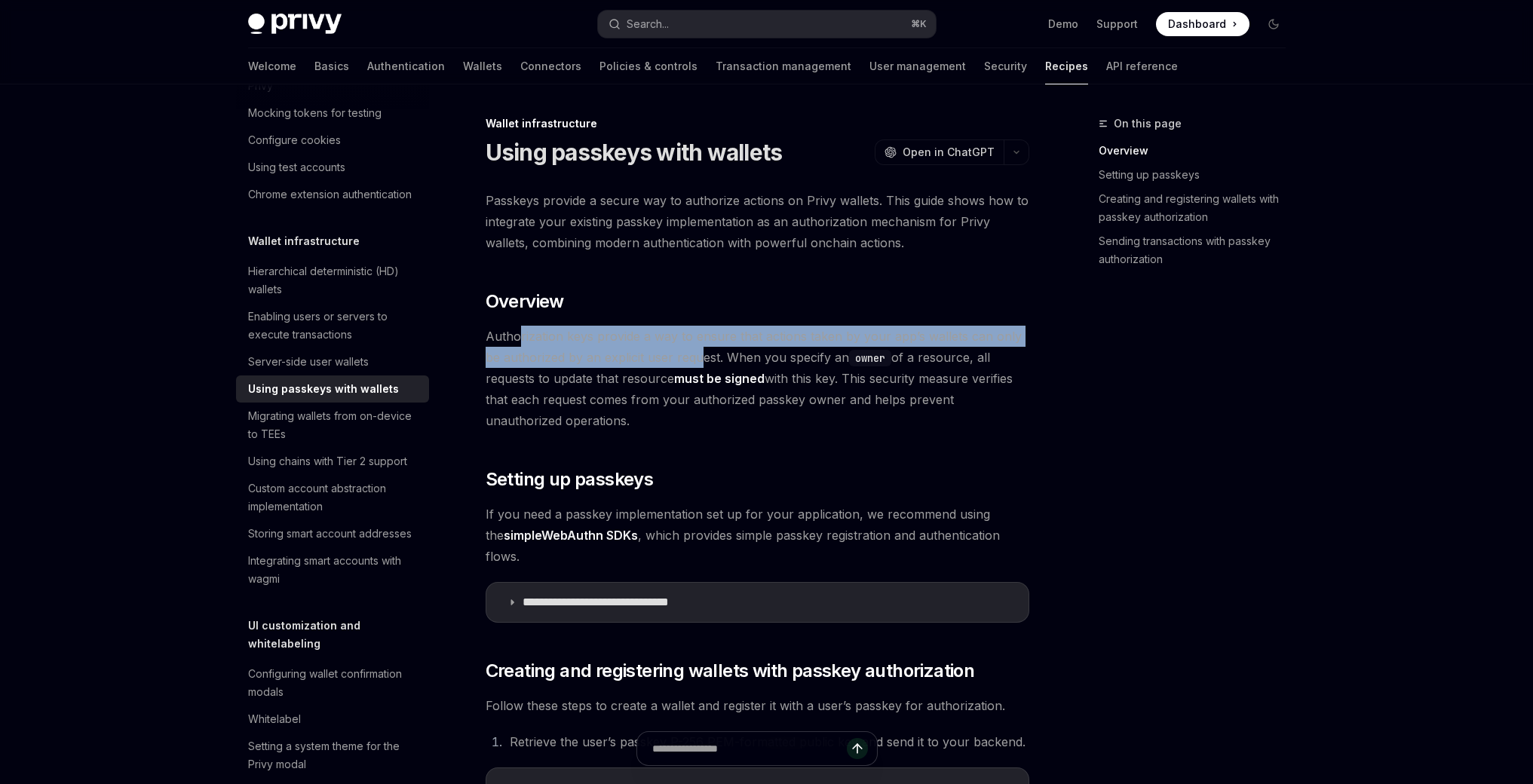
drag, startPoint x: 518, startPoint y: 334, endPoint x: 680, endPoint y: 356, distance: 163.5
click at [679, 356] on span "Authorization keys provide a way to ensure that actions taken by your app’s wal…" at bounding box center [757, 378] width 544 height 105
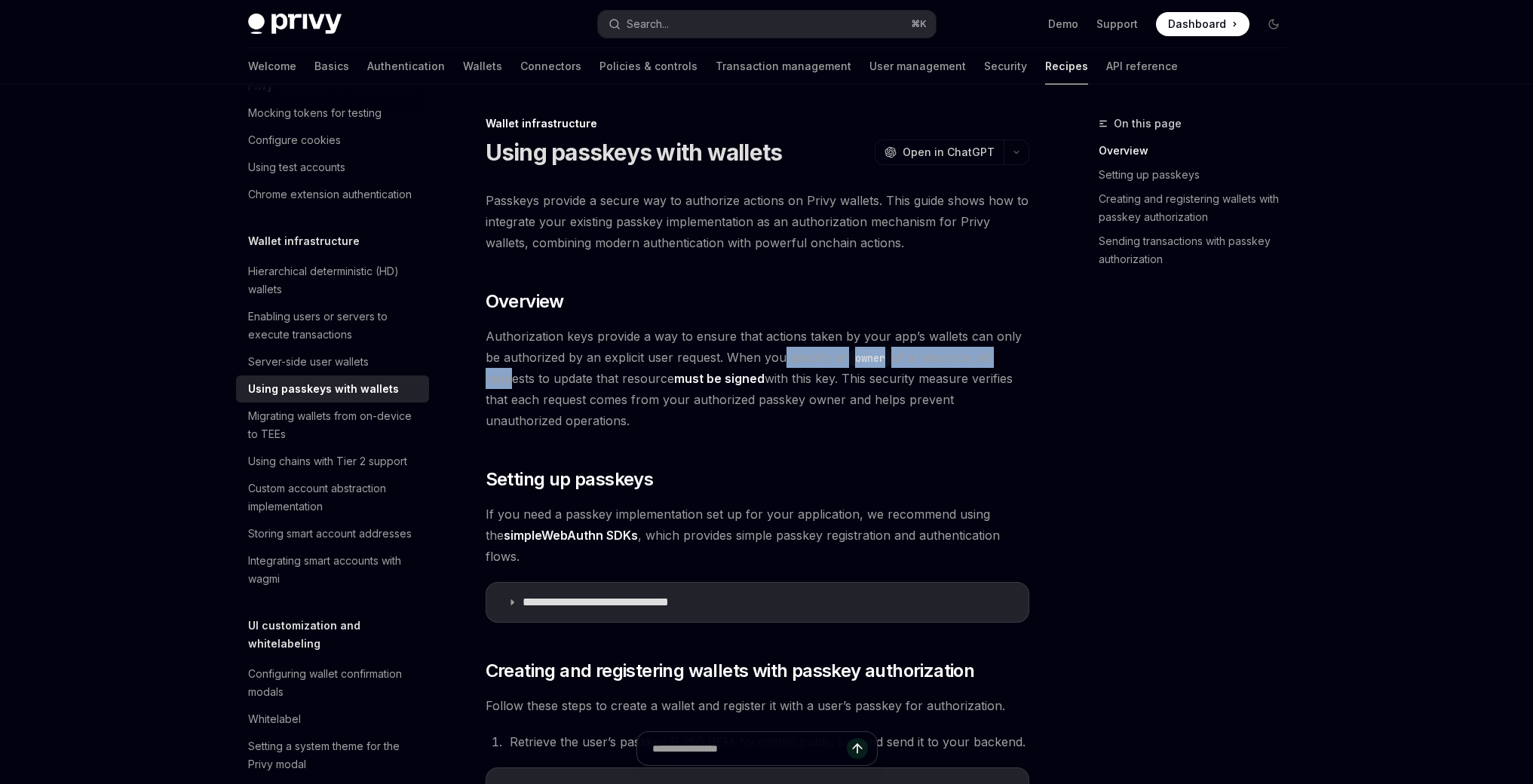
drag, startPoint x: 793, startPoint y: 347, endPoint x: 1000, endPoint y: 357, distance: 207.2
click at [997, 357] on span "Authorization keys provide a way to ensure that actions taken by your app’s wal…" at bounding box center [757, 378] width 544 height 105
click at [1000, 357] on span "Authorization keys provide a way to ensure that actions taken by your app’s wal…" at bounding box center [757, 378] width 544 height 105
drag, startPoint x: 558, startPoint y: 383, endPoint x: 967, endPoint y: 433, distance: 412.0
click at [972, 418] on span "Authorization keys provide a way to ensure that actions taken by your app’s wal…" at bounding box center [757, 378] width 544 height 105
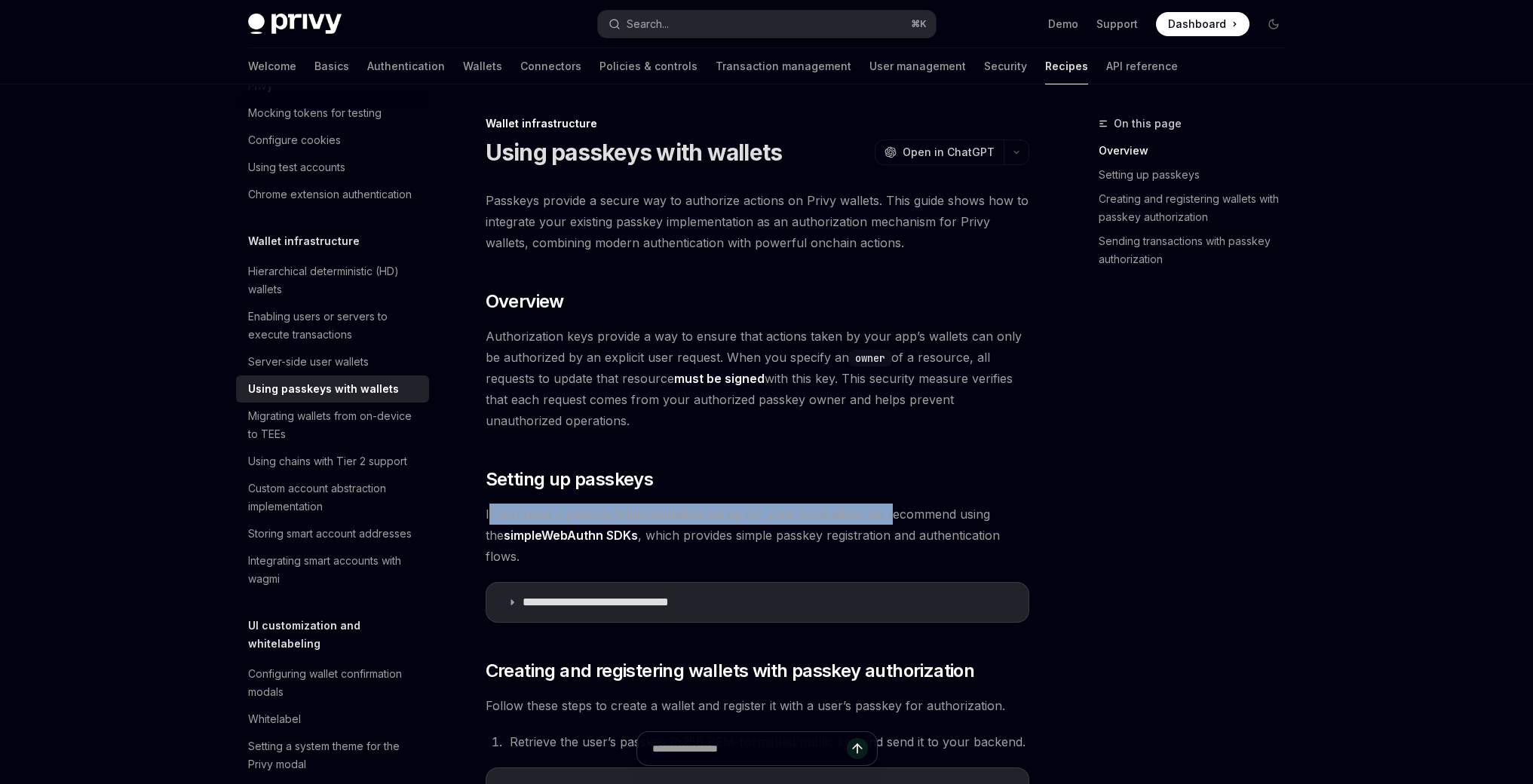
drag, startPoint x: 487, startPoint y: 514, endPoint x: 886, endPoint y: 521, distance: 399.1
click at [886, 521] on span "If you need a passkey implementation set up for your application, we recommend …" at bounding box center [757, 534] width 544 height 63
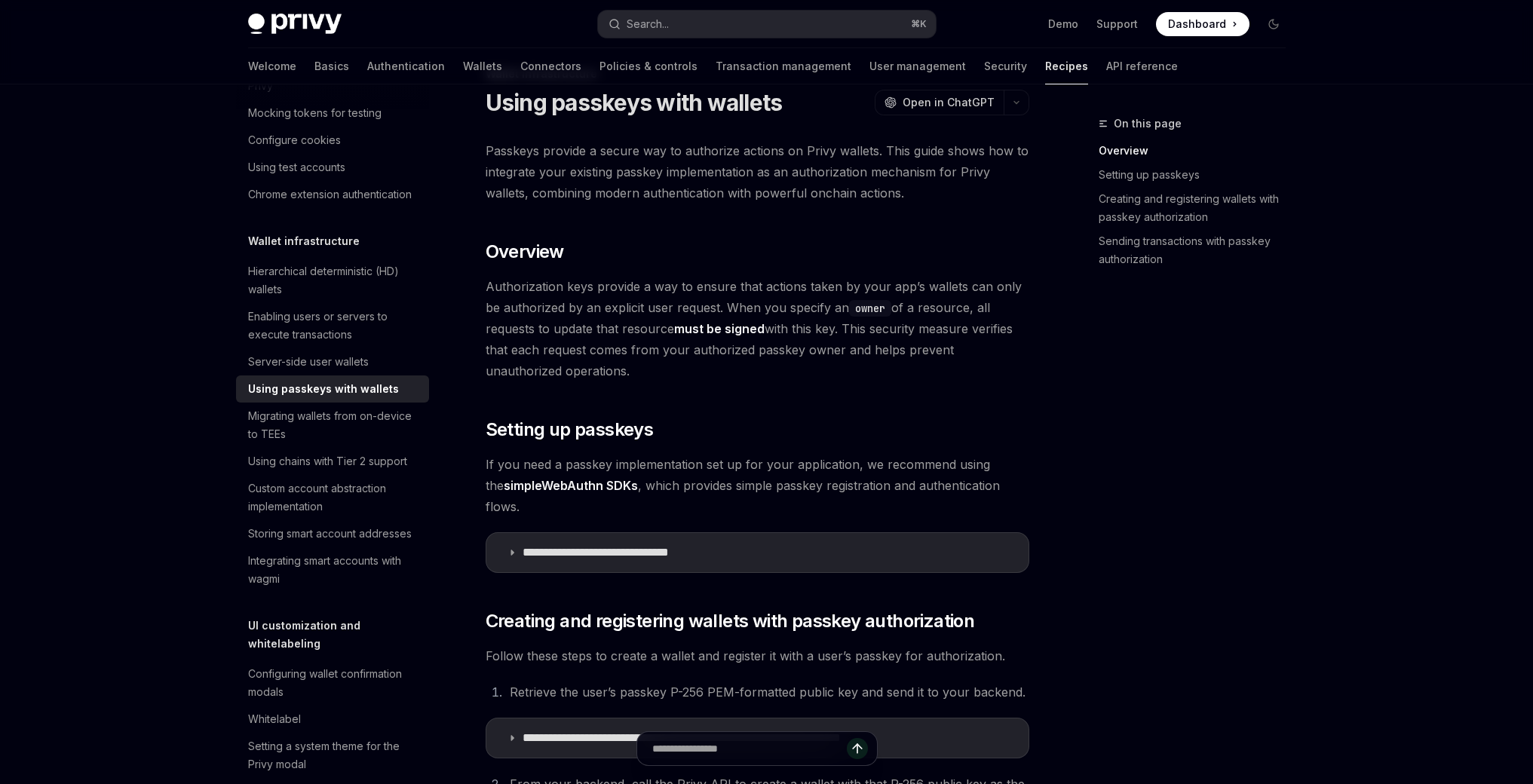
scroll to position [51, 0]
click at [512, 547] on icon at bounding box center [512, 552] width 9 height 9
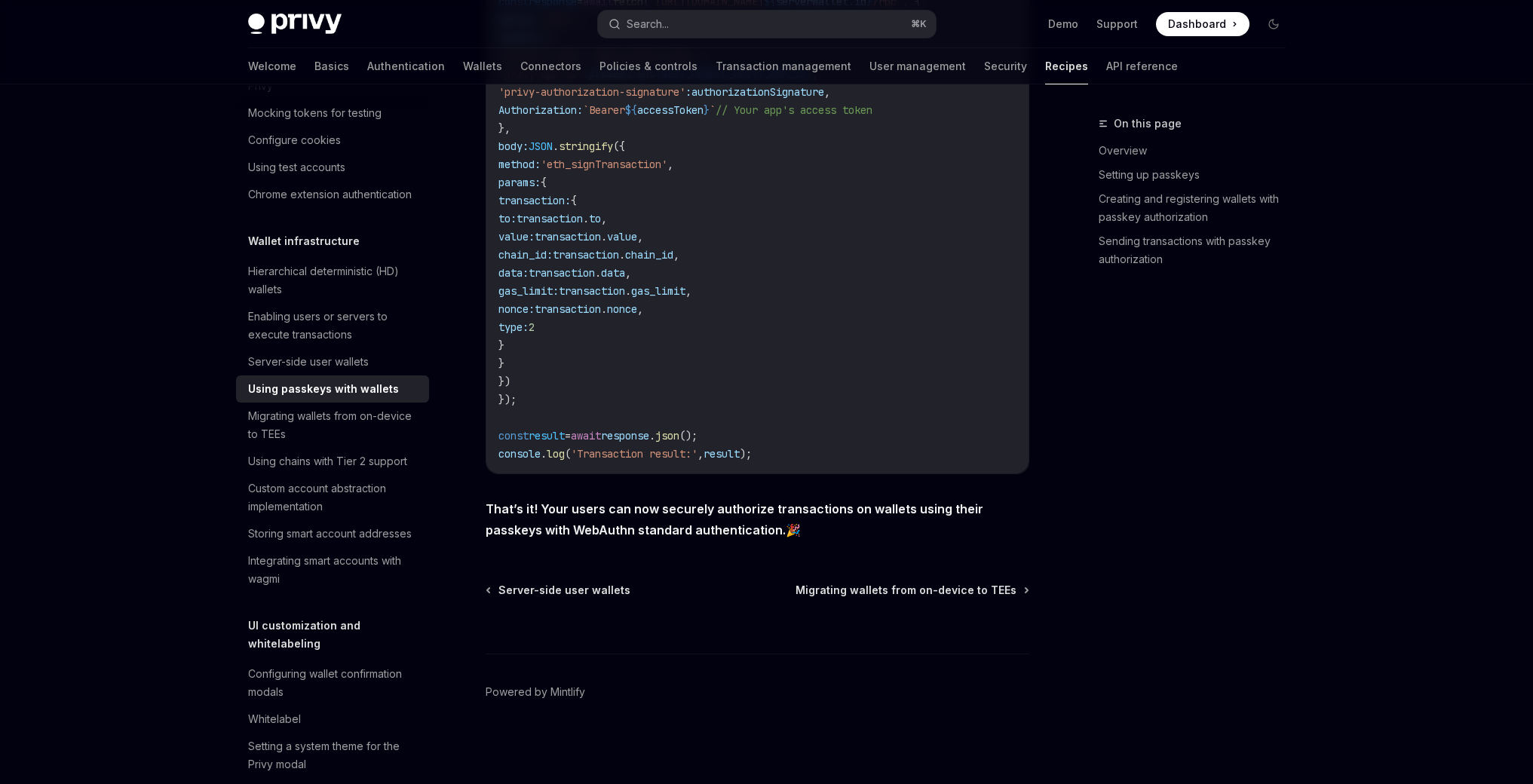
scroll to position [5926, 0]
click at [347, 515] on div "Custom account abstraction implementation" at bounding box center [333, 497] width 172 height 37
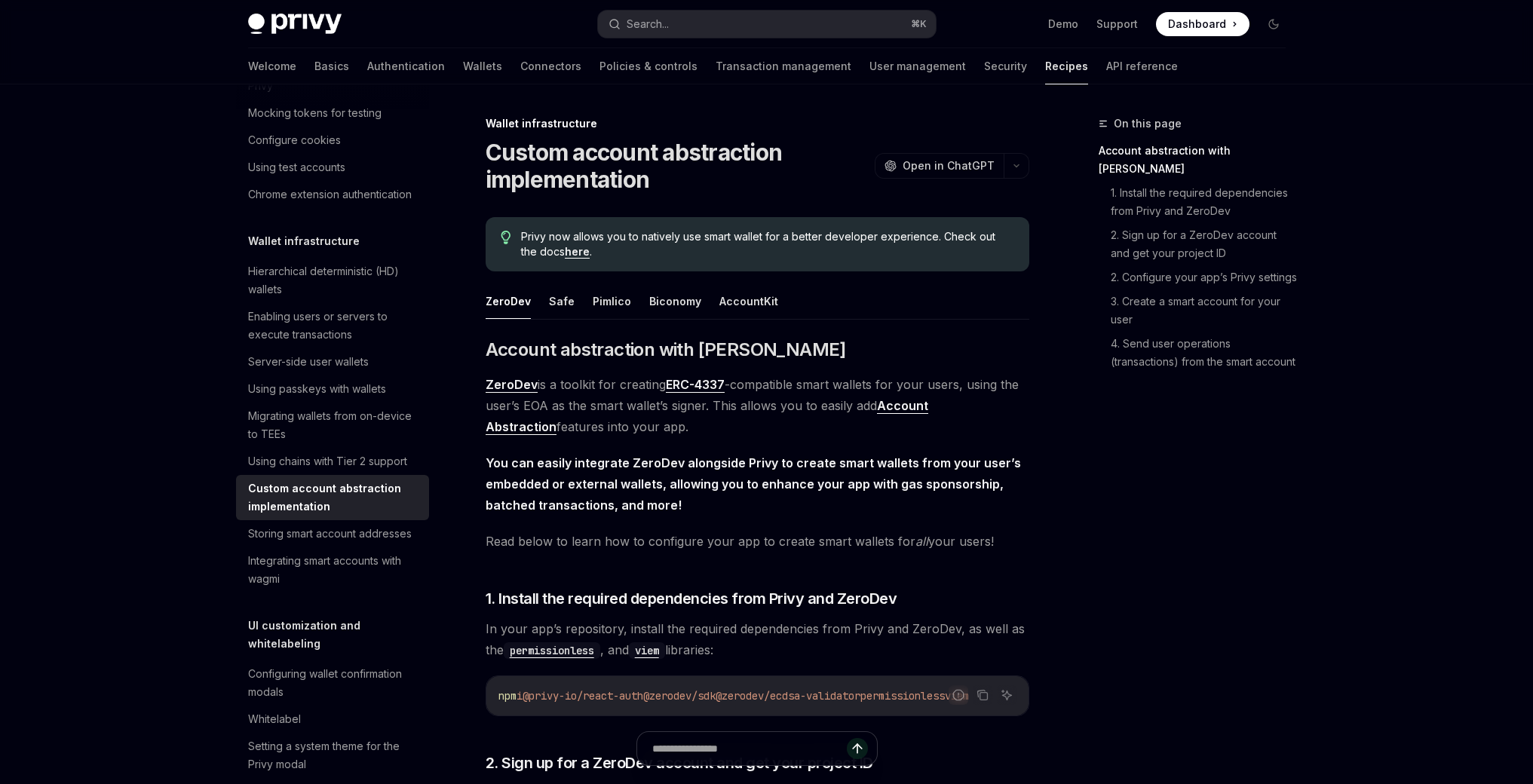
click at [565, 248] on link "here" at bounding box center [577, 252] width 24 height 13
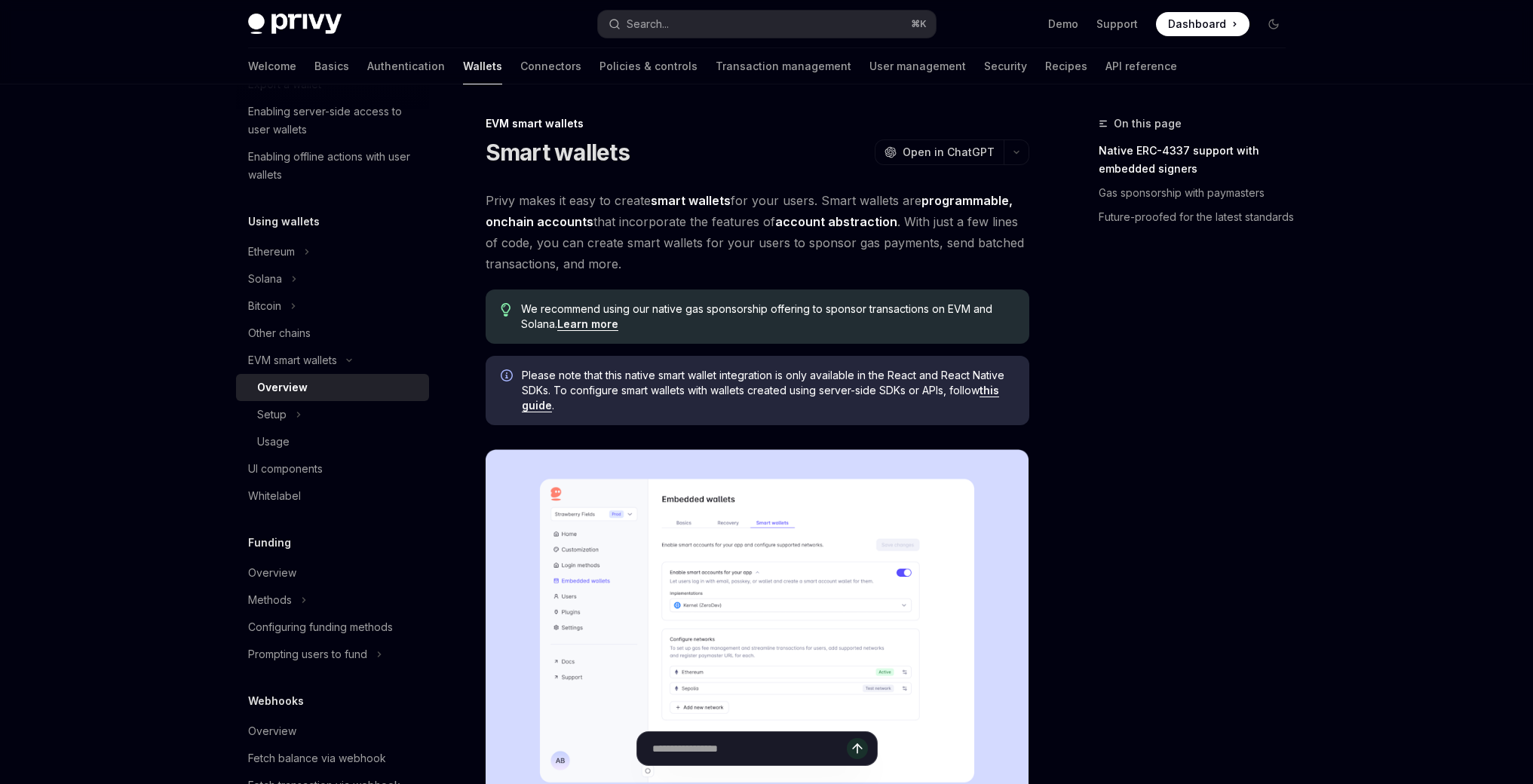
click at [604, 328] on link "Learn more" at bounding box center [587, 324] width 61 height 13
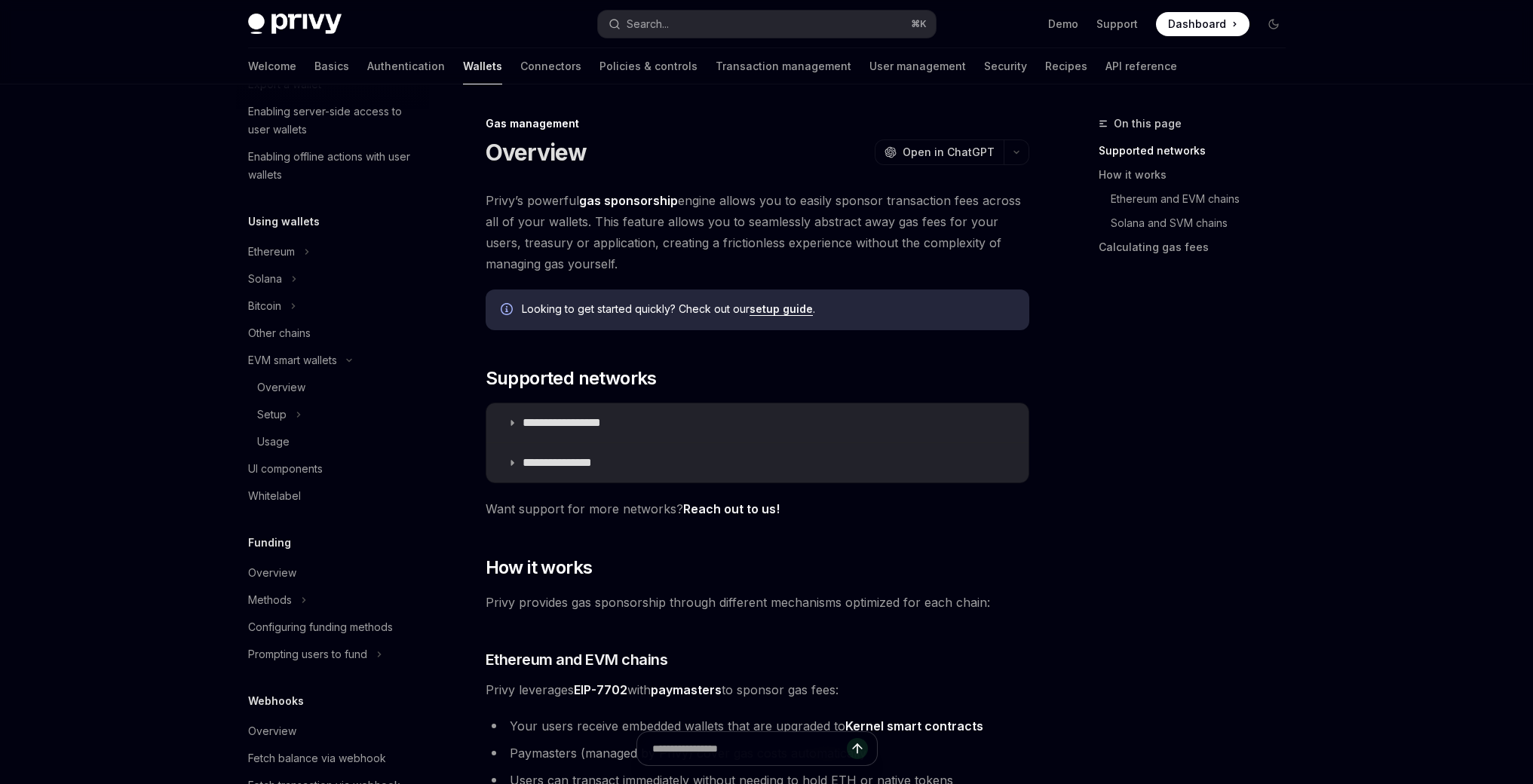
scroll to position [592, 0]
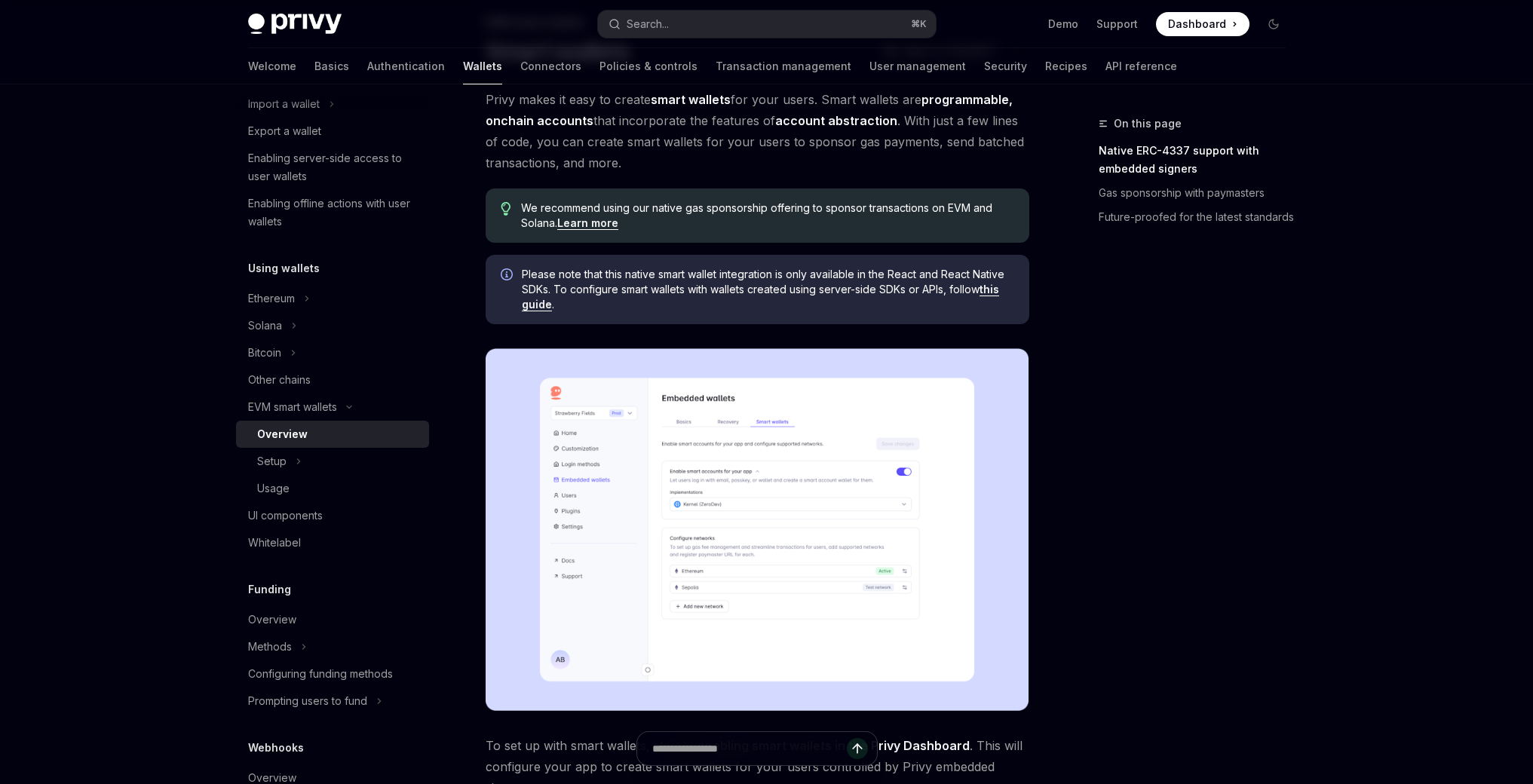
scroll to position [41, 0]
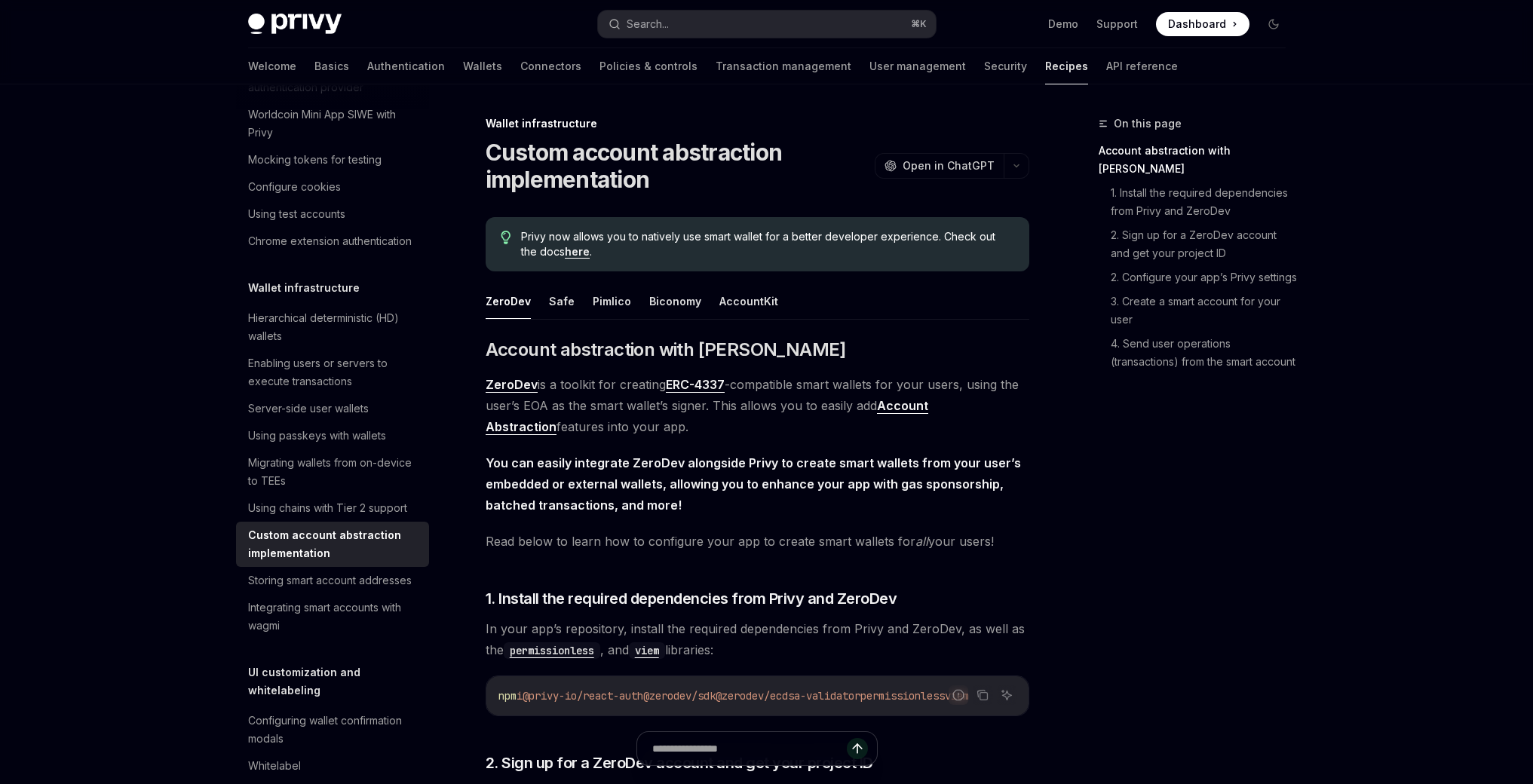
click at [521, 385] on link "ZeroDev" at bounding box center [511, 384] width 52 height 16
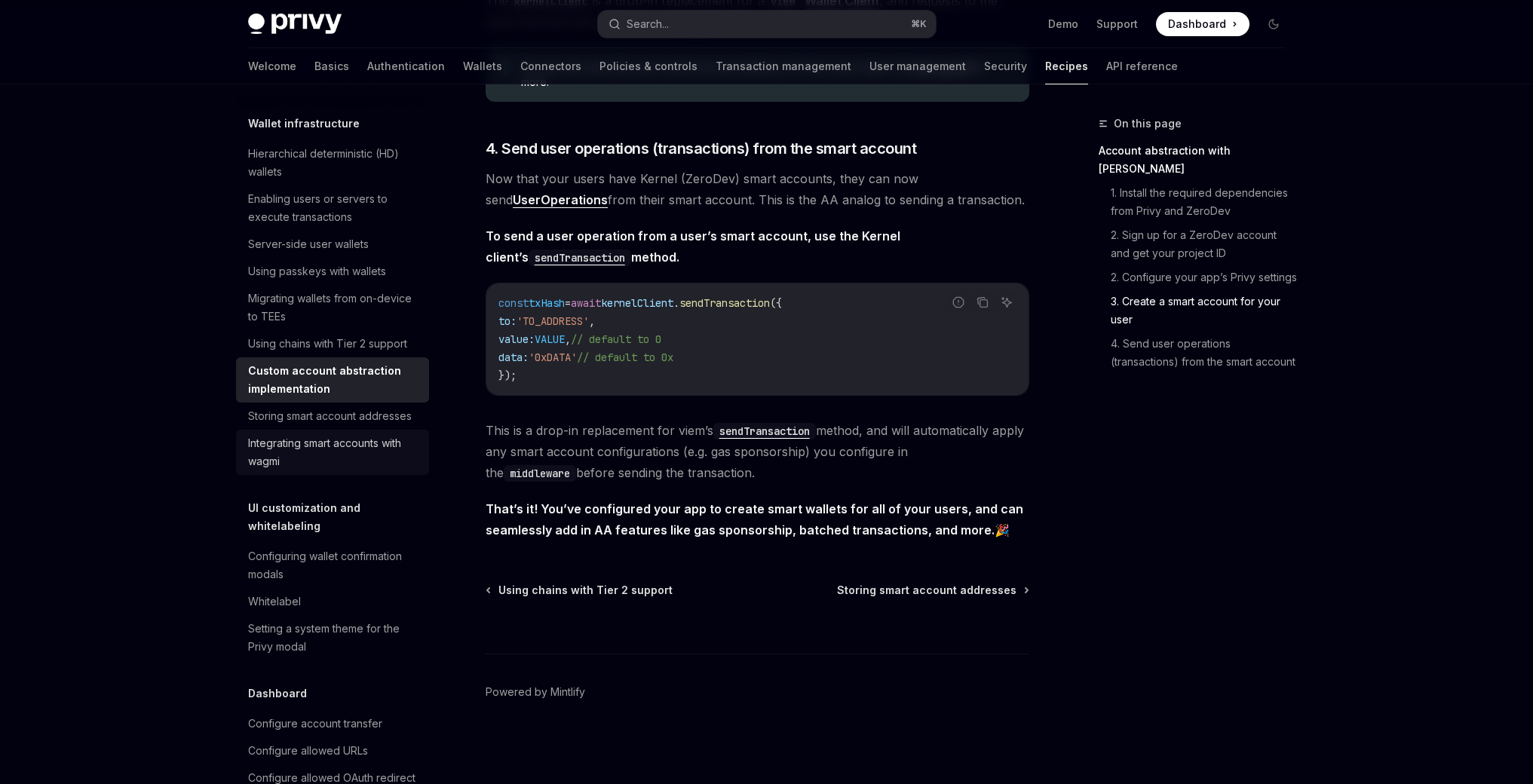
scroll to position [377, 0]
click at [349, 468] on div "Integrating smart accounts with wagmi" at bounding box center [333, 450] width 172 height 37
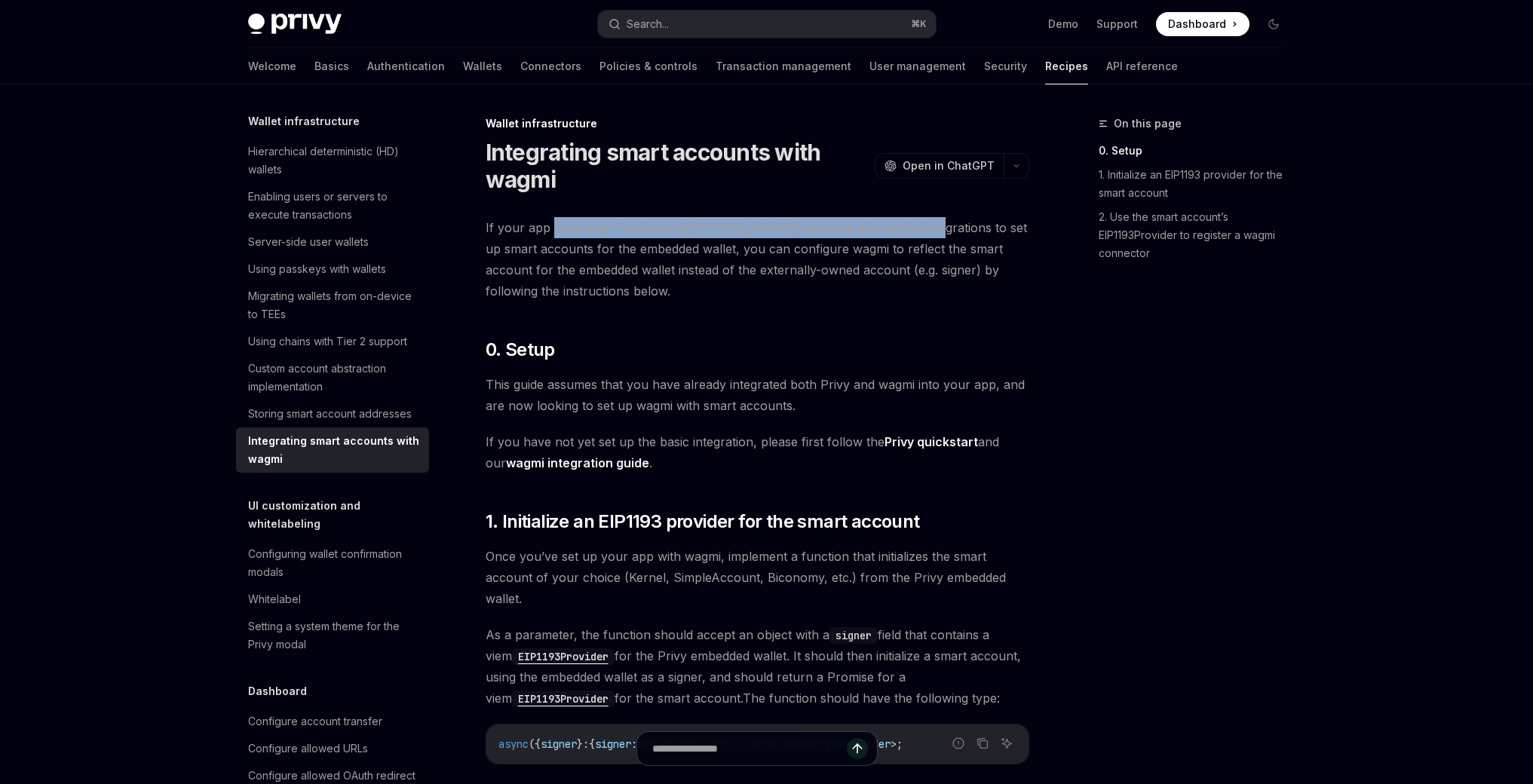
drag, startPoint x: 571, startPoint y: 235, endPoint x: 910, endPoint y: 232, distance: 339.0
click at [910, 232] on span "If your app uses wagmi and one of Privy’s account abstraction integrations to s…" at bounding box center [757, 259] width 544 height 85
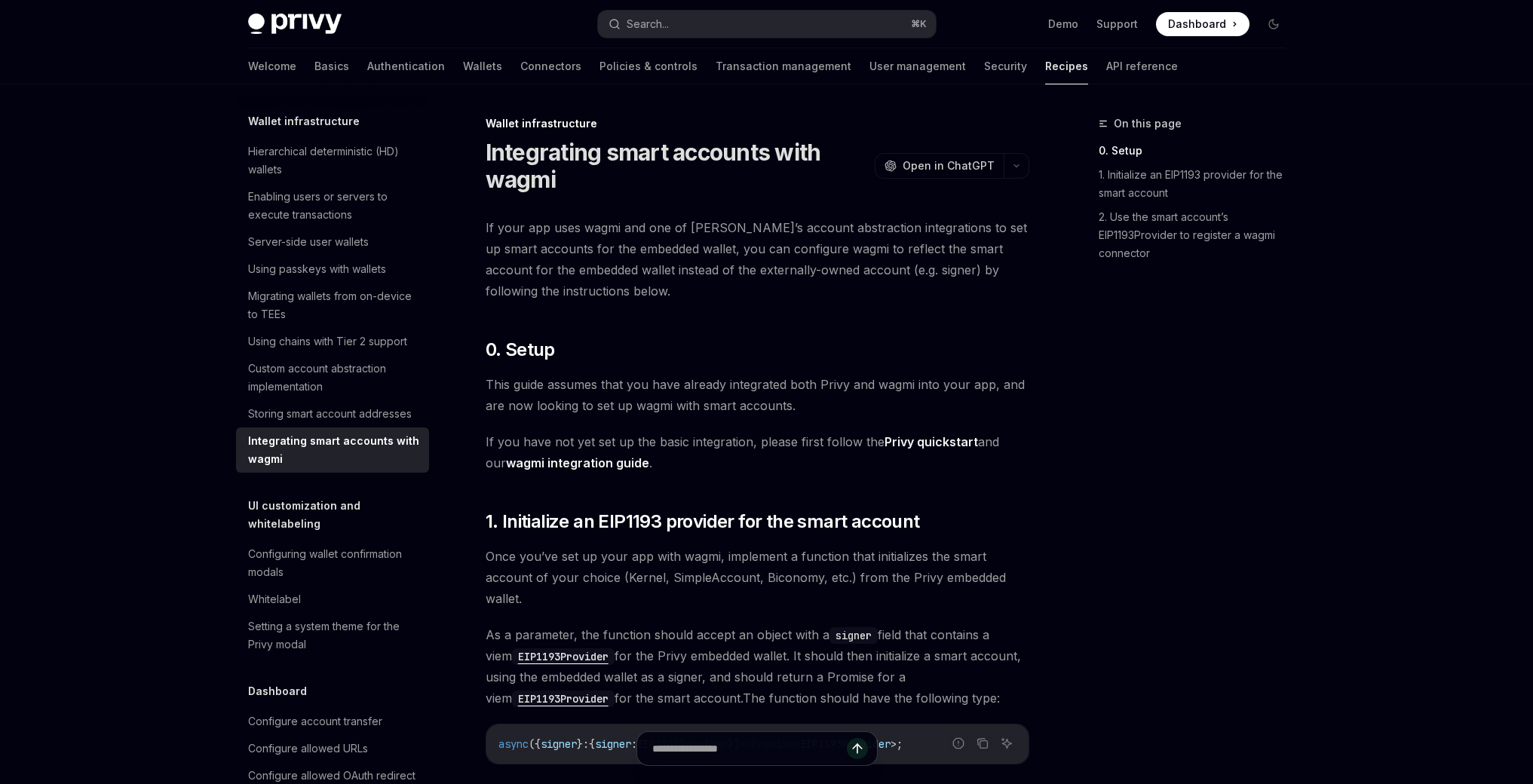
click at [881, 247] on span "If your app uses wagmi and one of Privy’s account abstraction integrations to s…" at bounding box center [757, 259] width 544 height 85
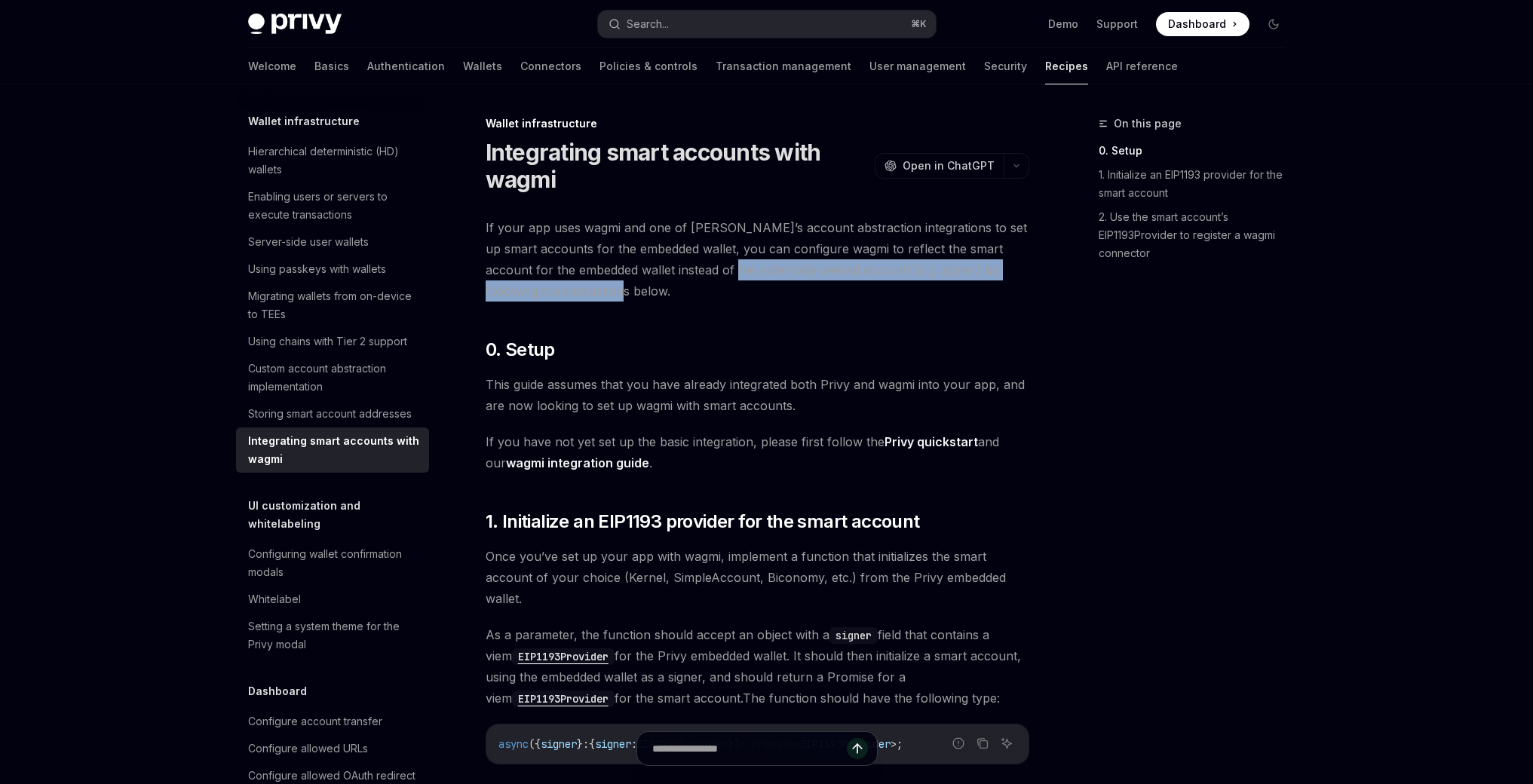
drag, startPoint x: 712, startPoint y: 259, endPoint x: 864, endPoint y: 281, distance: 153.6
click at [864, 281] on span "If your app uses wagmi and one of Privy’s account abstraction integrations to s…" at bounding box center [757, 259] width 544 height 85
click at [864, 288] on span "If your app uses wagmi and one of Privy’s account abstraction integrations to s…" at bounding box center [757, 259] width 544 height 85
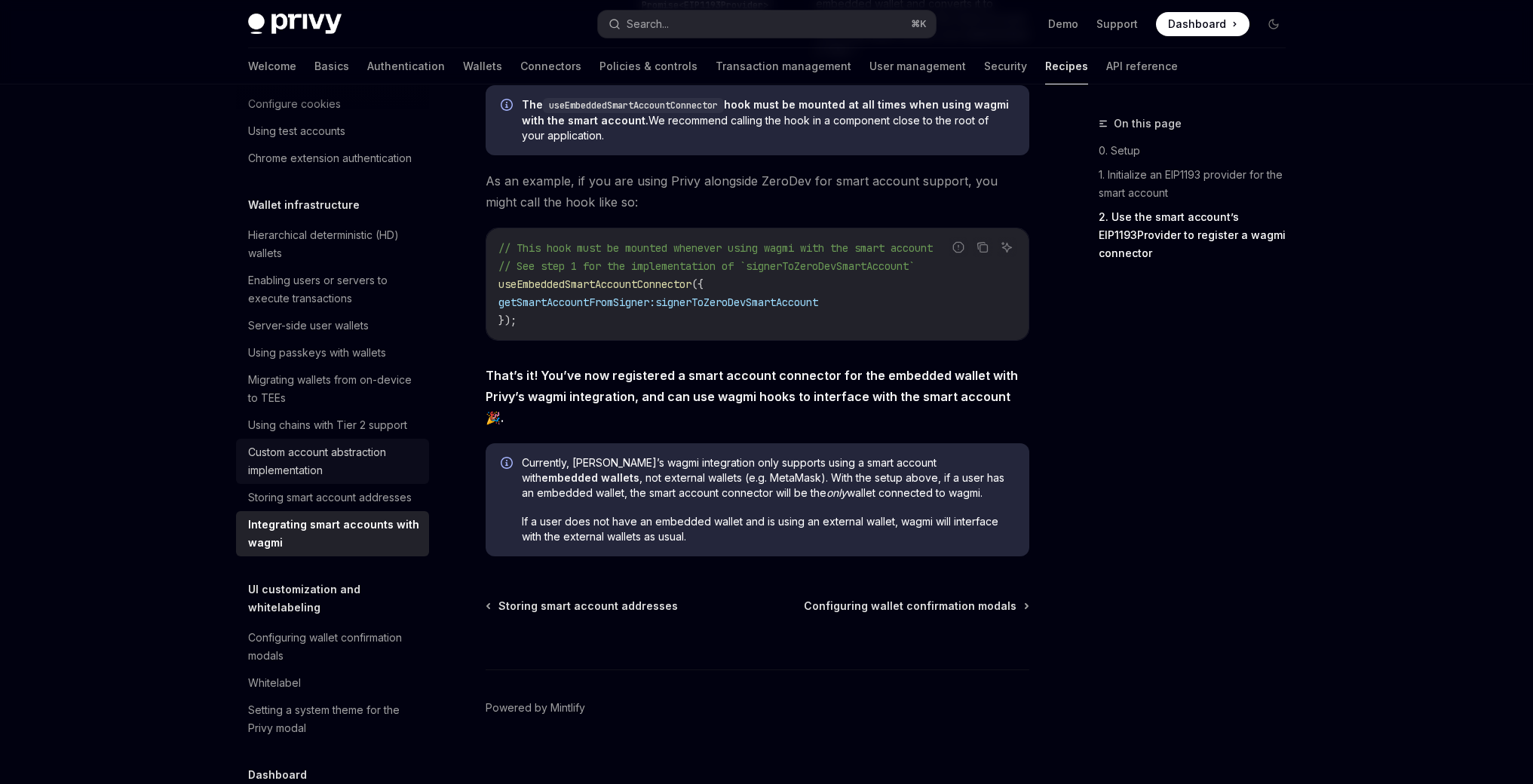
scroll to position [281, 0]
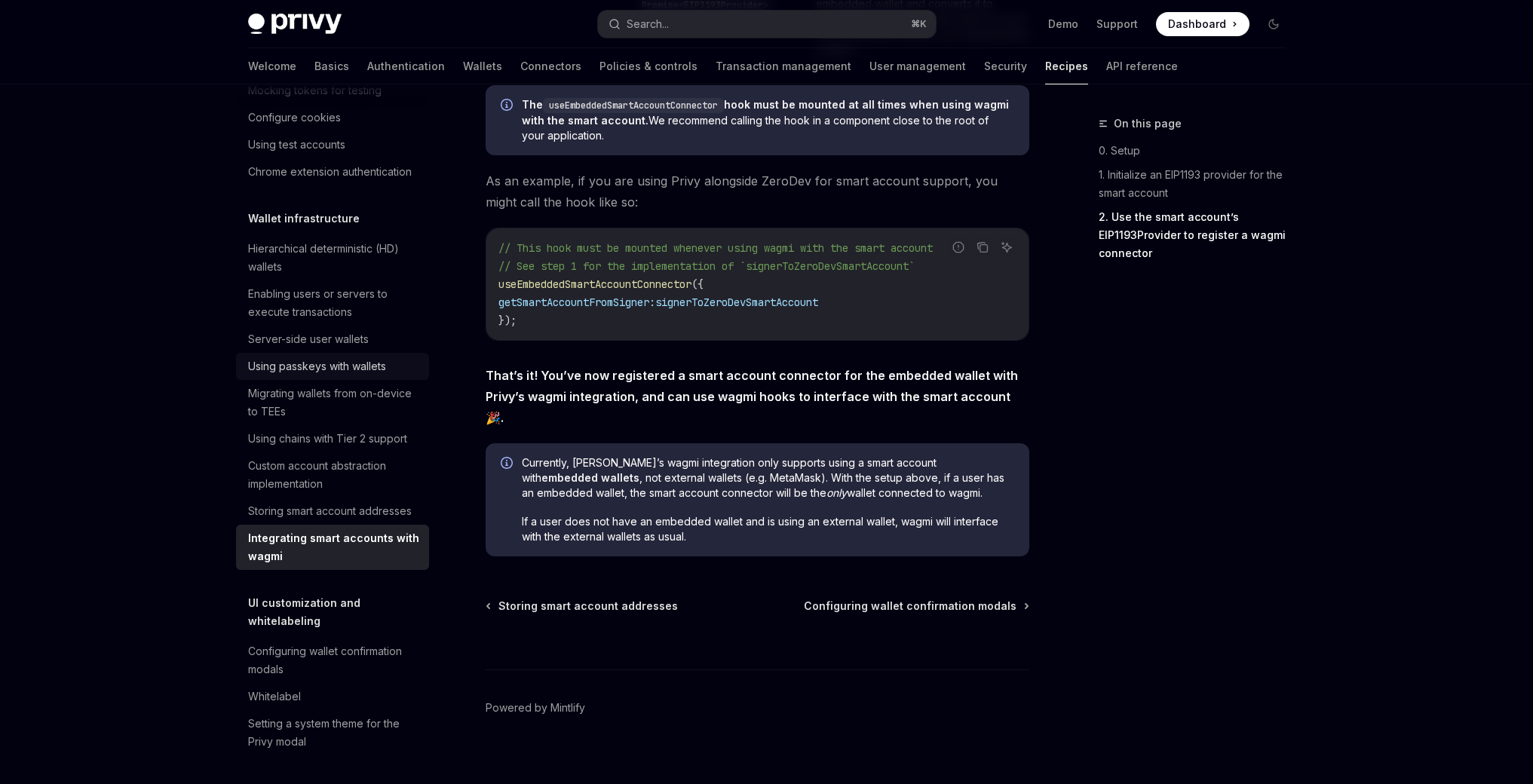
click at [326, 376] on div "Using passkeys with wallets" at bounding box center [317, 365] width 138 height 18
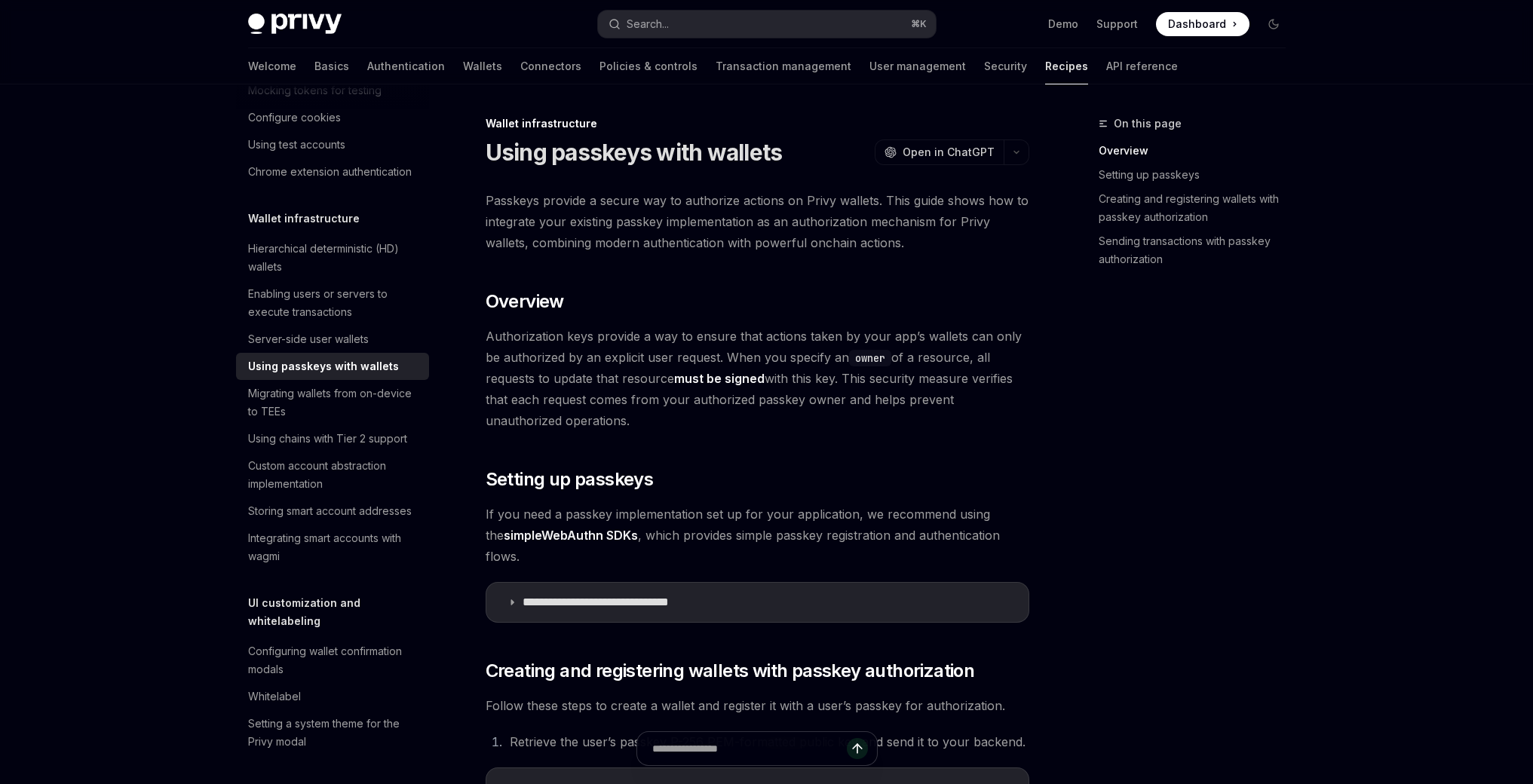
type textarea "*"
drag, startPoint x: 726, startPoint y: 346, endPoint x: 991, endPoint y: 338, distance: 265.1
click at [981, 338] on span "Authorization keys provide a way to ensure that actions taken by your app’s wal…" at bounding box center [757, 378] width 544 height 105
click at [996, 338] on span "Authorization keys provide a way to ensure that actions taken by your app’s wal…" at bounding box center [757, 378] width 544 height 105
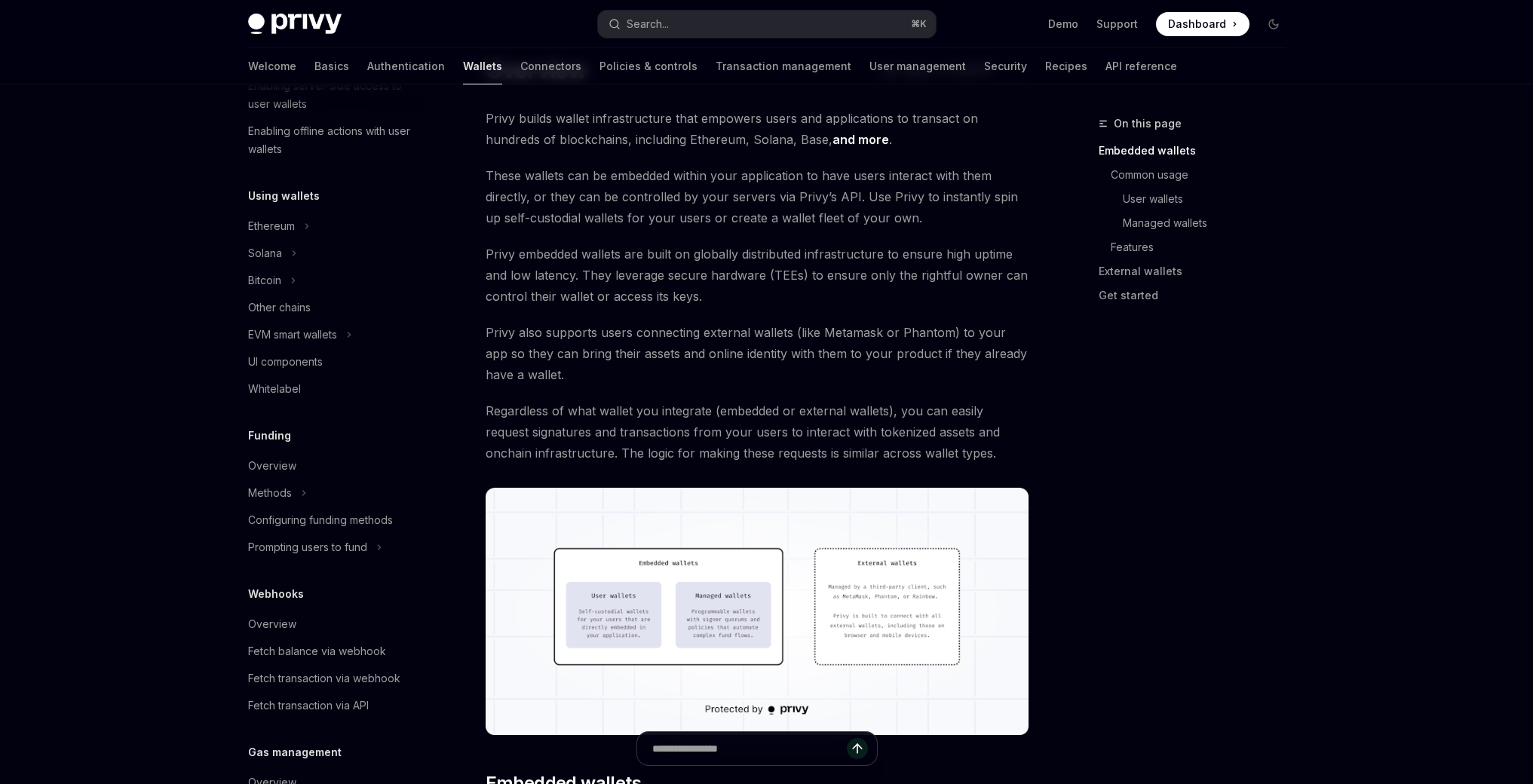
scroll to position [511, 0]
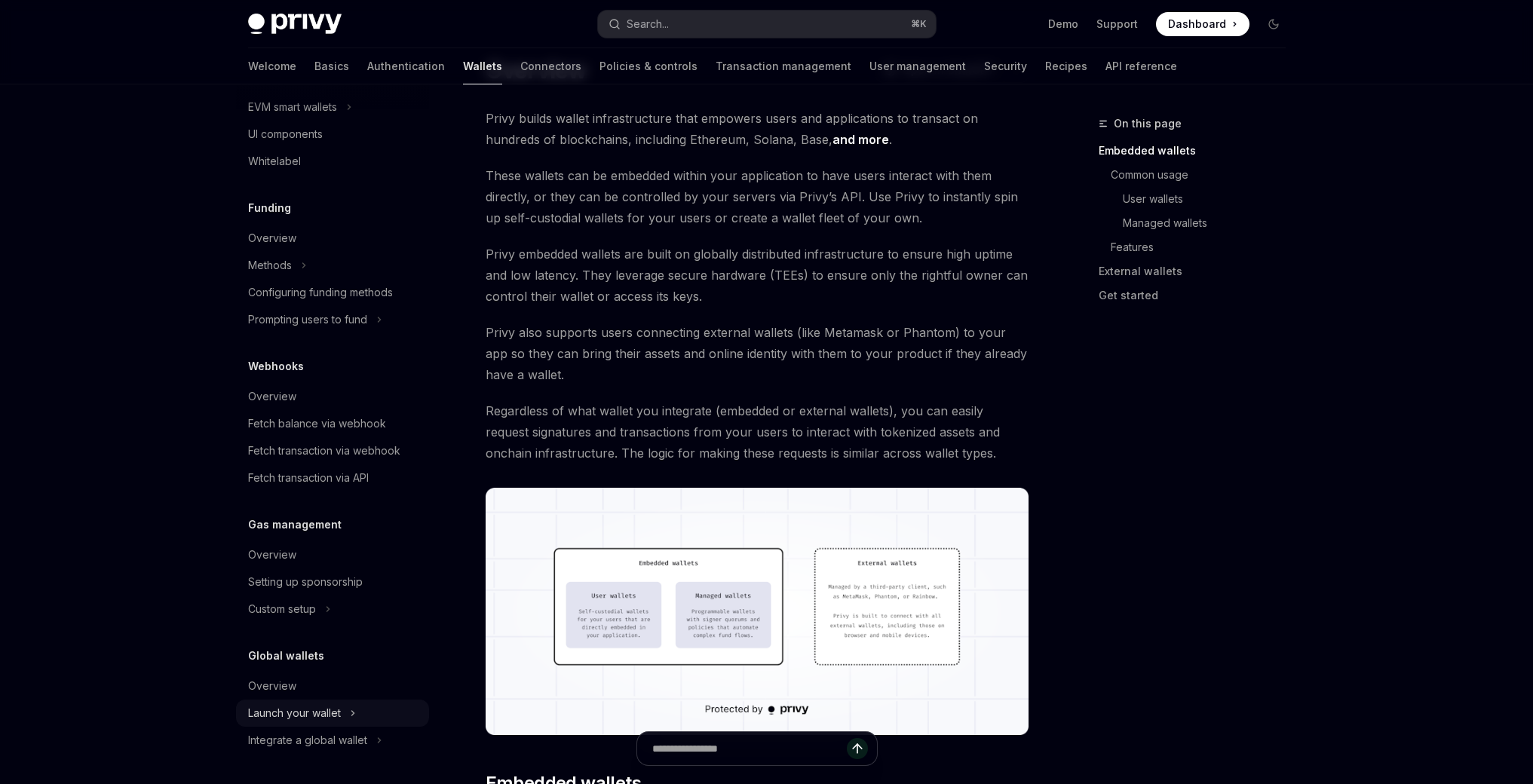
click at [298, 703] on button "Launch your wallet" at bounding box center [332, 713] width 193 height 27
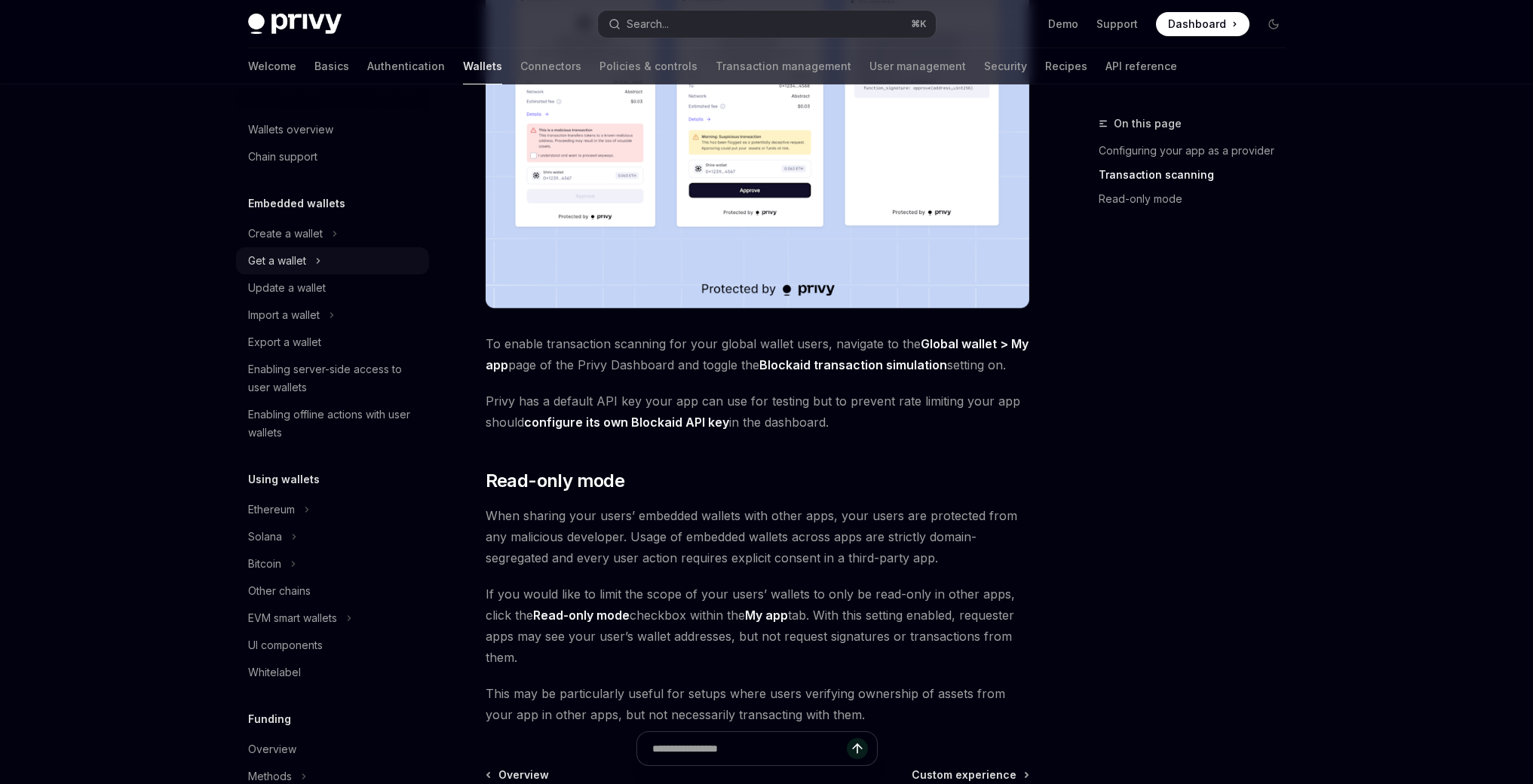
scroll to position [743, 0]
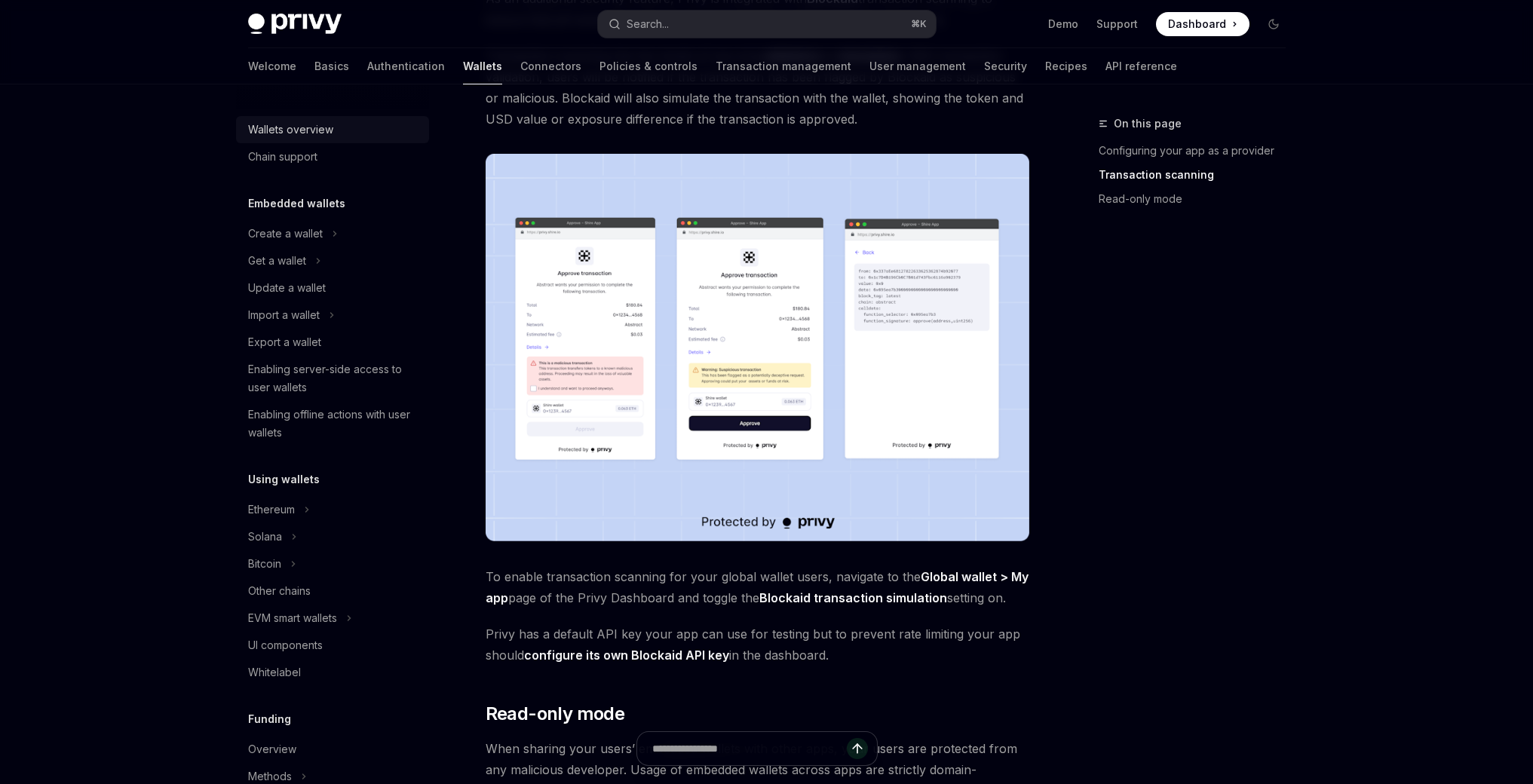
click at [315, 129] on div "Wallets overview" at bounding box center [290, 129] width 85 height 18
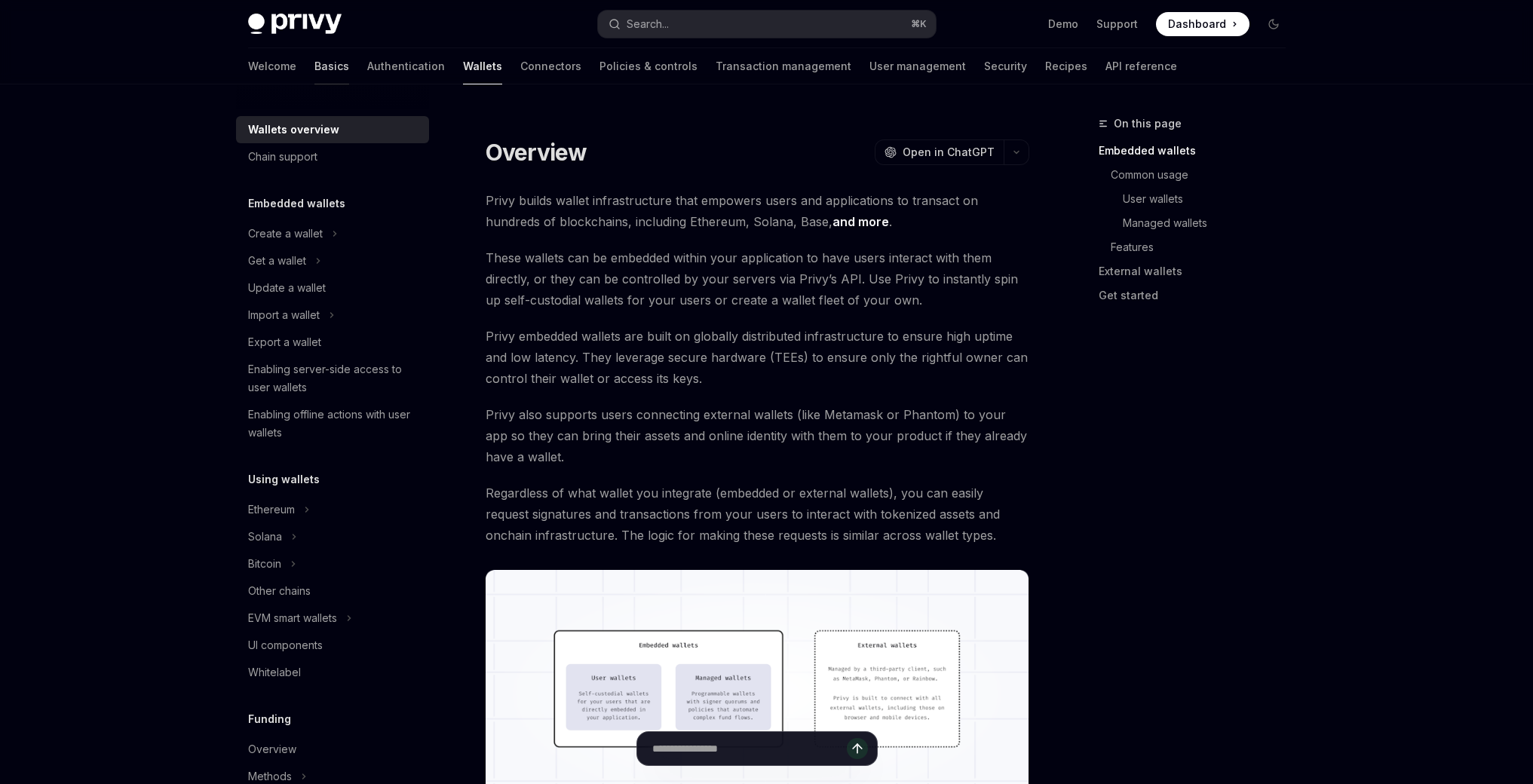
click at [315, 70] on link "Basics" at bounding box center [332, 66] width 35 height 37
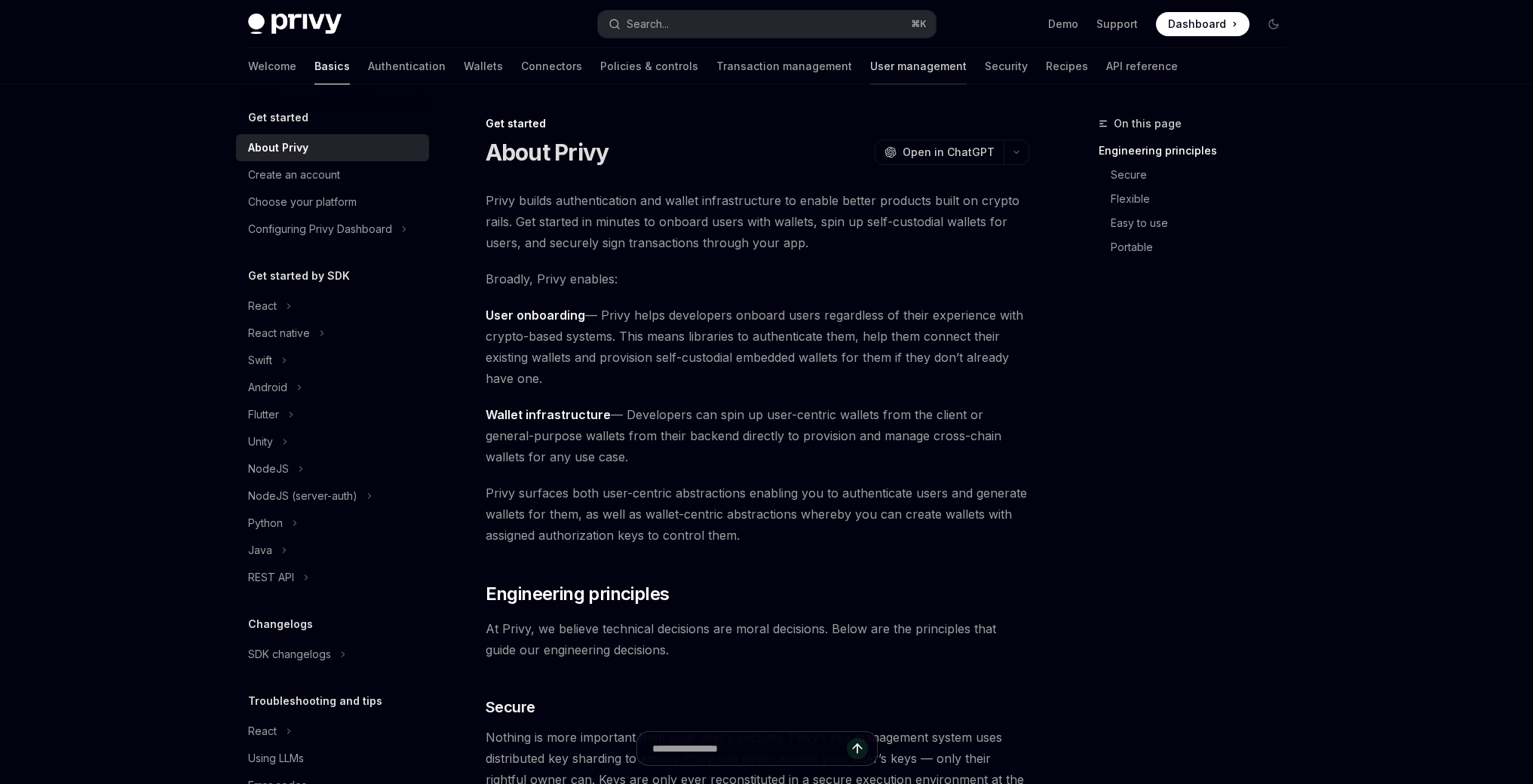
click at [870, 63] on link "User management" at bounding box center [918, 66] width 97 height 37
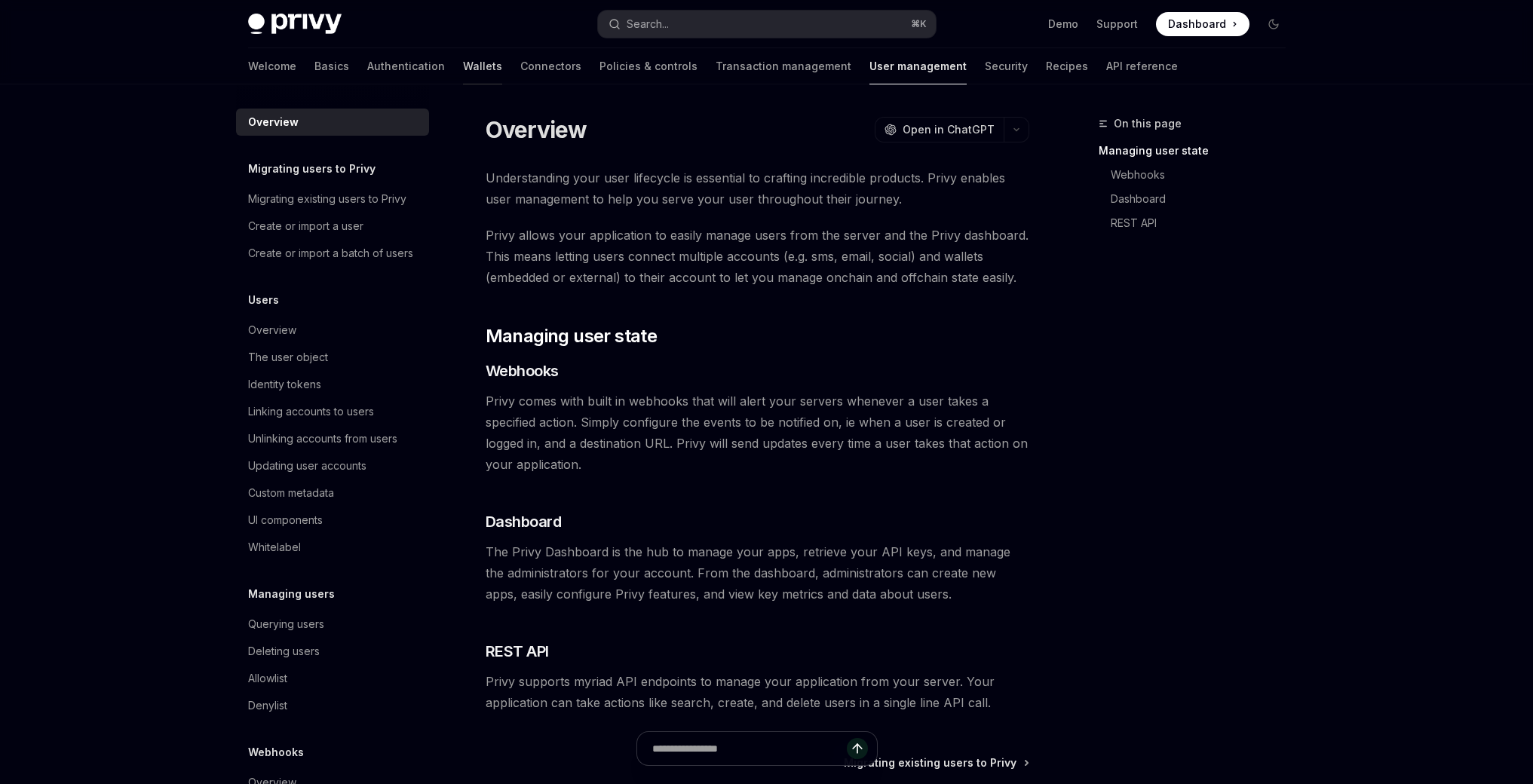
click at [463, 64] on link "Wallets" at bounding box center [483, 66] width 39 height 37
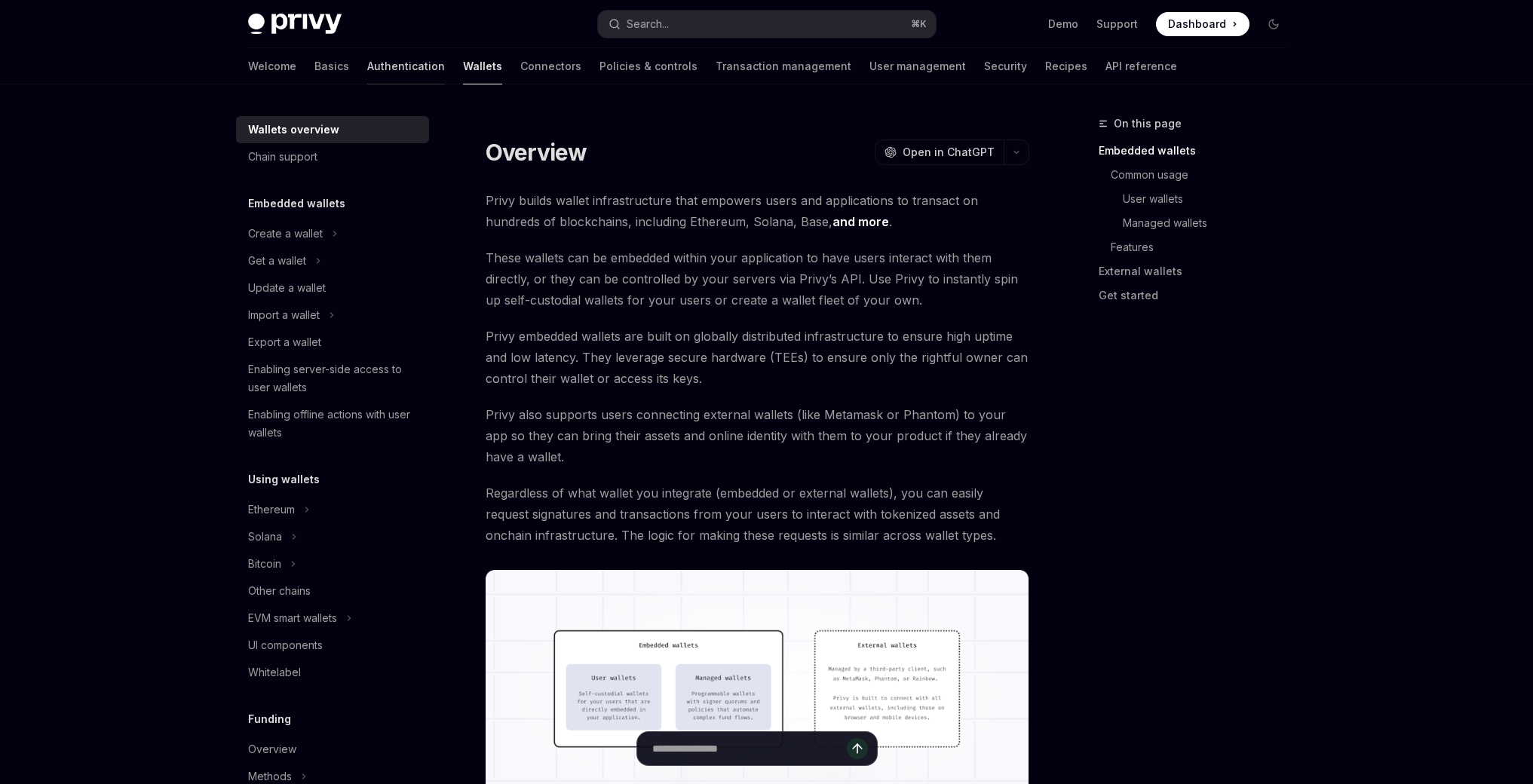
click at [367, 65] on link "Authentication" at bounding box center [406, 66] width 78 height 37
type textarea "*"
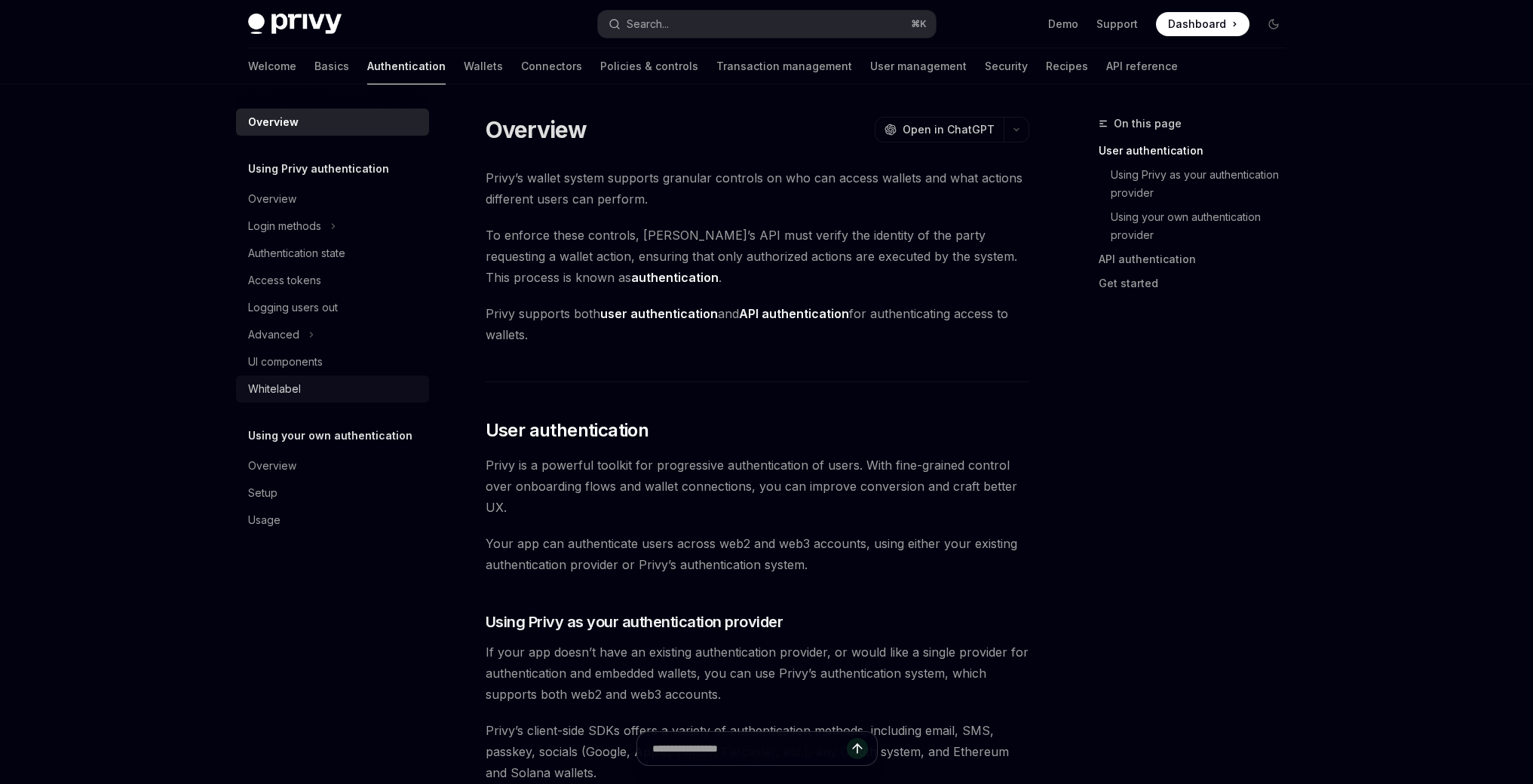
click at [296, 392] on div "Whitelabel" at bounding box center [274, 388] width 53 height 18
click at [294, 389] on div "Whitelabel" at bounding box center [274, 388] width 53 height 18
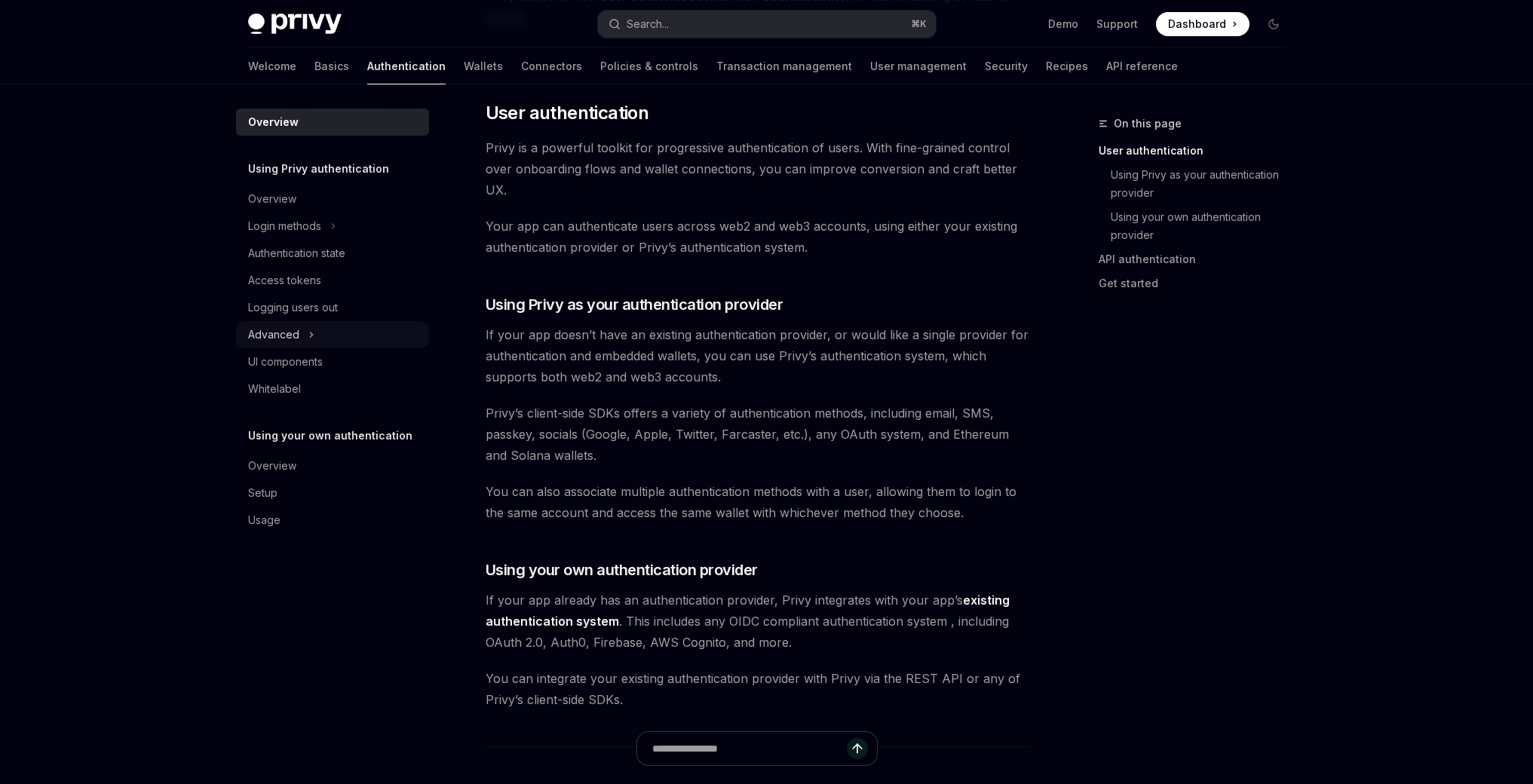
scroll to position [300, 0]
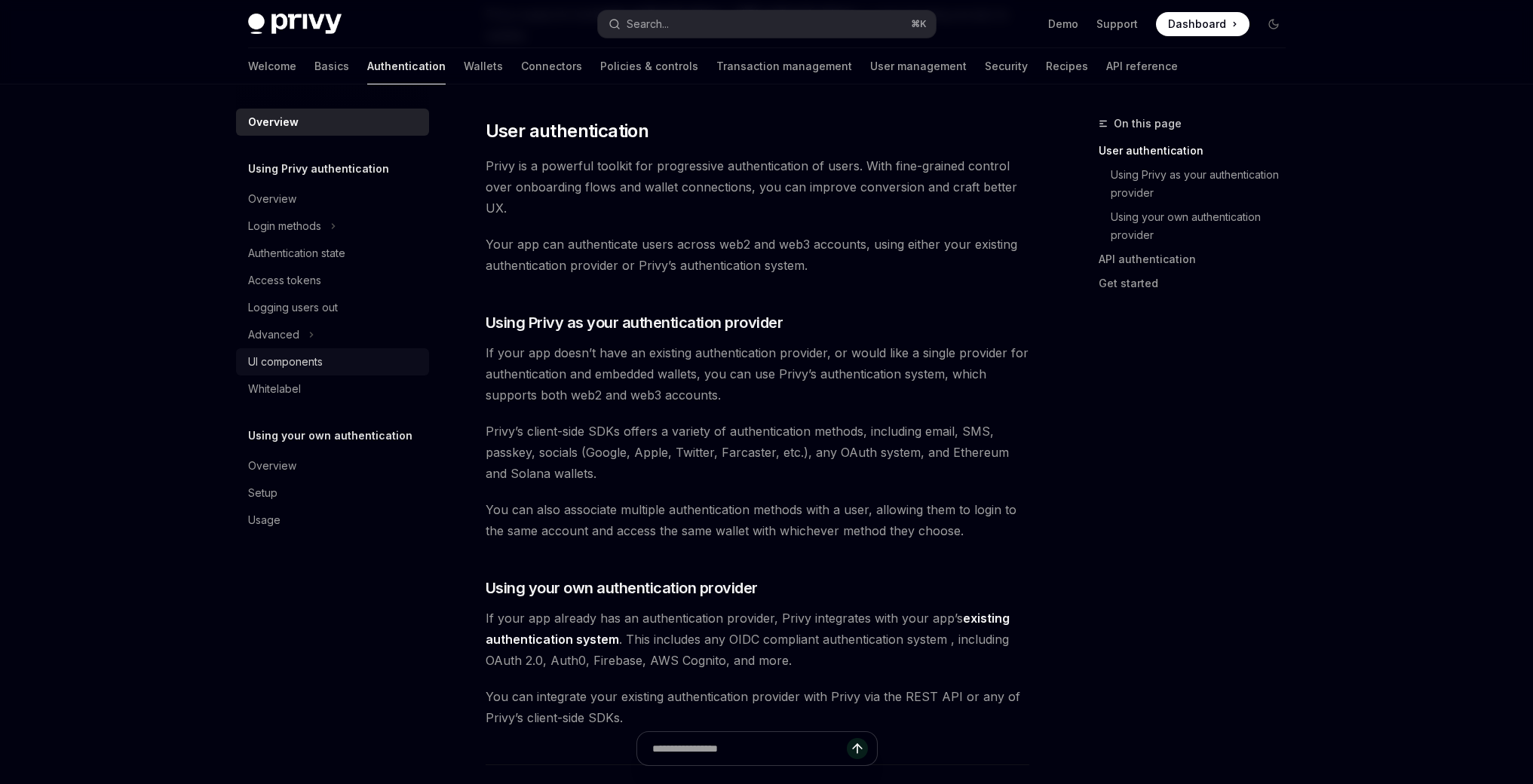
click at [278, 356] on div "UI components" at bounding box center [285, 361] width 74 height 18
click at [285, 326] on div "Advanced" at bounding box center [273, 334] width 52 height 18
click at [278, 361] on button "MFA" at bounding box center [332, 361] width 193 height 27
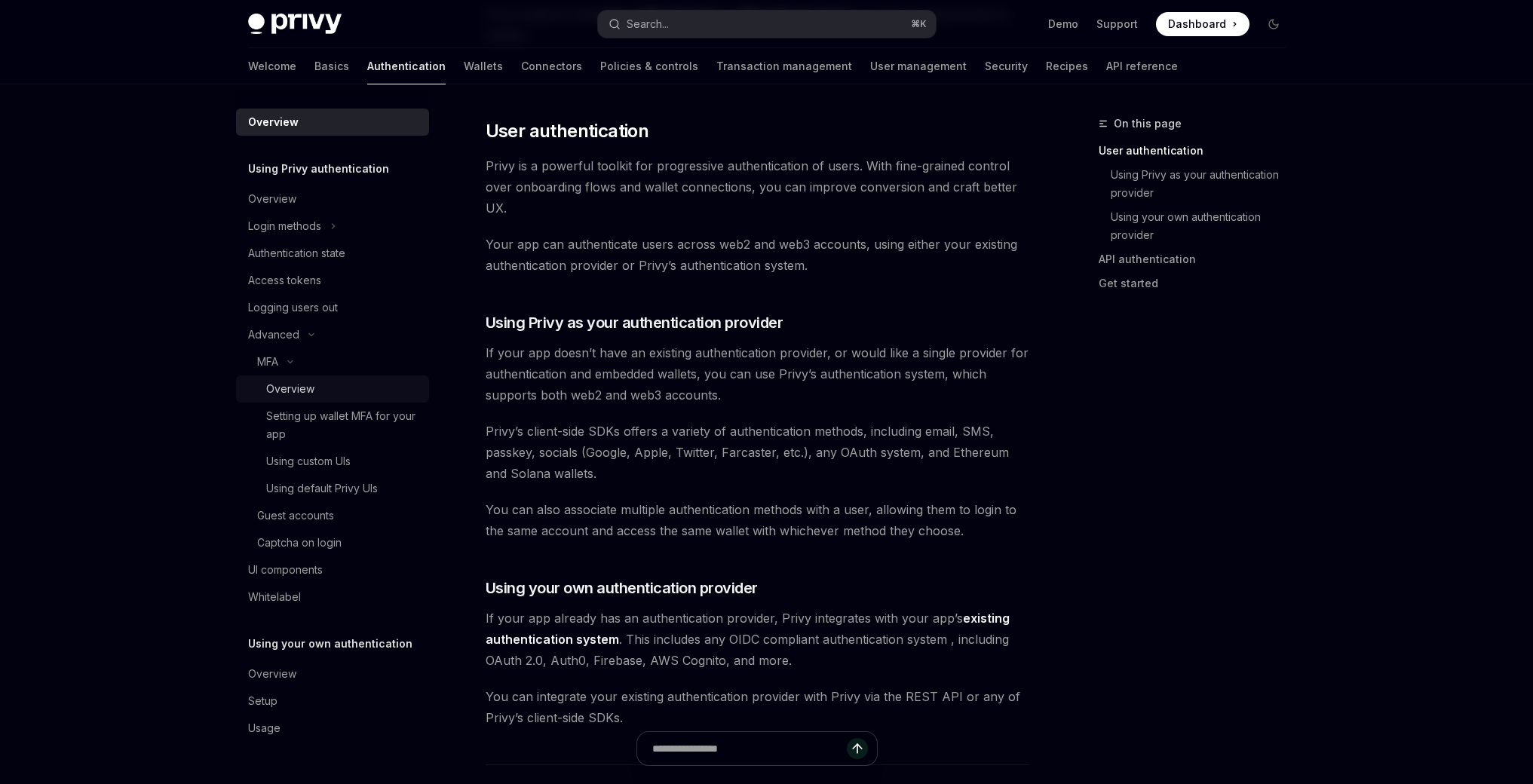
click at [293, 378] on link "Overview" at bounding box center [332, 389] width 193 height 27
click at [293, 379] on link "Overview" at bounding box center [332, 389] width 193 height 27
click at [277, 338] on div "Advanced" at bounding box center [273, 334] width 52 height 18
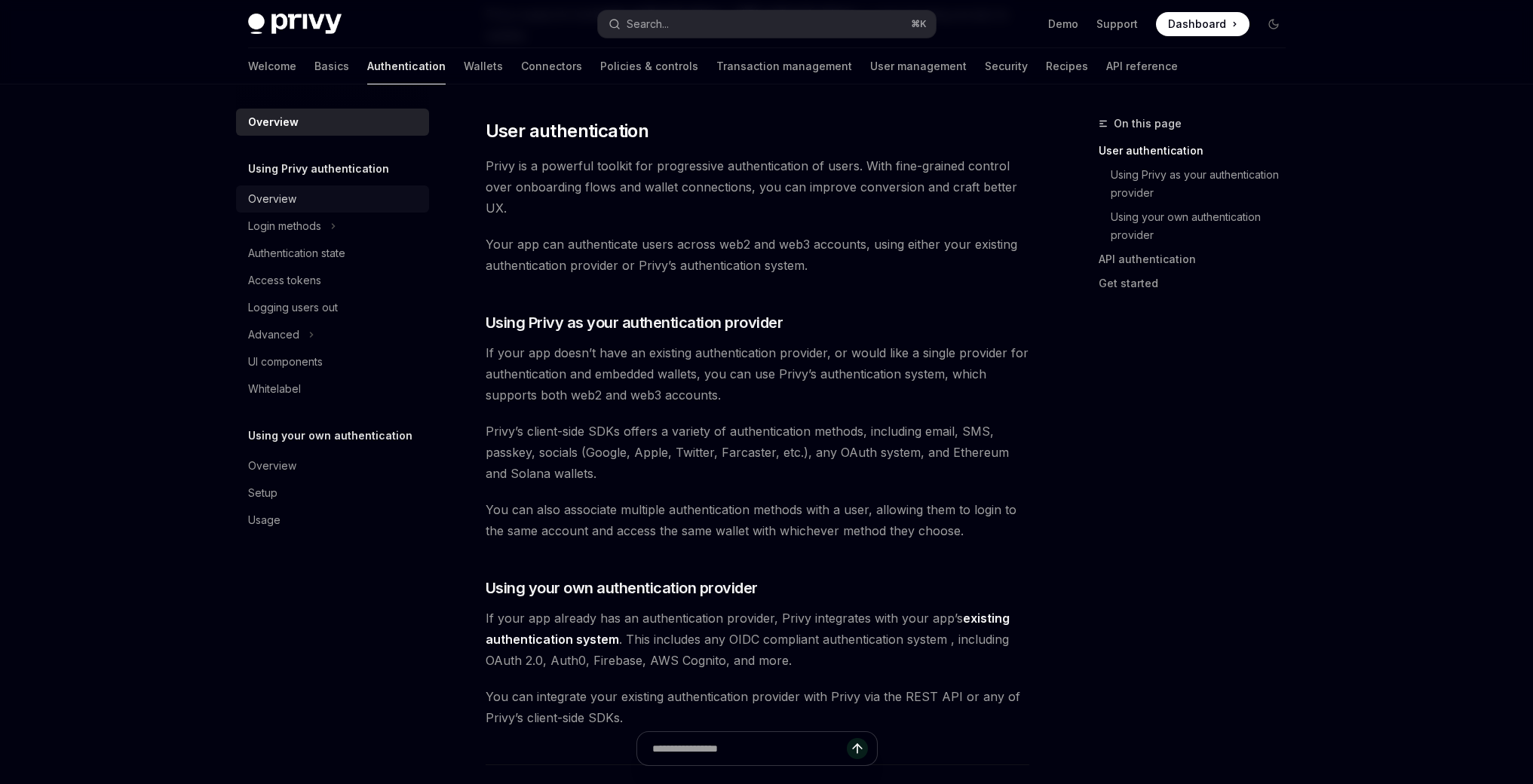
click at [287, 192] on div "Overview" at bounding box center [271, 198] width 48 height 18
click at [285, 233] on div "Login methods" at bounding box center [285, 225] width 73 height 18
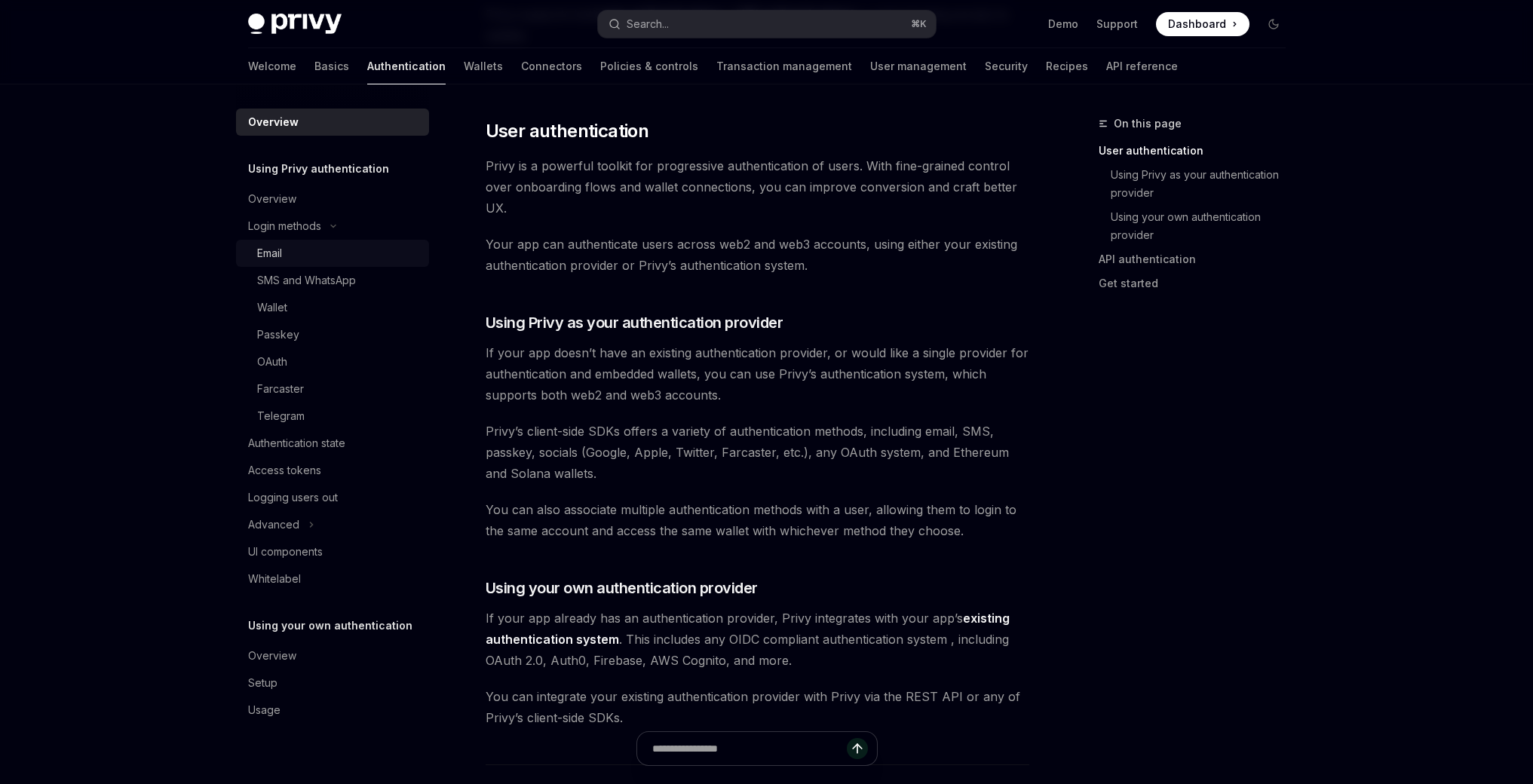
click at [281, 250] on div "Email" at bounding box center [270, 253] width 24 height 18
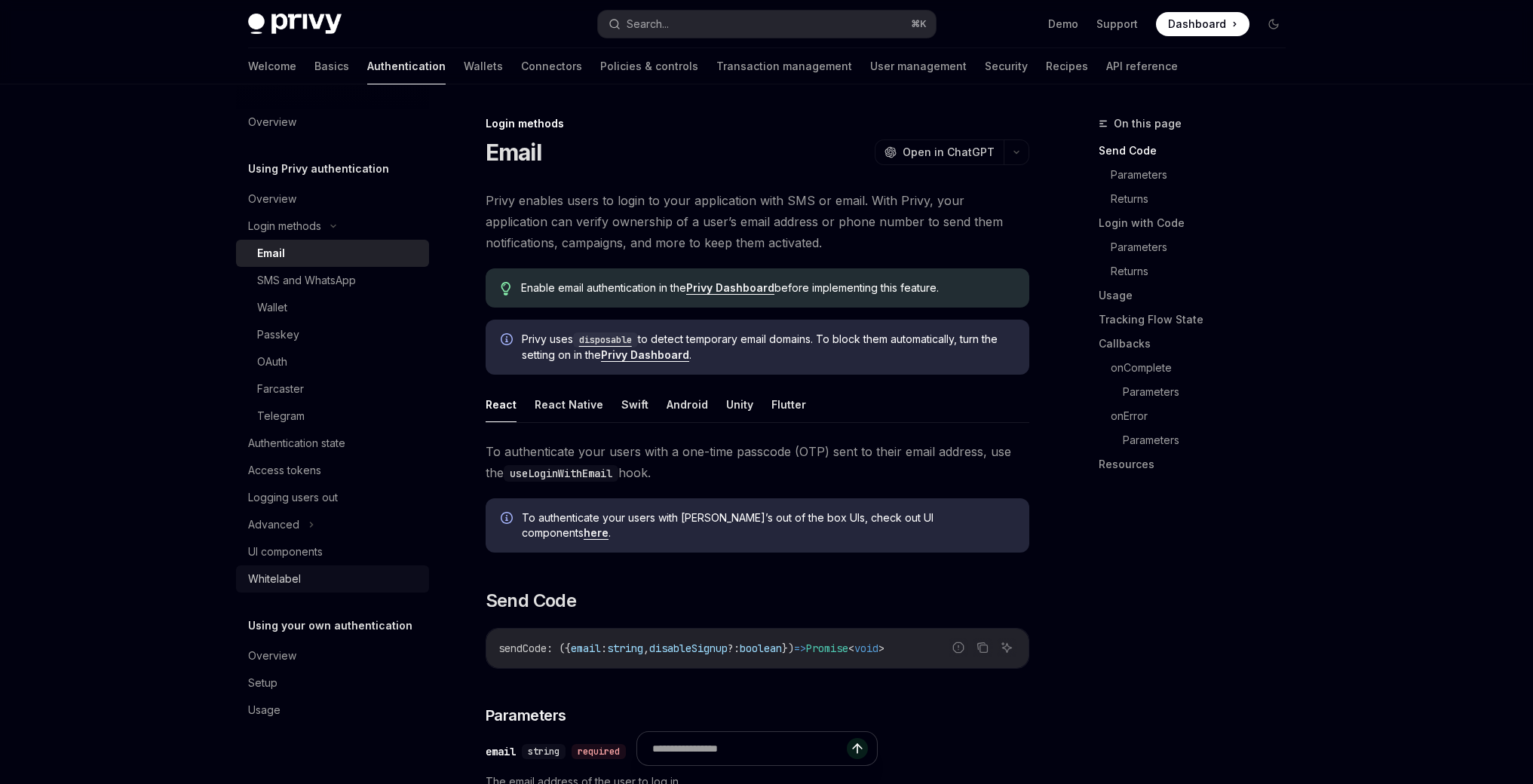
click at [289, 568] on link "Whitelabel" at bounding box center [332, 578] width 193 height 27
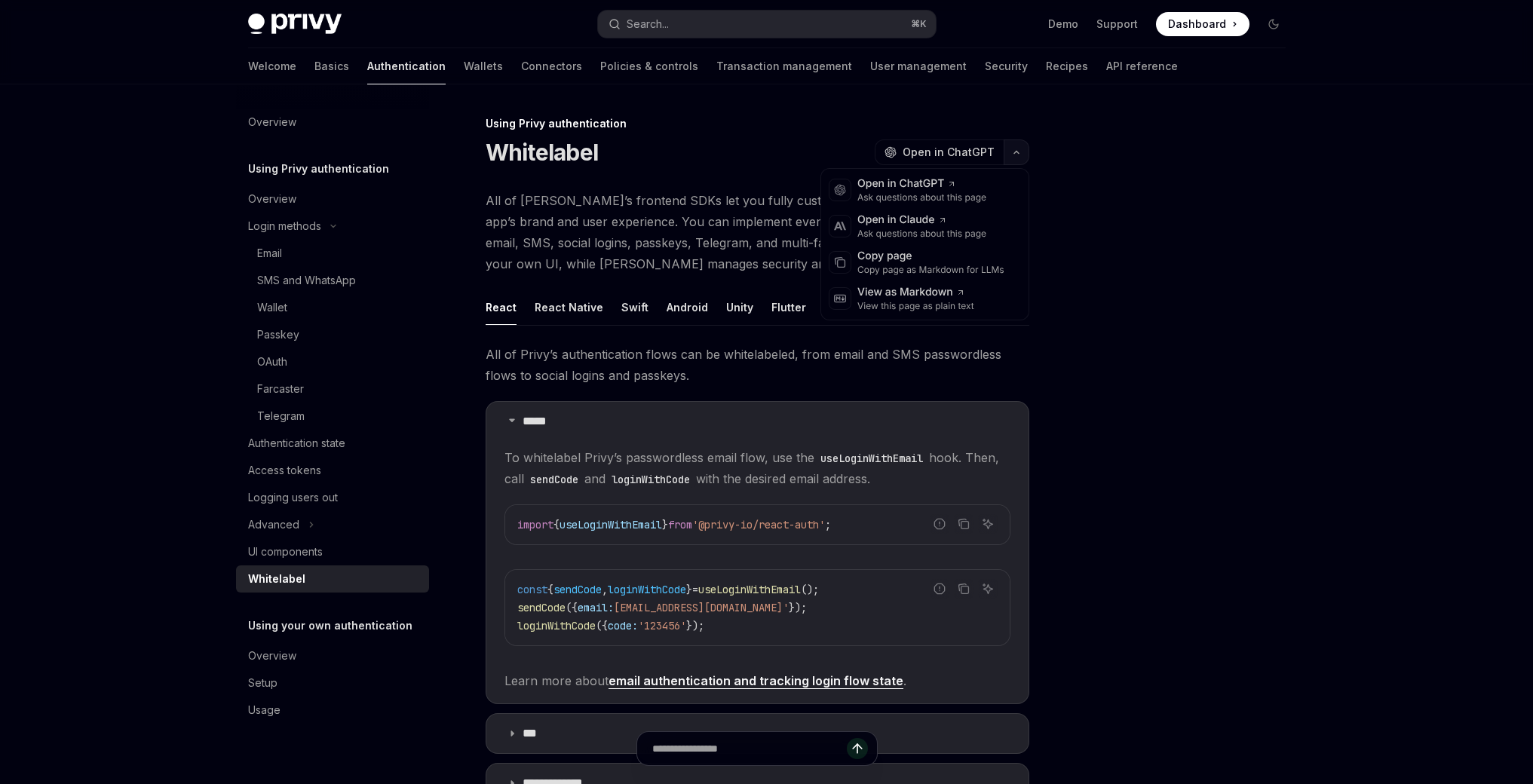
click at [1017, 151] on icon "button" at bounding box center [1015, 152] width 18 height 6
click at [464, 67] on link "Wallets" at bounding box center [484, 66] width 39 height 37
type textarea "*"
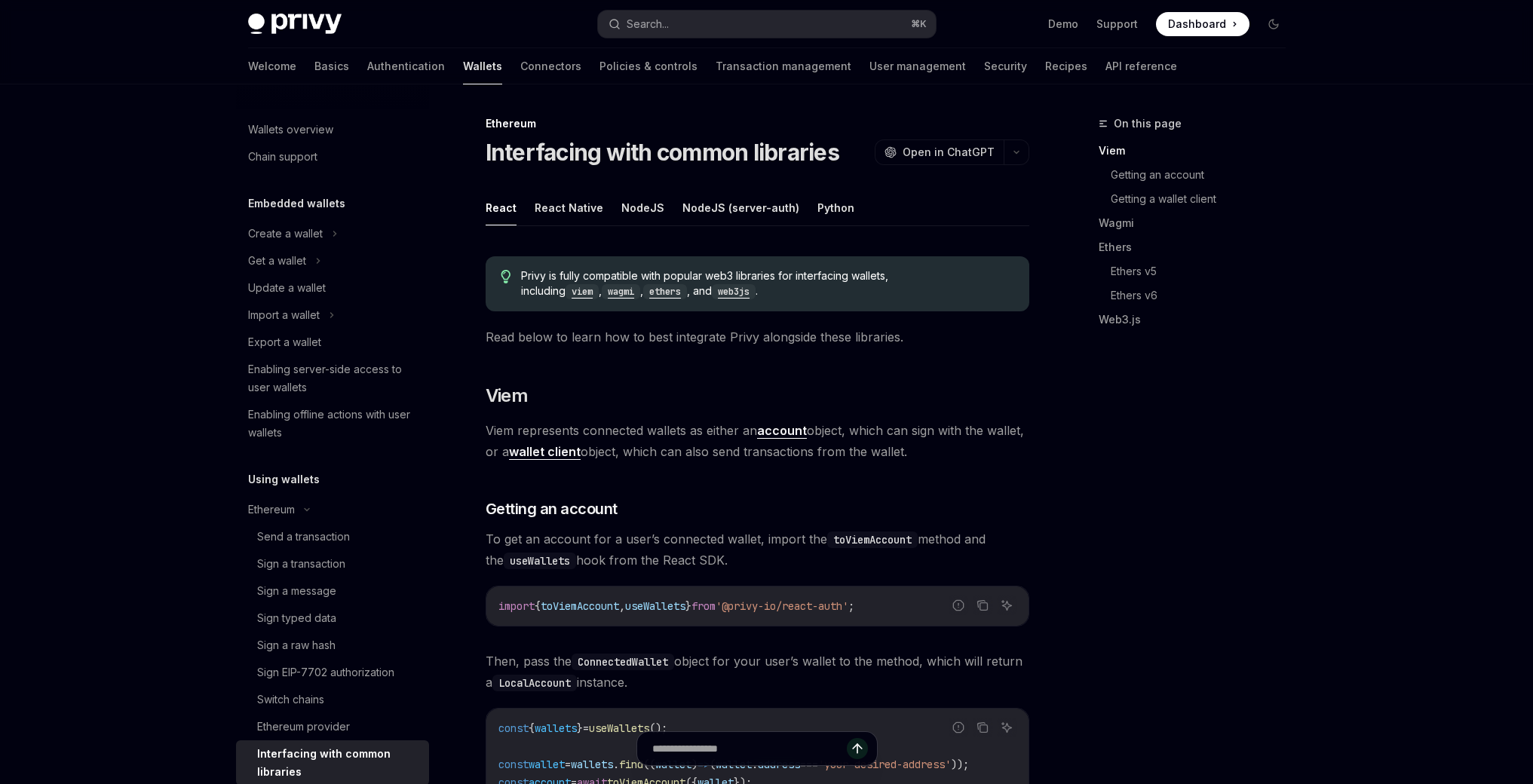
scroll to position [329, 0]
